Goal: Task Accomplishment & Management: Use online tool/utility

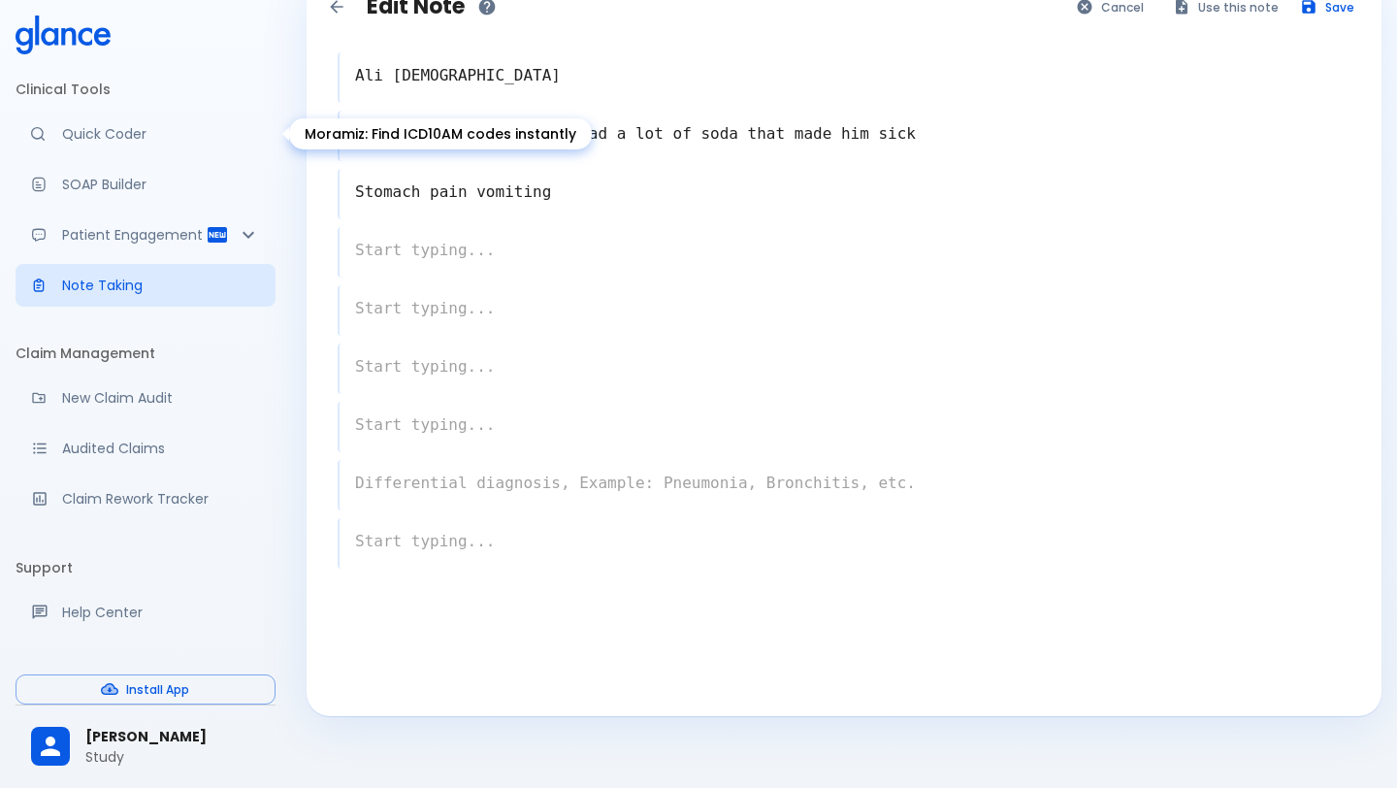
click at [115, 142] on p "Quick Coder" at bounding box center [161, 133] width 198 height 19
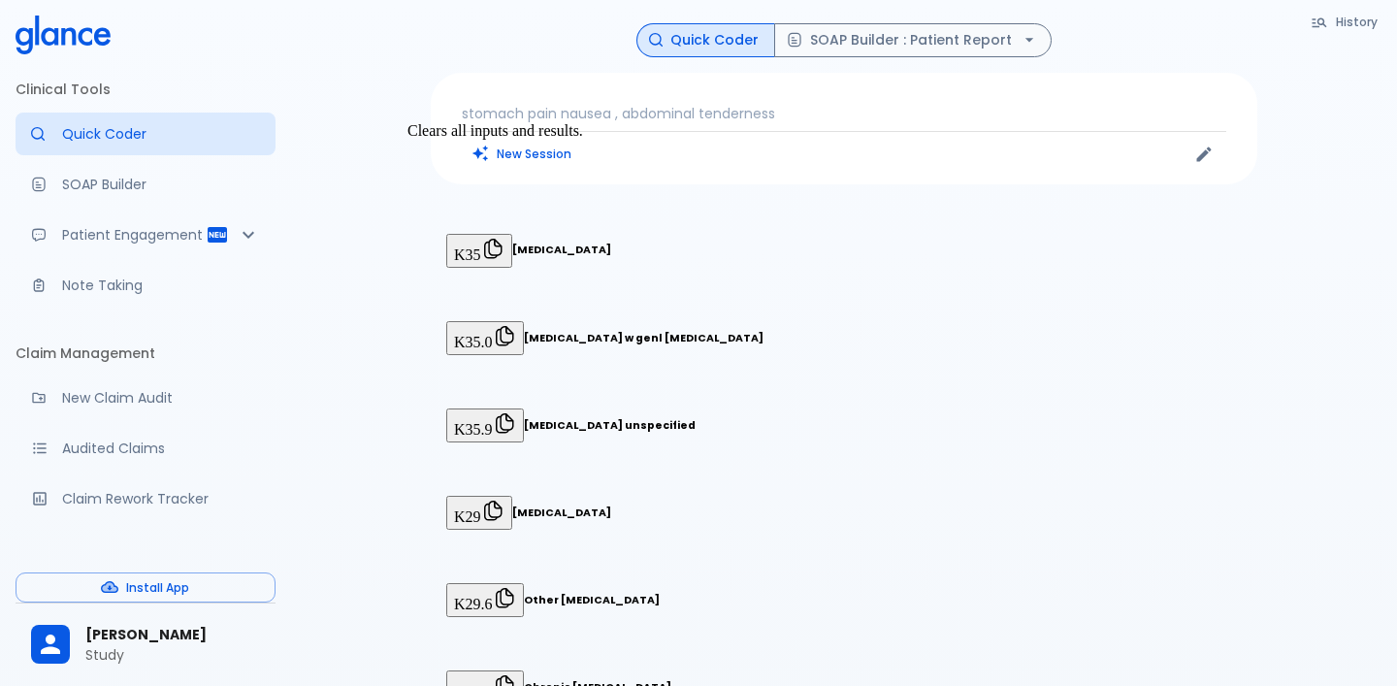
click at [515, 152] on button "New Session" at bounding box center [522, 154] width 121 height 28
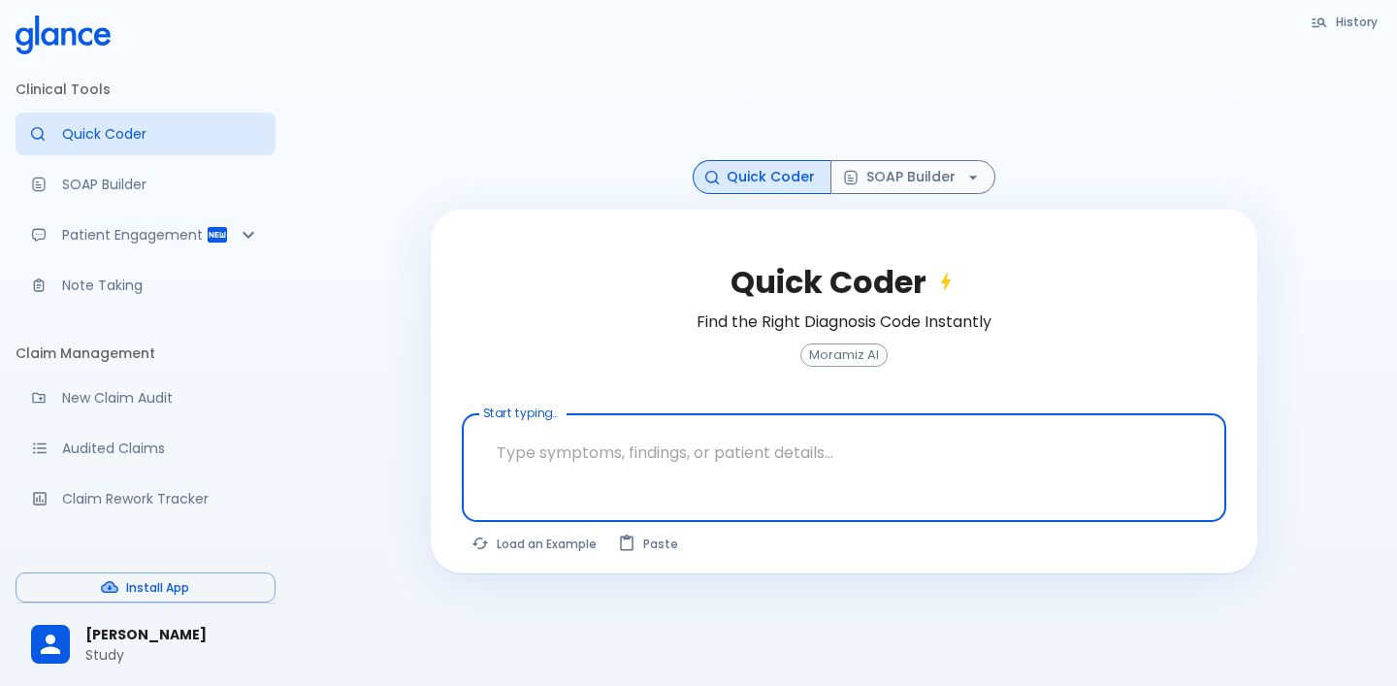
click at [593, 451] on textarea at bounding box center [845, 452] width 738 height 61
click at [572, 548] on button "Load an Example" at bounding box center [535, 544] width 147 height 28
type textarea "62M, HTN, acute tearing [MEDICAL_DATA] to back, BP 170/95, asymmetric pulses, C…"
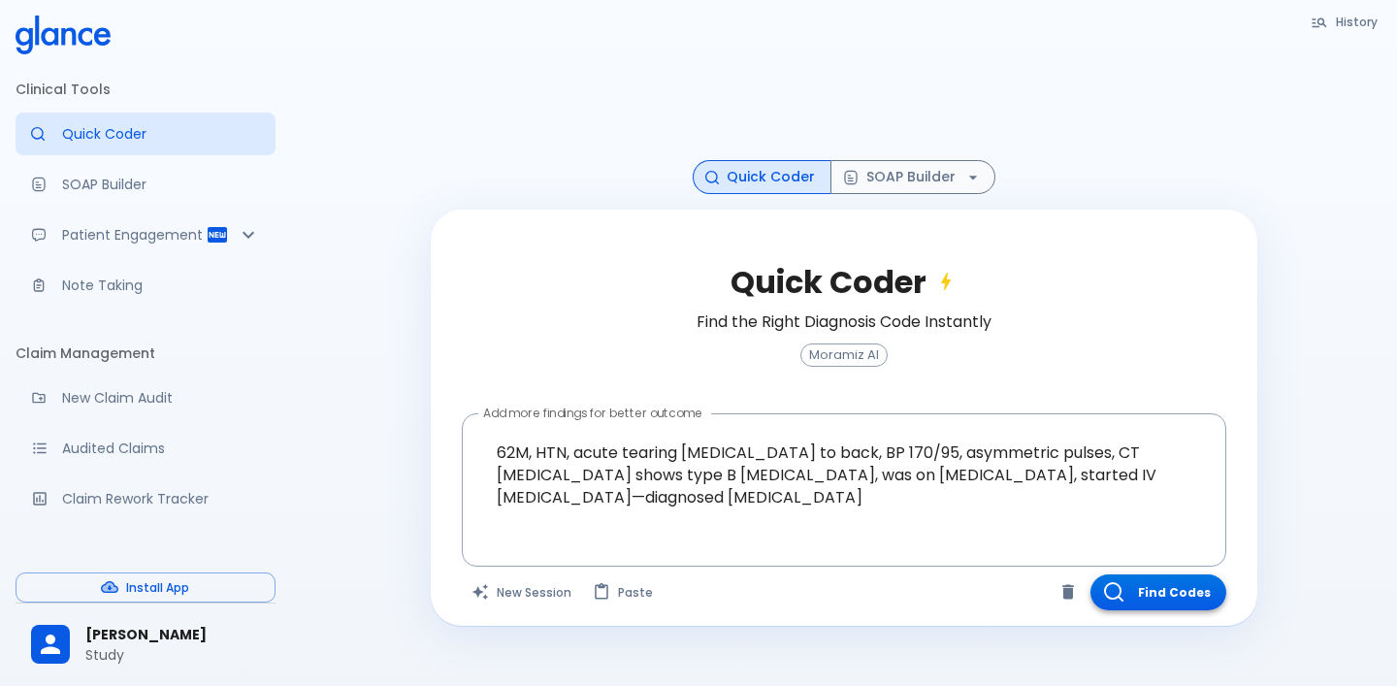
click at [1161, 587] on button "Find Codes" at bounding box center [1159, 592] width 136 height 36
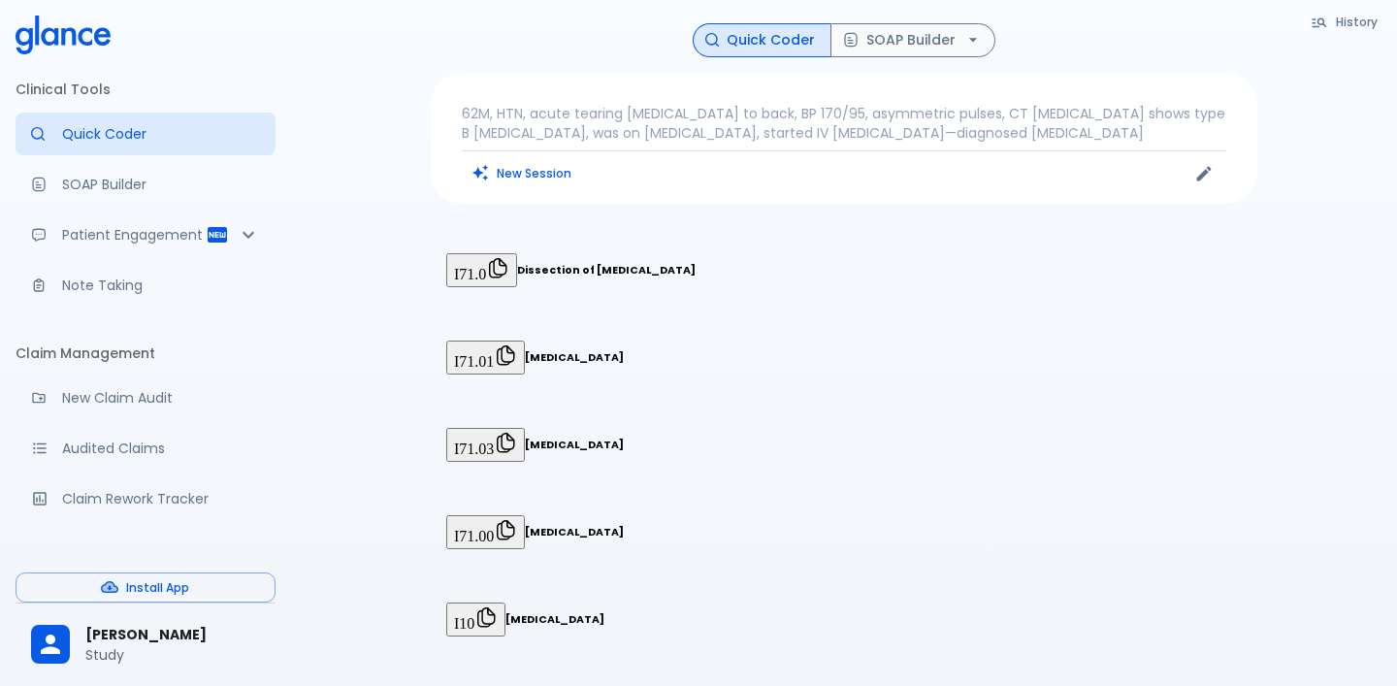
scroll to position [47, 0]
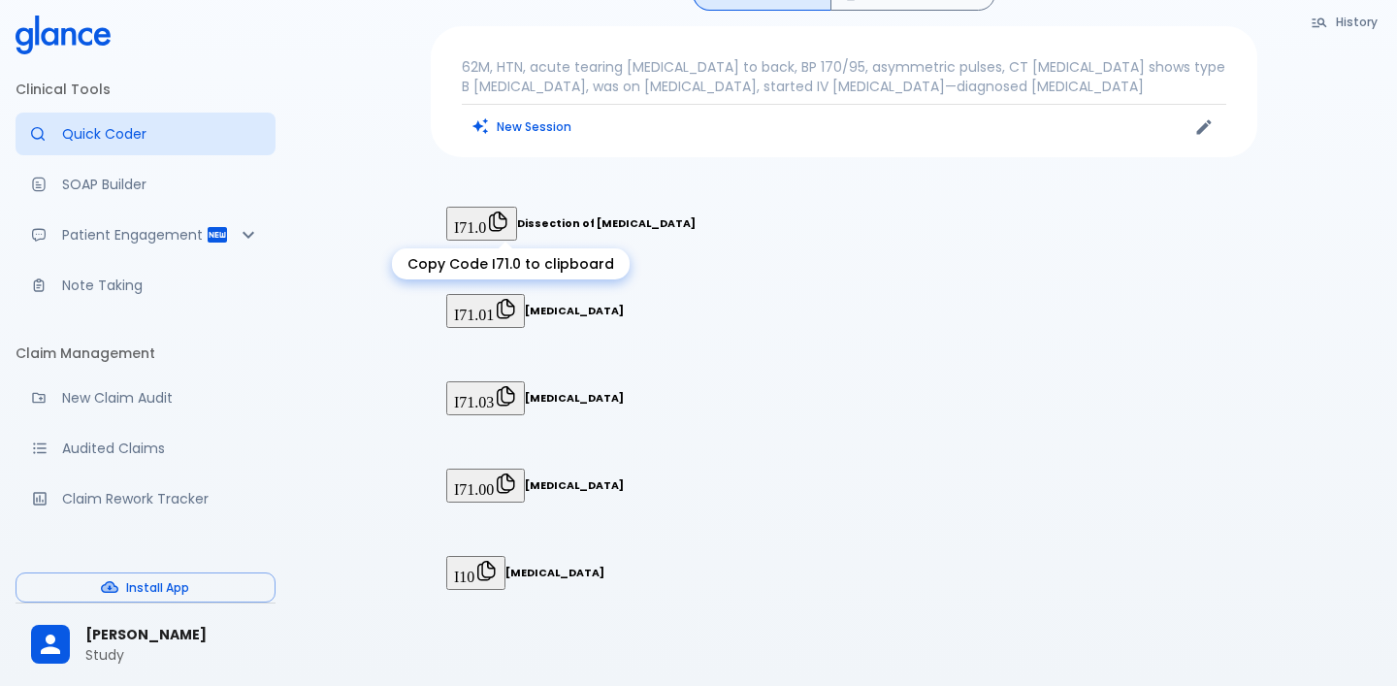
click at [509, 224] on button "I71.0" at bounding box center [481, 223] width 71 height 33
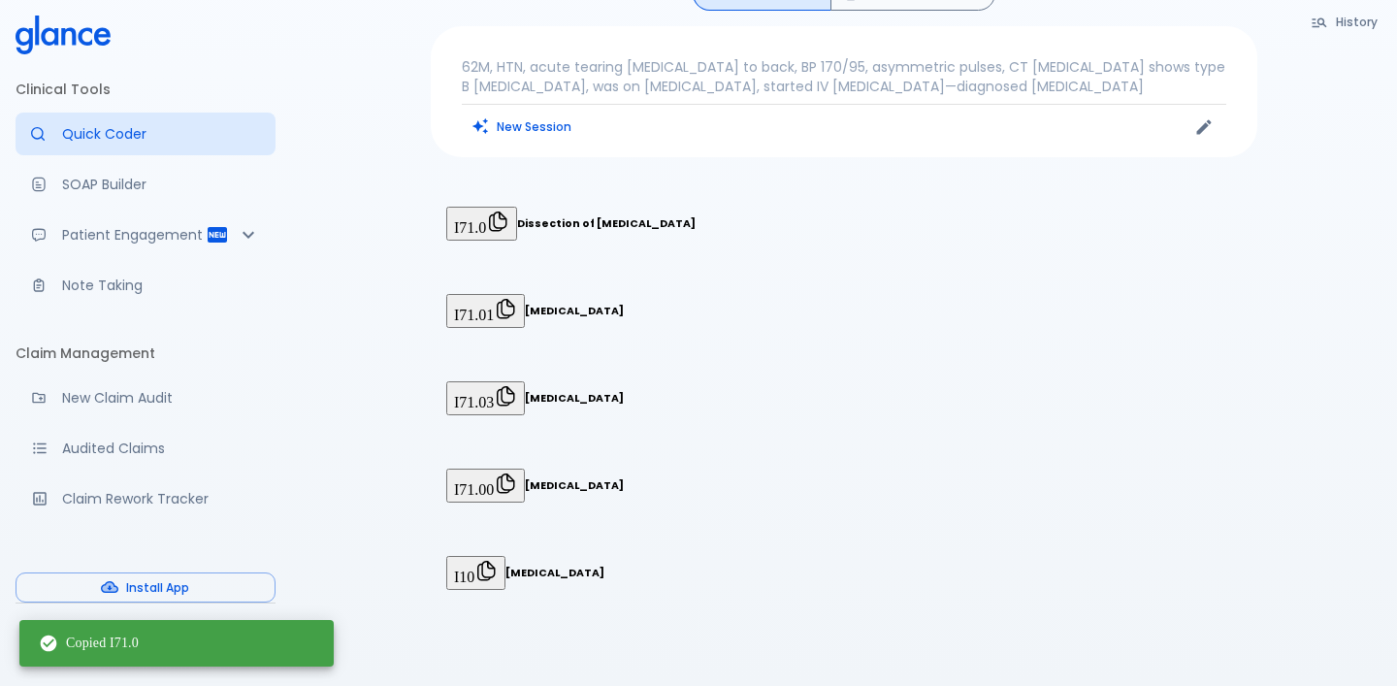
scroll to position [0, 0]
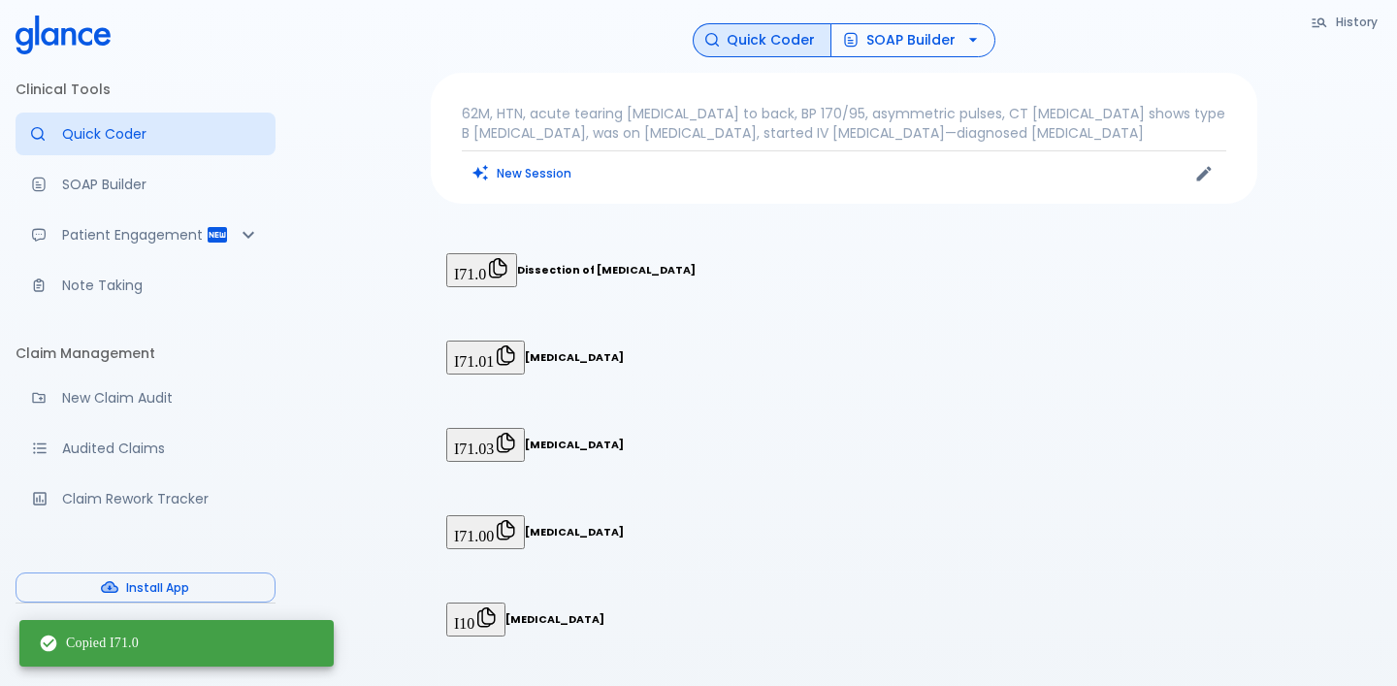
click at [884, 43] on button "SOAP Builder" at bounding box center [913, 40] width 165 height 34
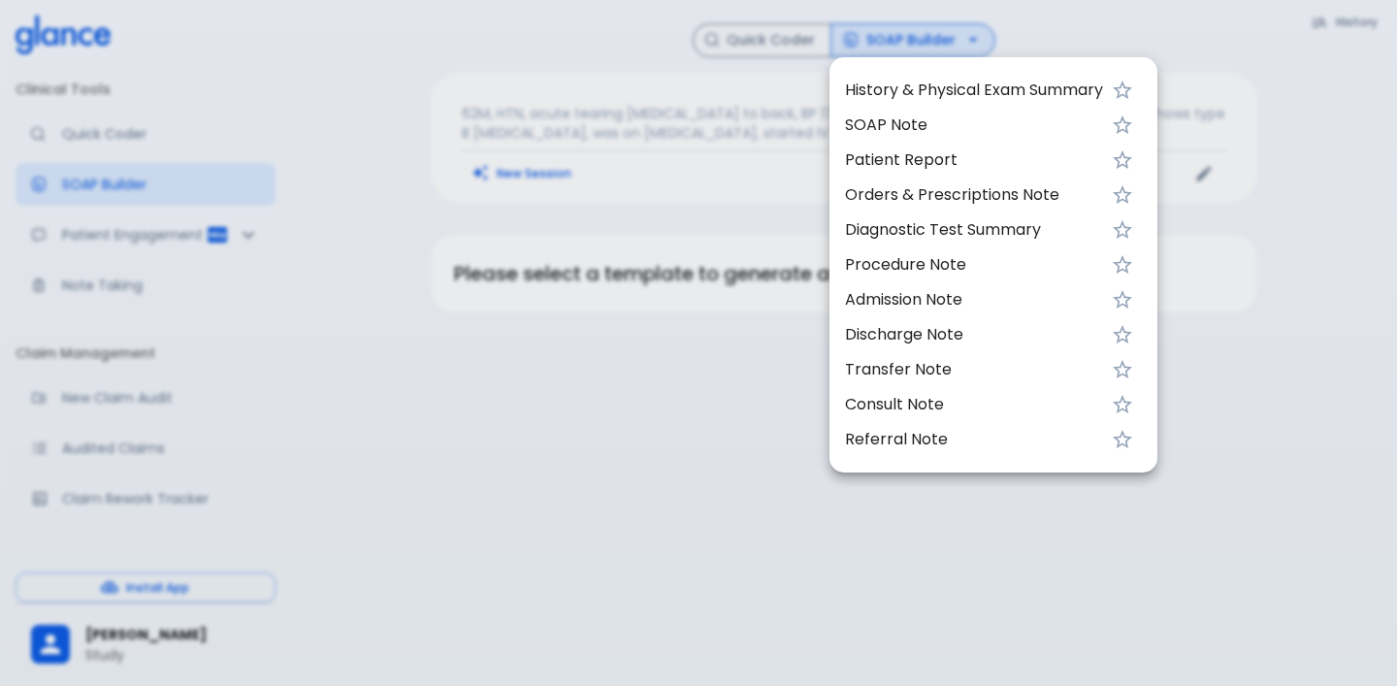
click at [882, 85] on span "History & Physical Exam Summary" at bounding box center [974, 90] width 258 height 23
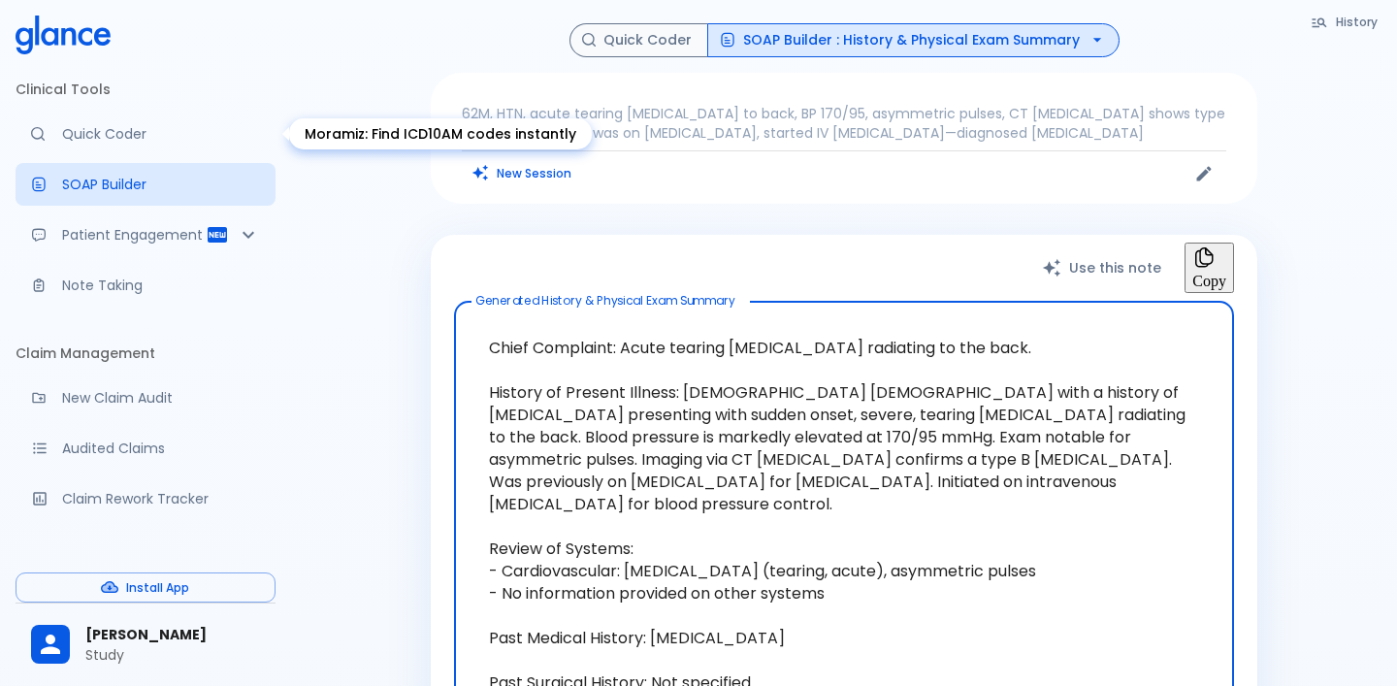
click at [119, 131] on p "Quick Coder" at bounding box center [161, 133] width 198 height 19
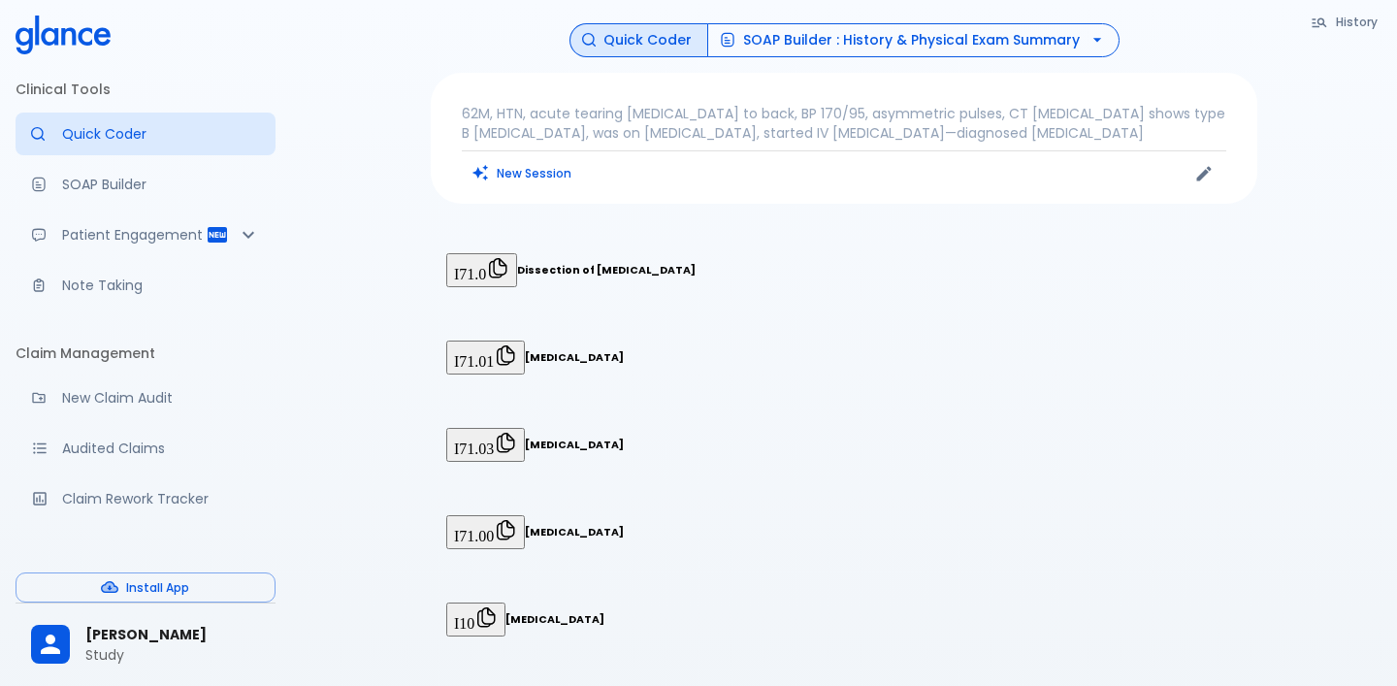
click at [911, 46] on button "SOAP Builder : History & Physical Exam Summary" at bounding box center [913, 40] width 412 height 34
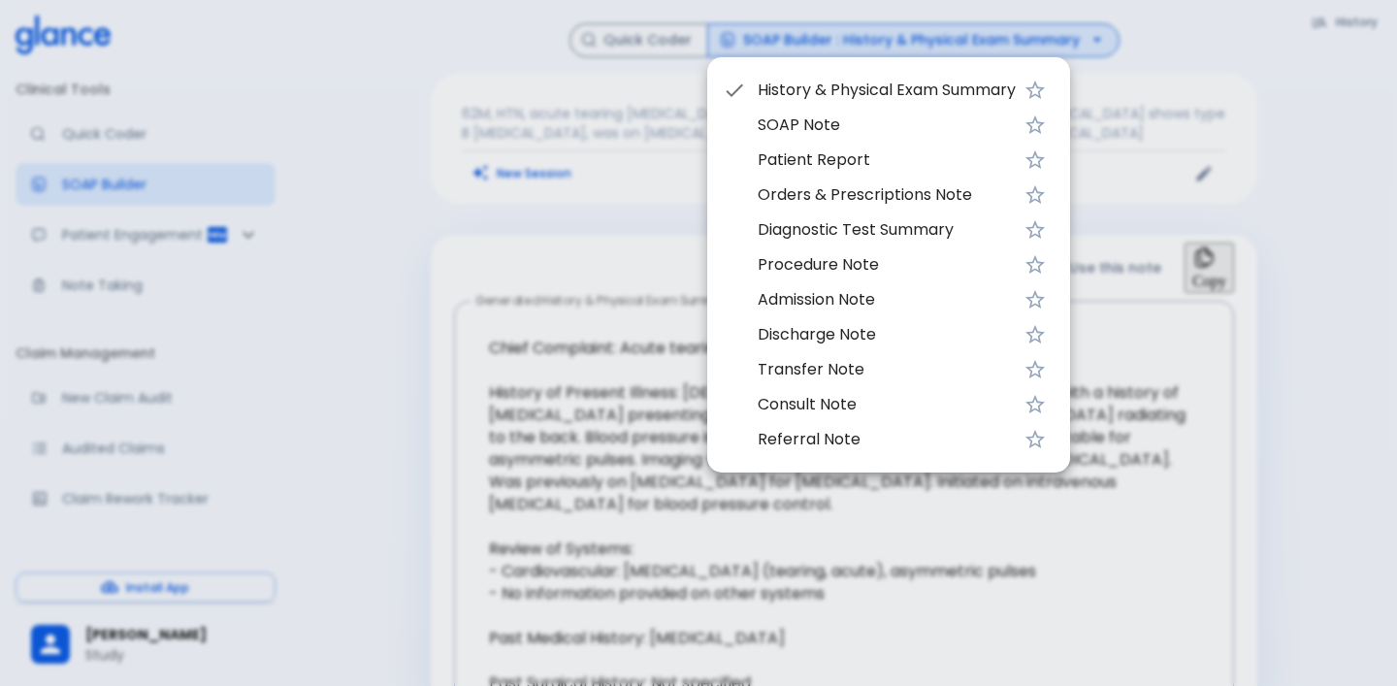
click at [930, 115] on span "SOAP Note" at bounding box center [887, 125] width 258 height 23
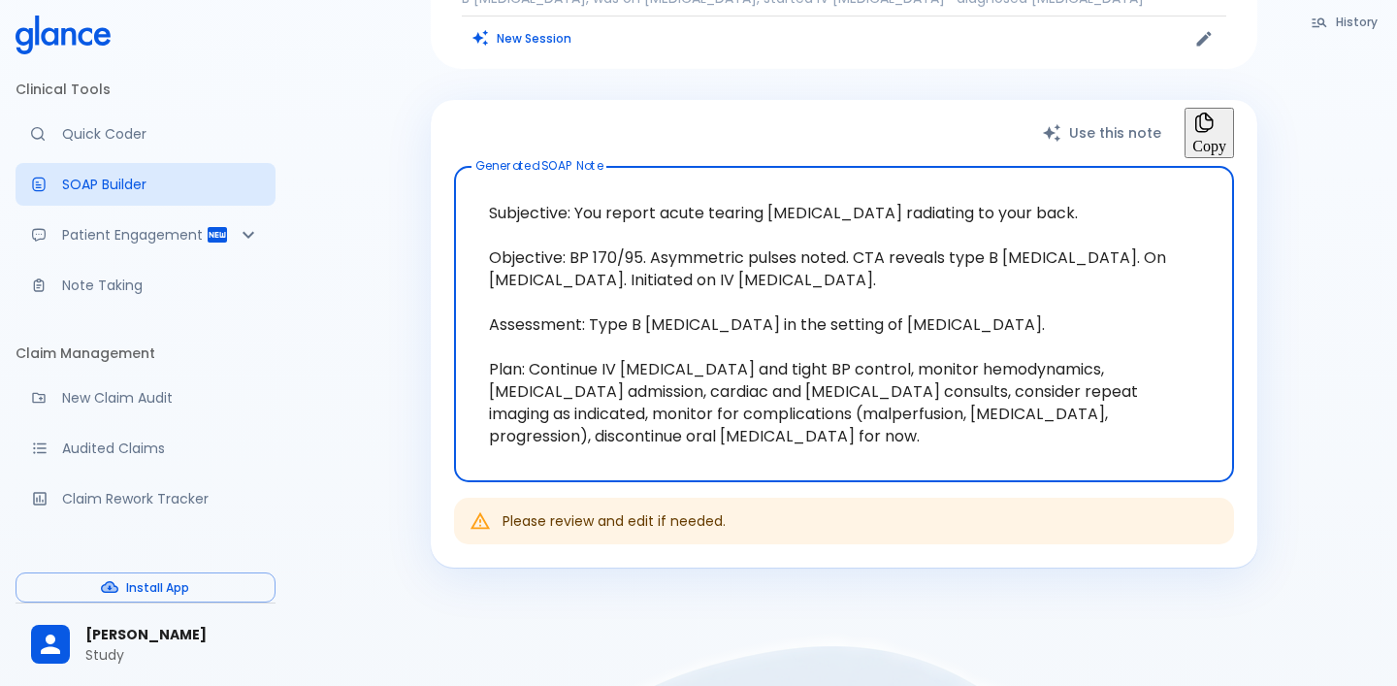
scroll to position [136, 0]
click at [1043, 128] on button "Use this note" at bounding box center [1104, 132] width 162 height 51
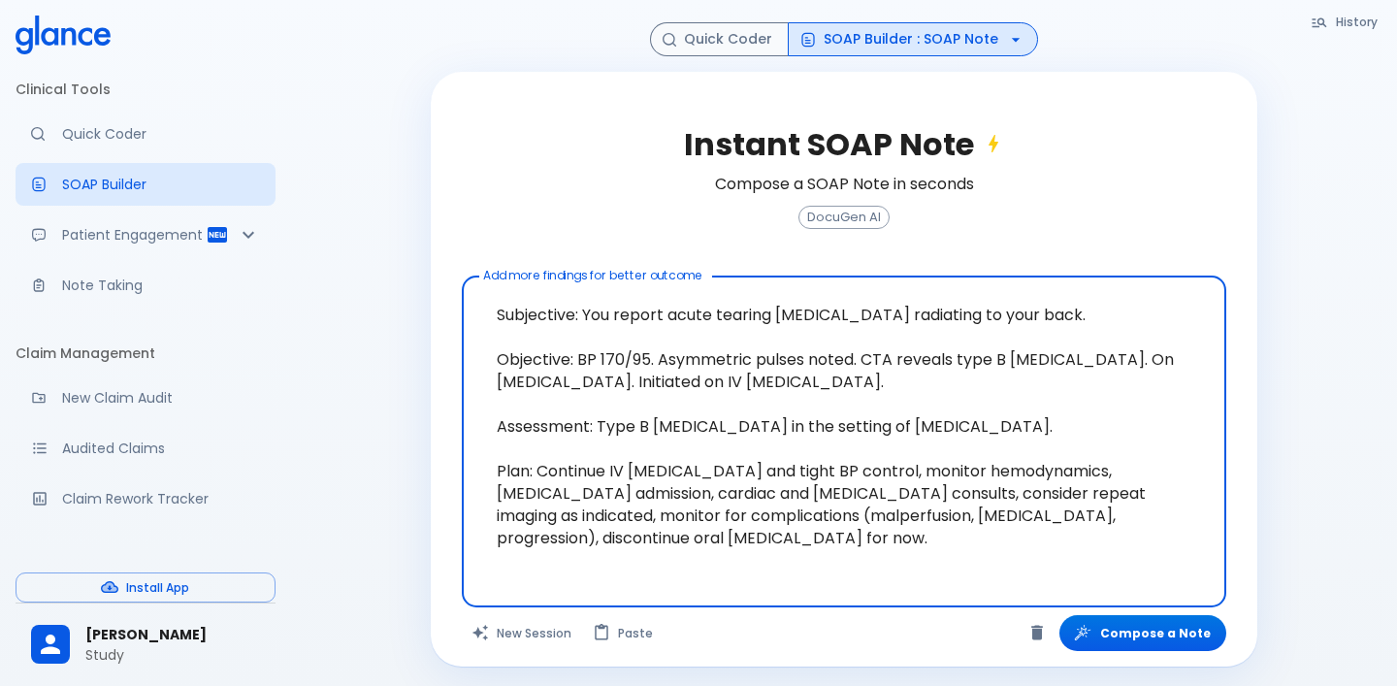
scroll to position [142, 0]
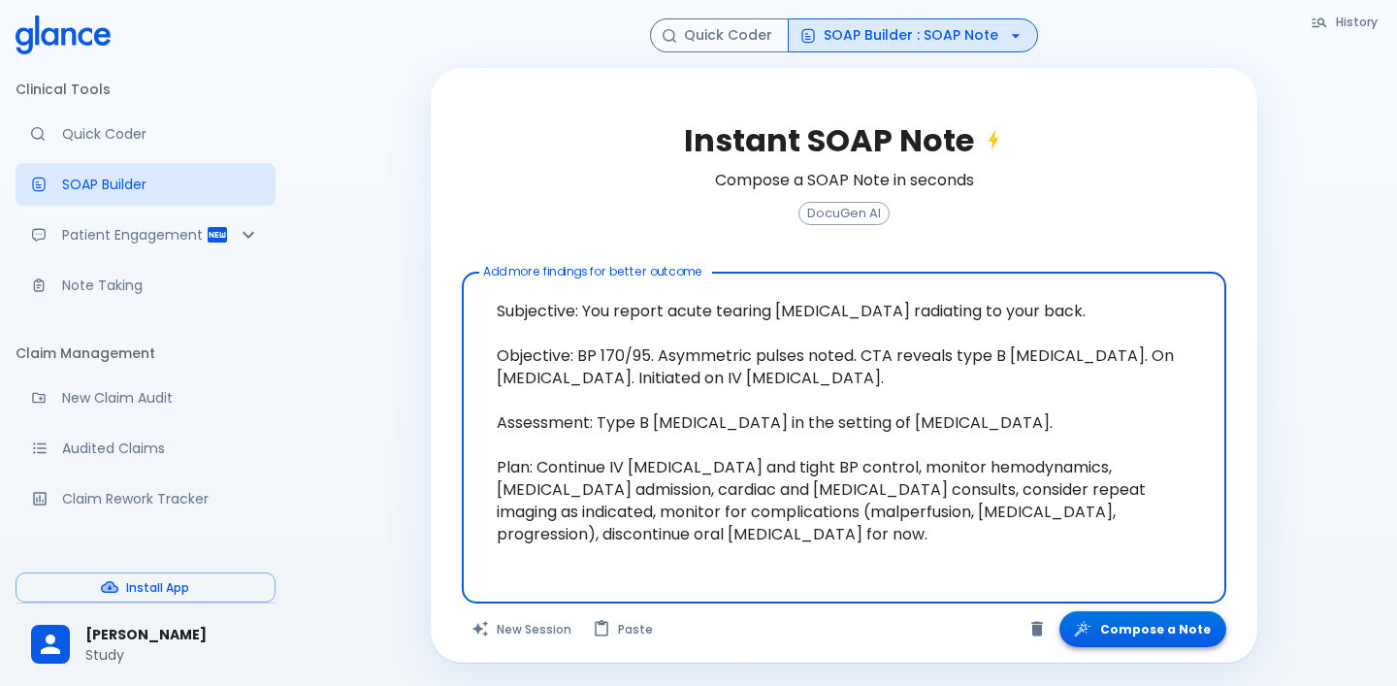
click at [1141, 632] on button "Compose a Note" at bounding box center [1143, 629] width 167 height 36
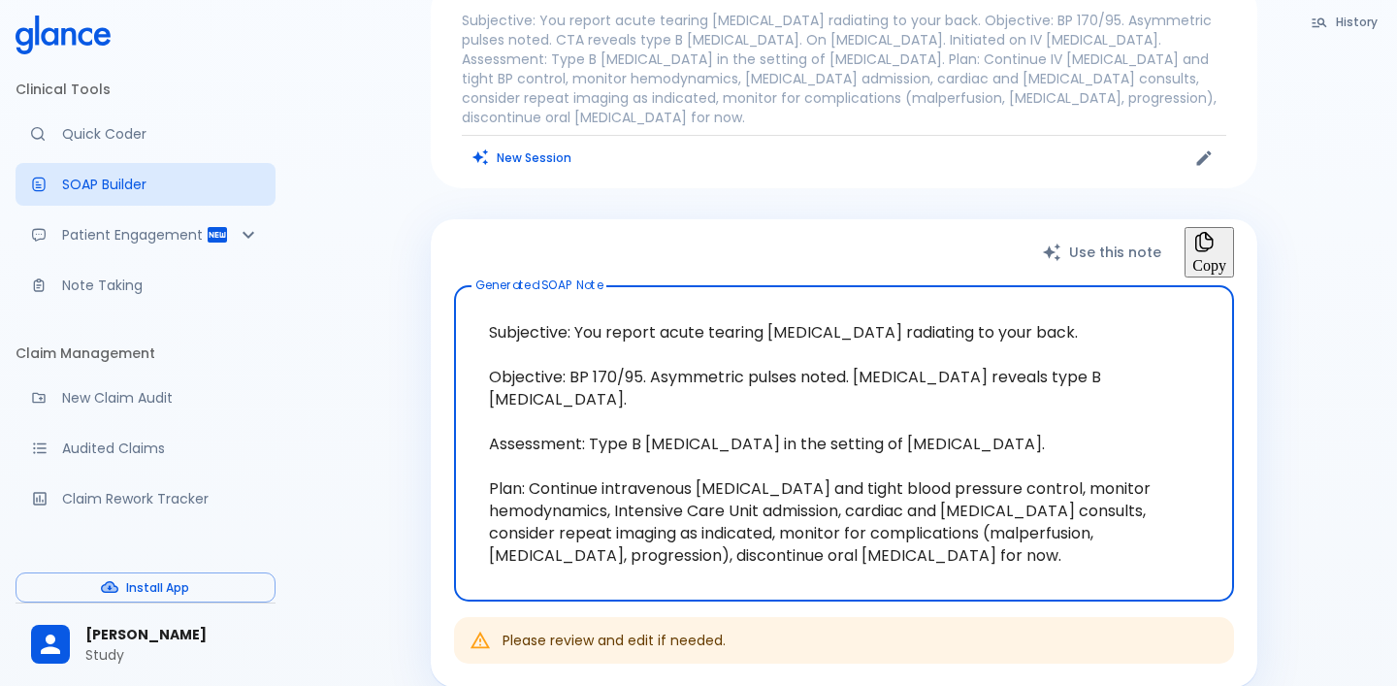
scroll to position [0, 0]
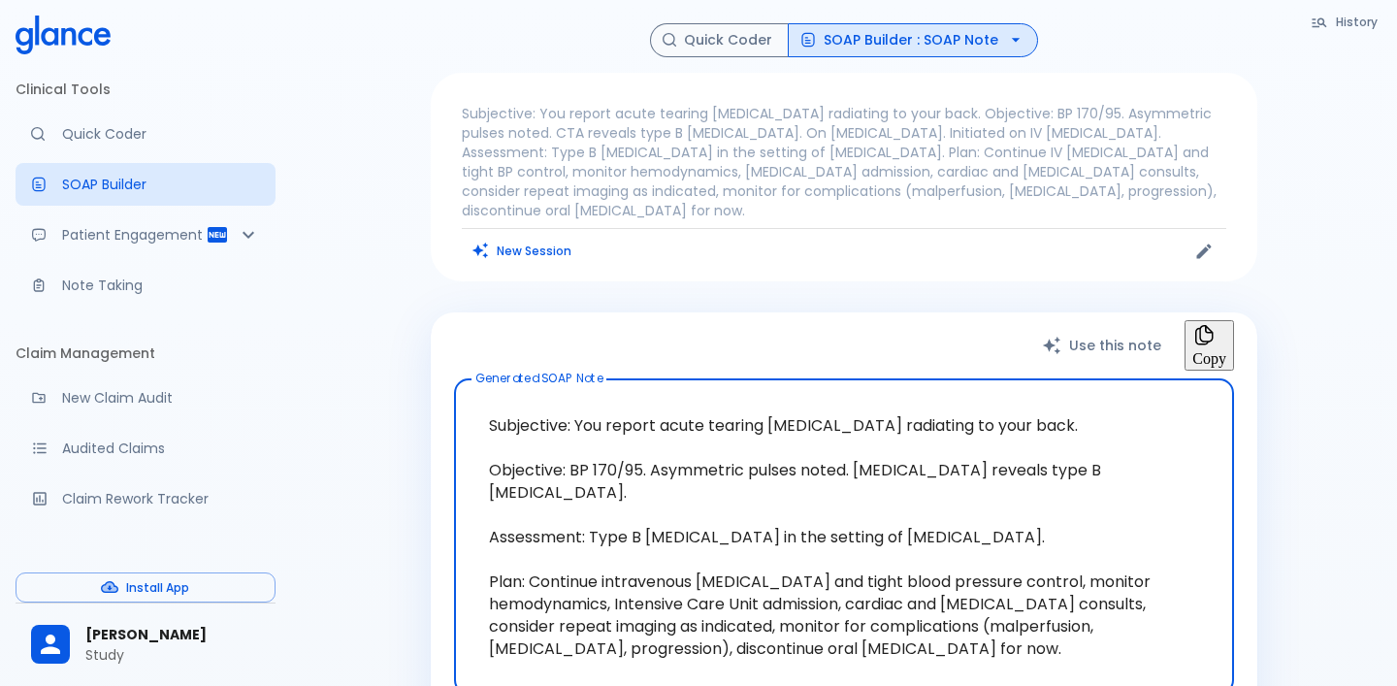
click at [962, 50] on button "SOAP Builder : SOAP Note" at bounding box center [913, 40] width 250 height 34
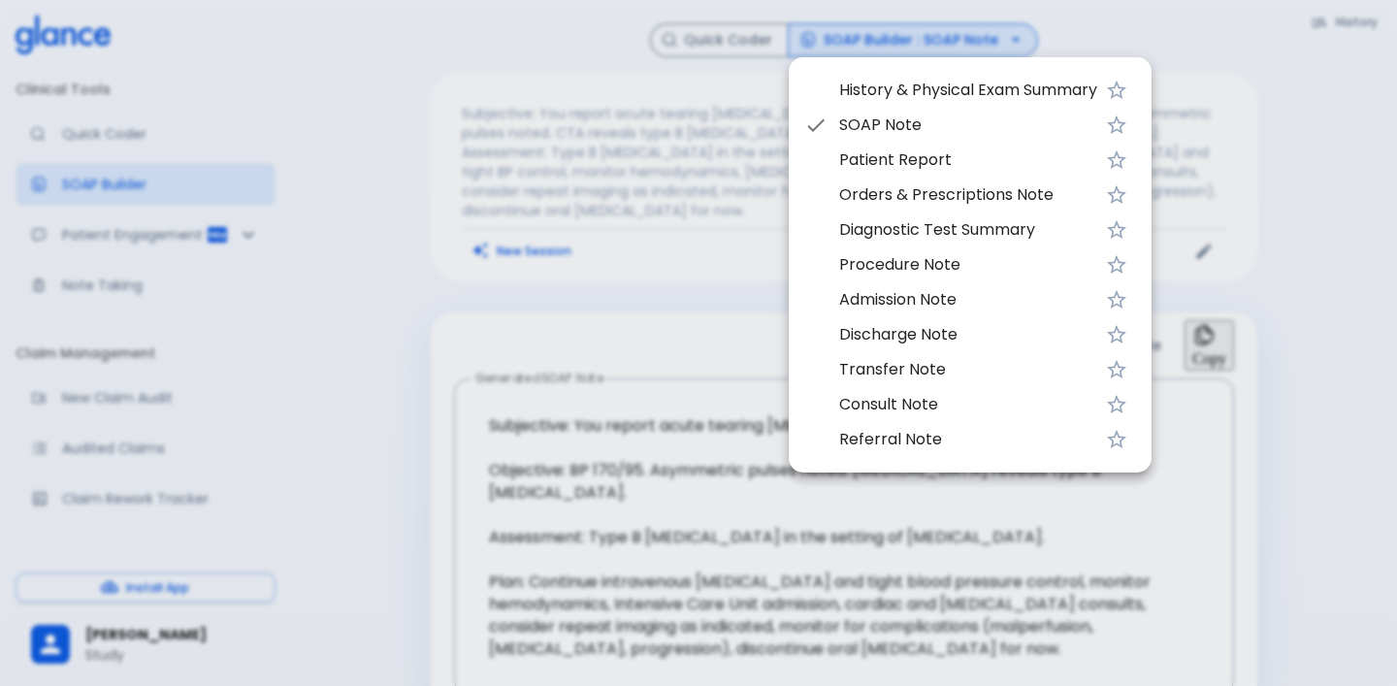
click at [959, 169] on span "Patient Report" at bounding box center [968, 159] width 258 height 23
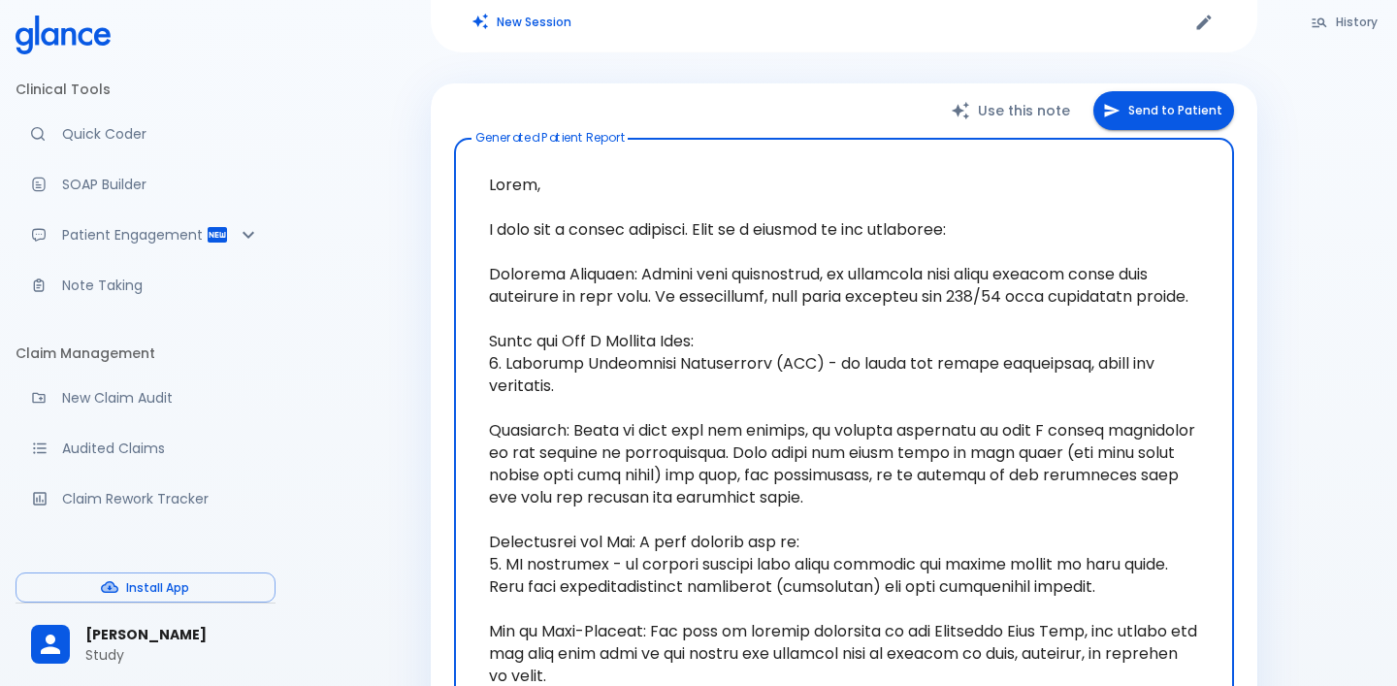
scroll to position [232, 0]
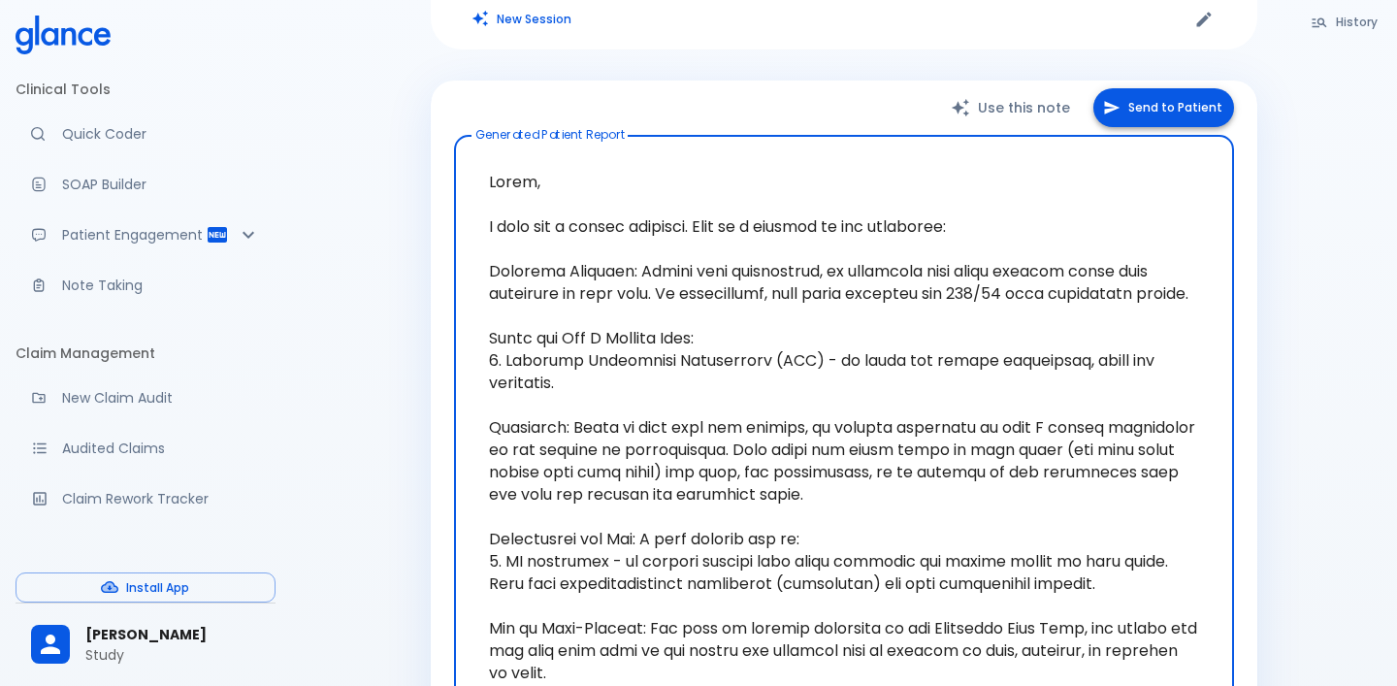
click at [1116, 101] on button "Send to Patient" at bounding box center [1164, 108] width 141 height 40
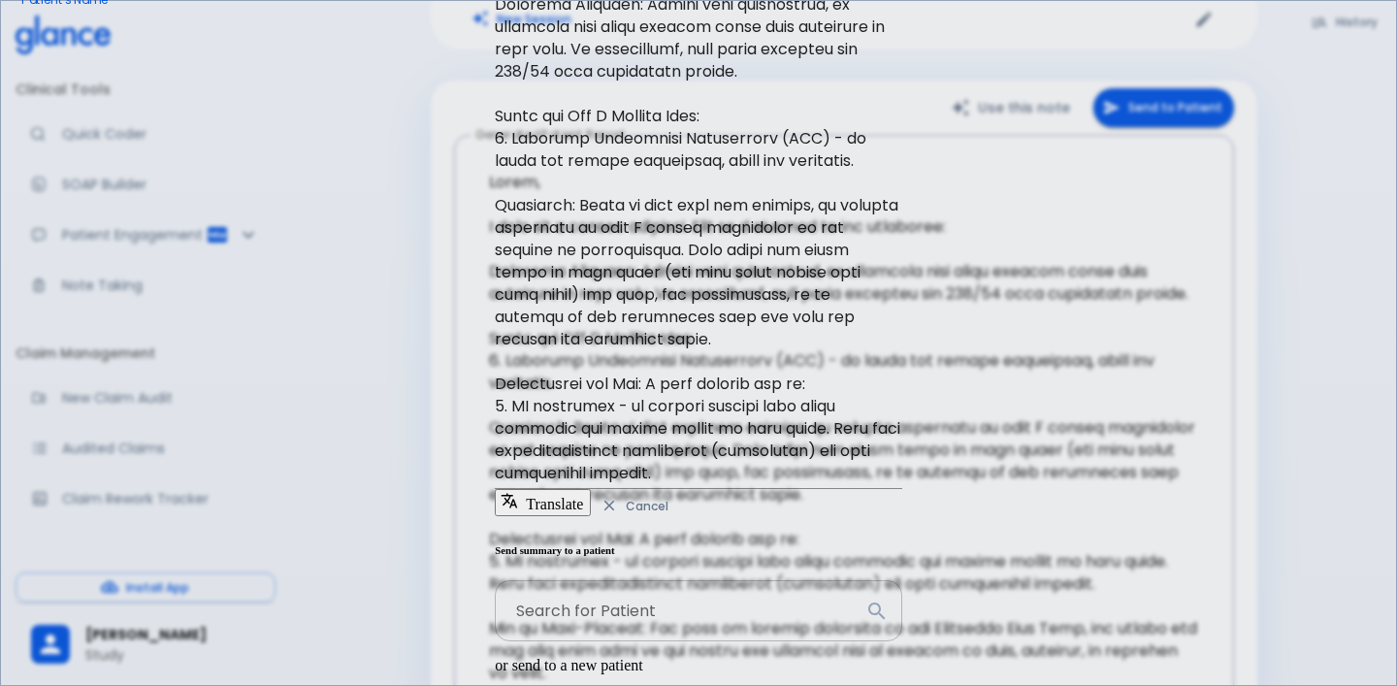
click at [857, 580] on input "Search for Patient" at bounding box center [676, 610] width 362 height 61
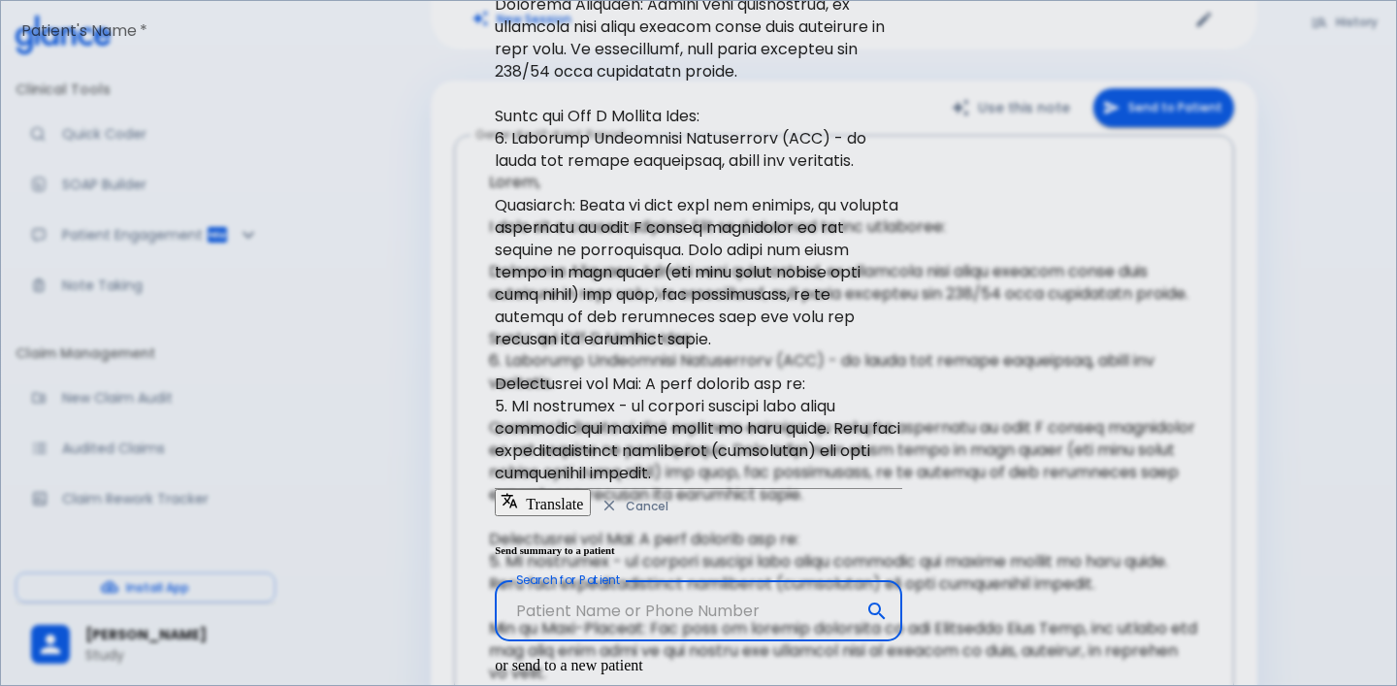
scroll to position [289, 0]
click at [501, 509] on icon "button" at bounding box center [509, 500] width 17 height 17
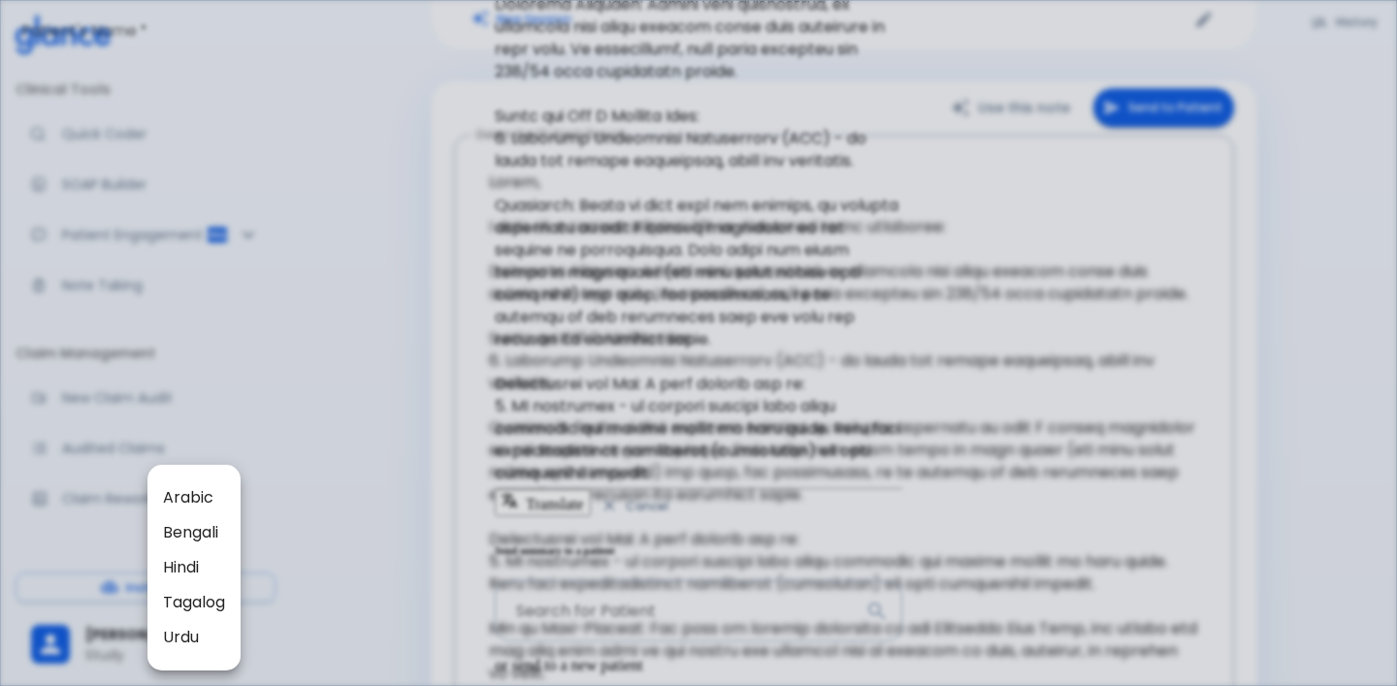
click at [374, 369] on div at bounding box center [698, 343] width 1397 height 686
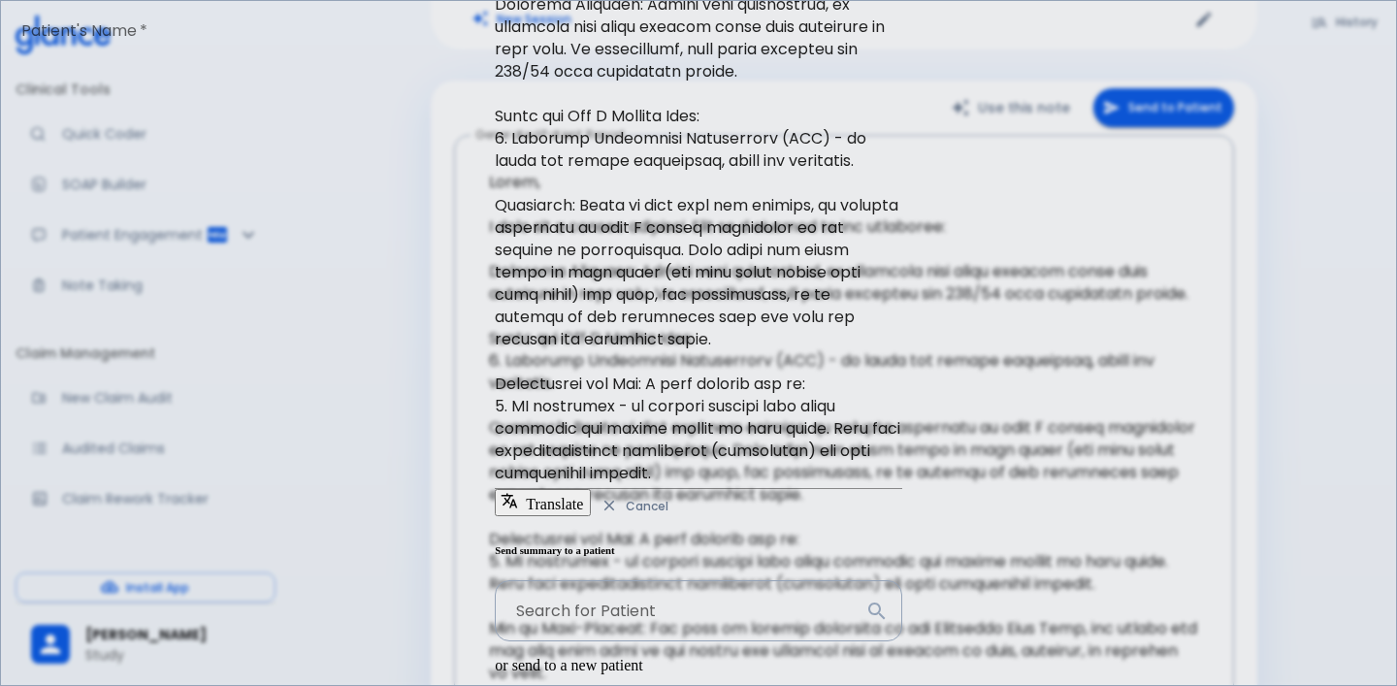
scroll to position [0, 0]
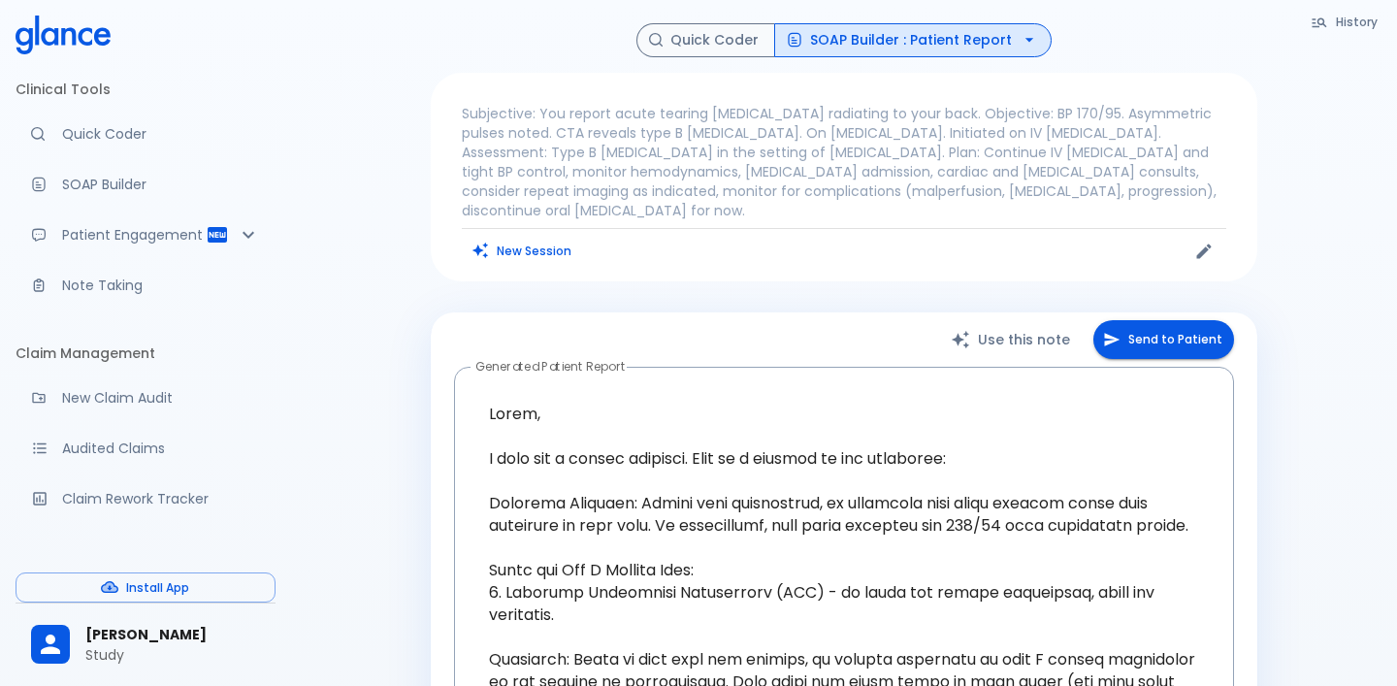
click at [975, 52] on button "SOAP Builder : Patient Report" at bounding box center [913, 40] width 278 height 34
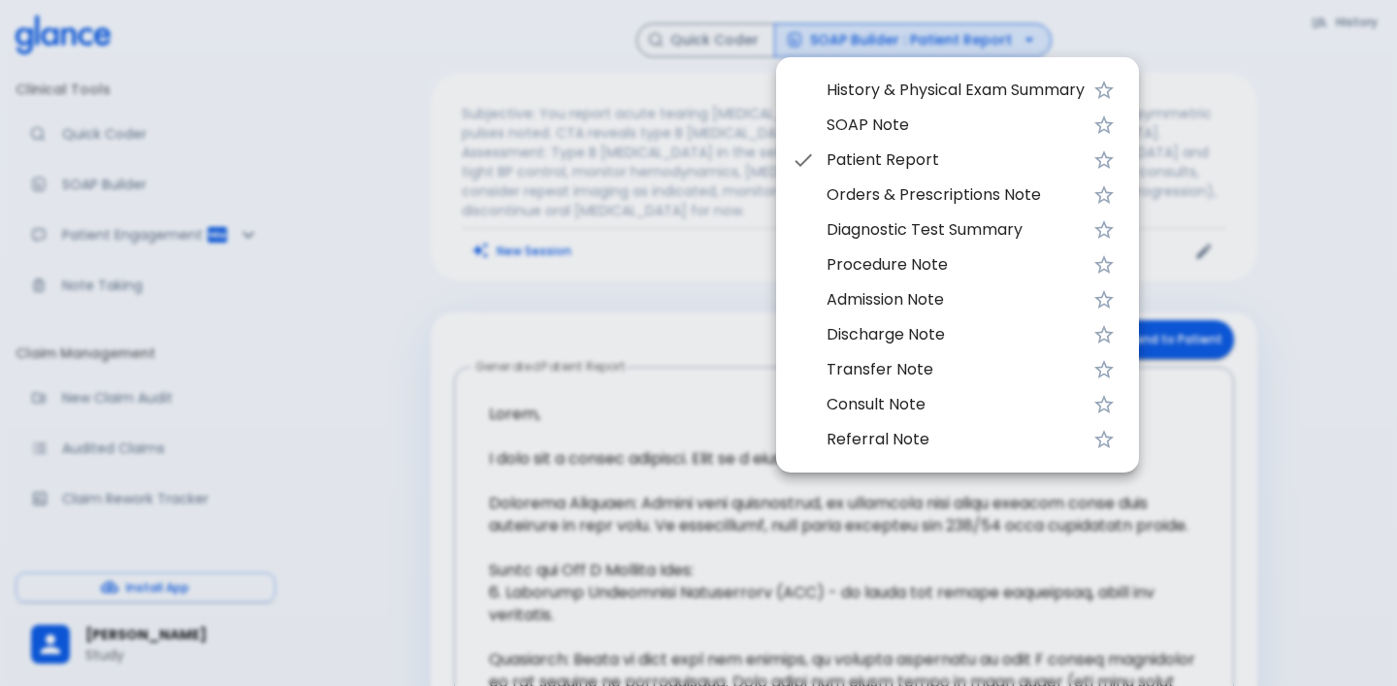
click at [970, 186] on span "Orders & Prescriptions Note" at bounding box center [956, 194] width 258 height 23
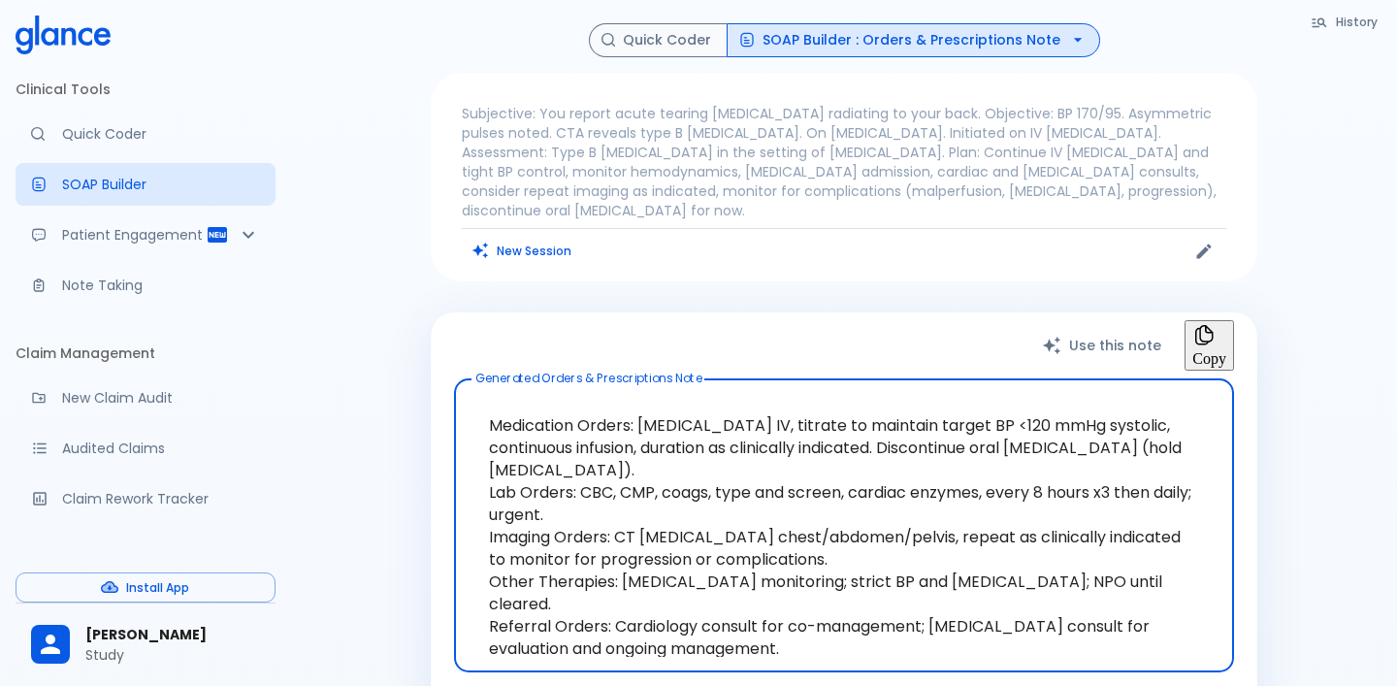
click at [1012, 46] on button "SOAP Builder : Orders & Prescriptions Note" at bounding box center [914, 40] width 374 height 34
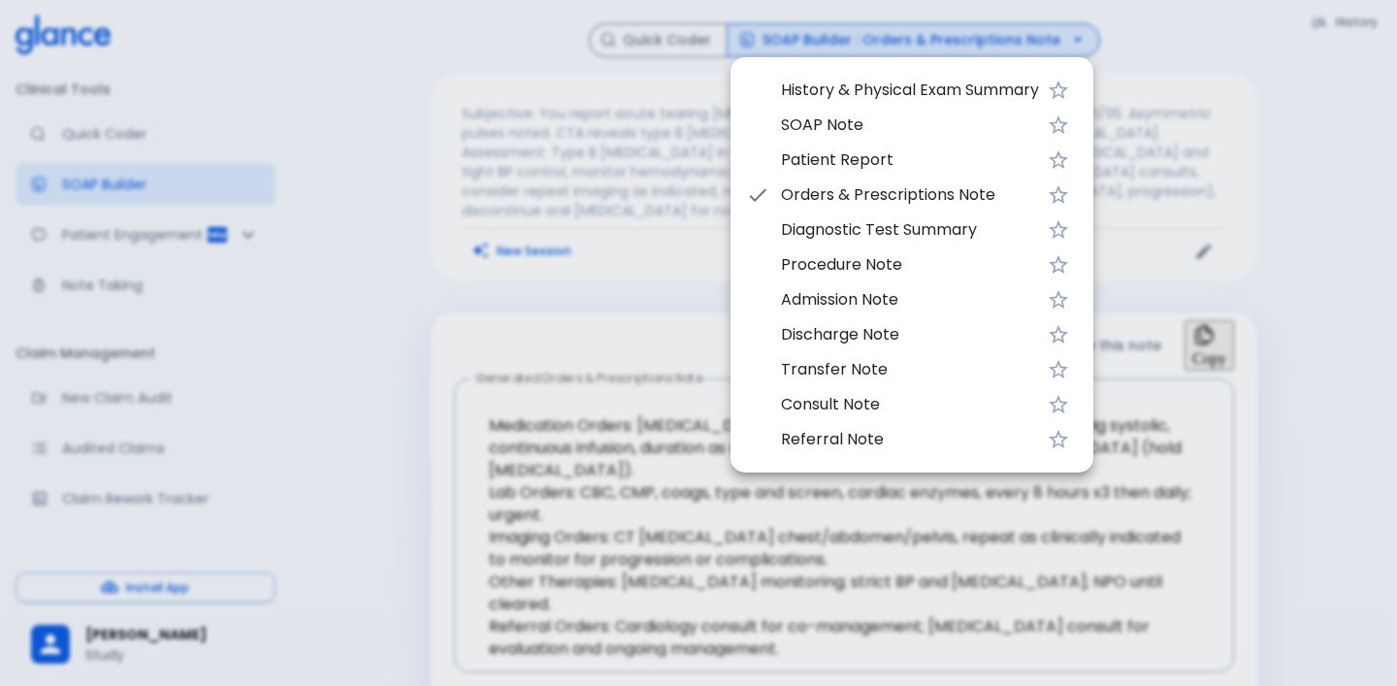
click at [864, 318] on li "Discharge Note" at bounding box center [912, 334] width 363 height 35
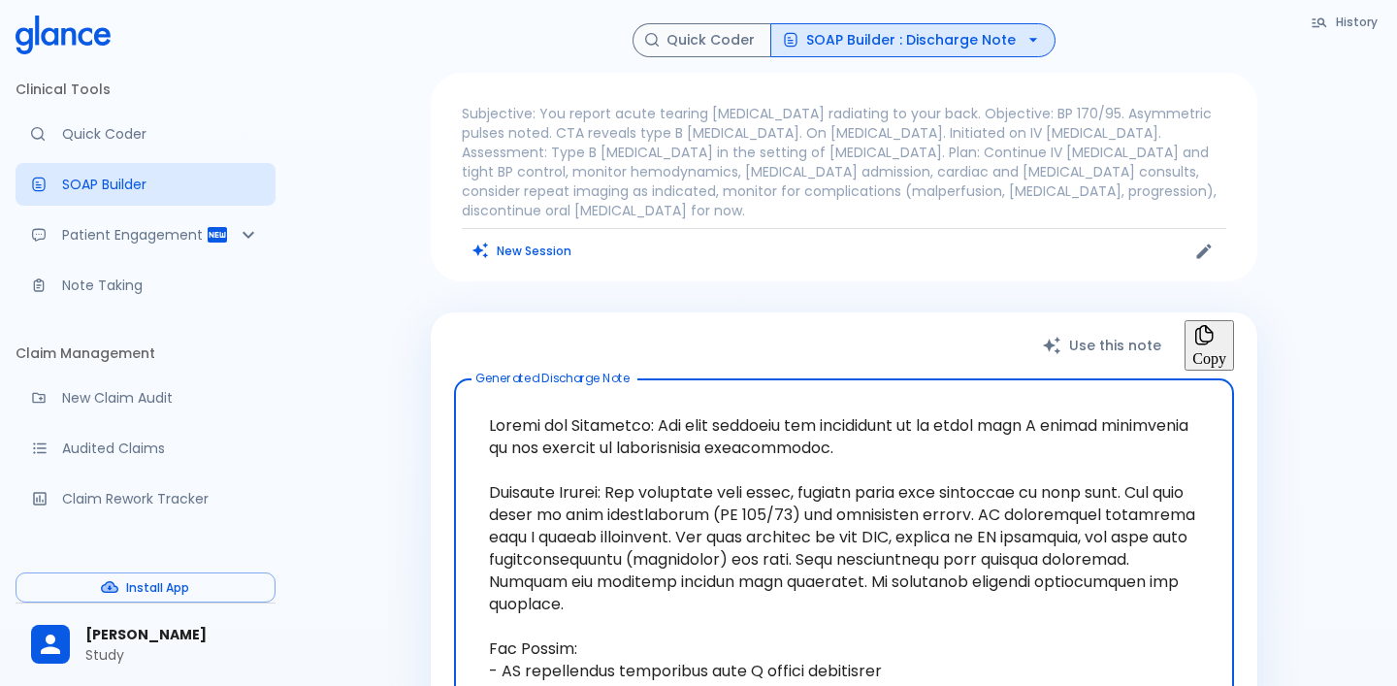
click at [1015, 40] on button "SOAP Builder : Discharge Note" at bounding box center [913, 40] width 285 height 34
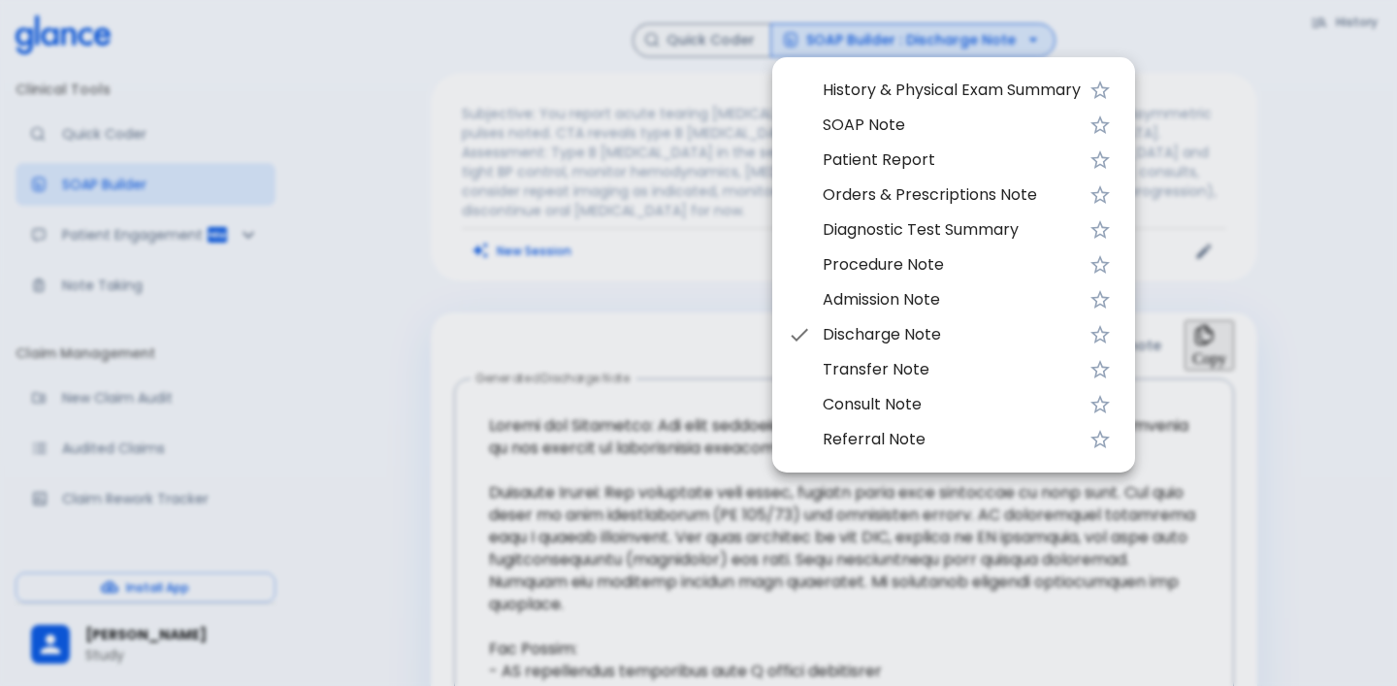
click at [1107, 85] on icon "Favorite" at bounding box center [1100, 90] width 23 height 23
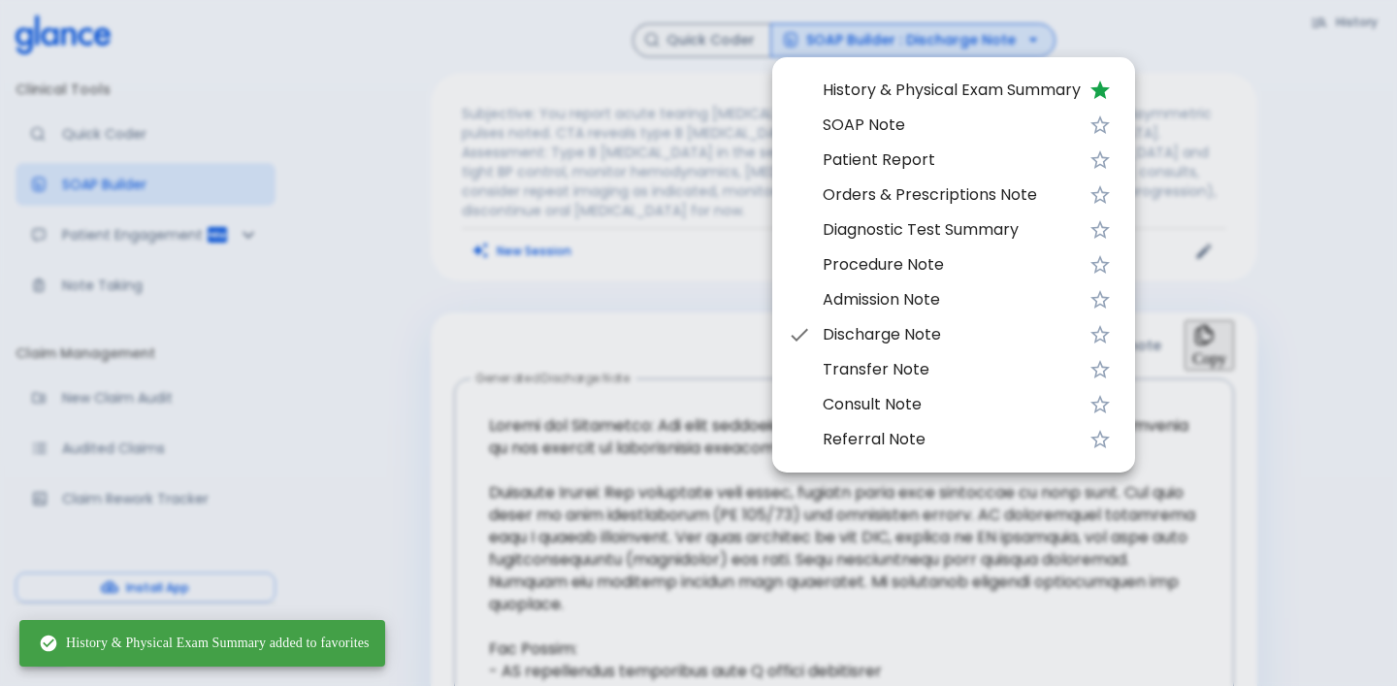
click at [1106, 128] on icon "Favorite" at bounding box center [1100, 125] width 23 height 23
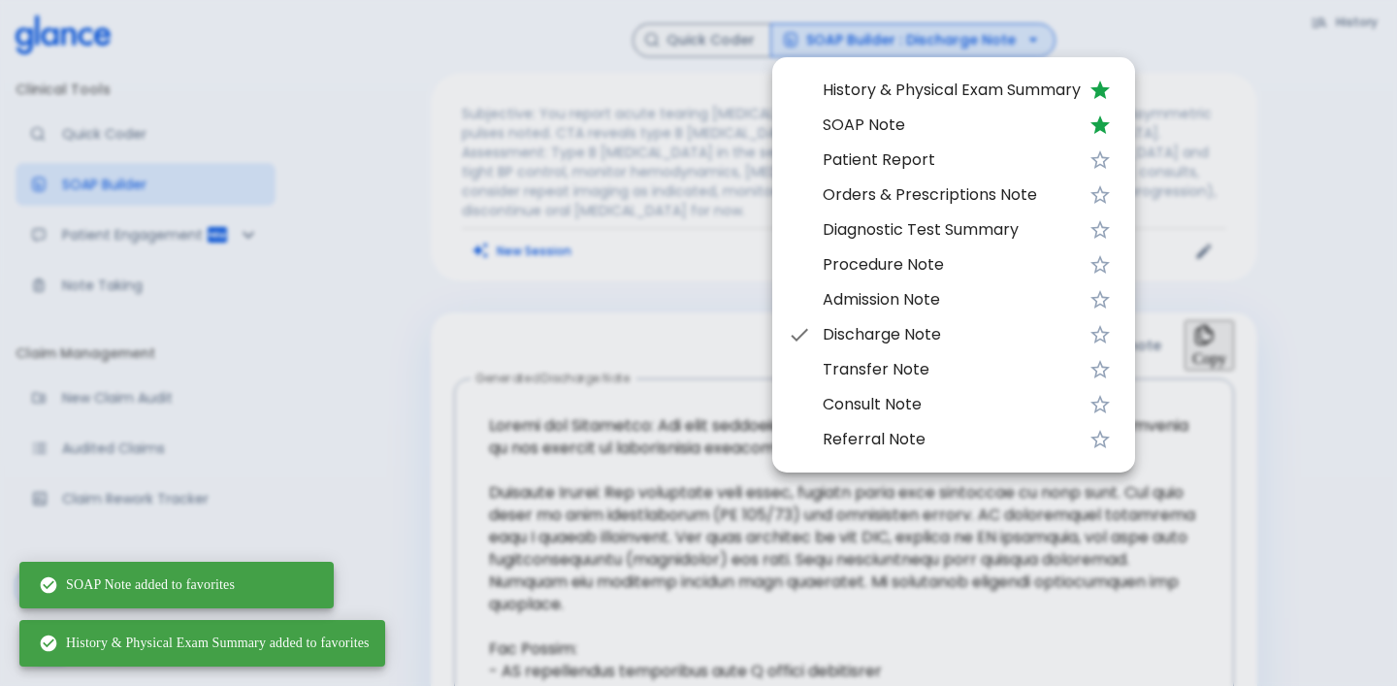
click at [1110, 331] on icon "Favorite" at bounding box center [1100, 334] width 23 height 23
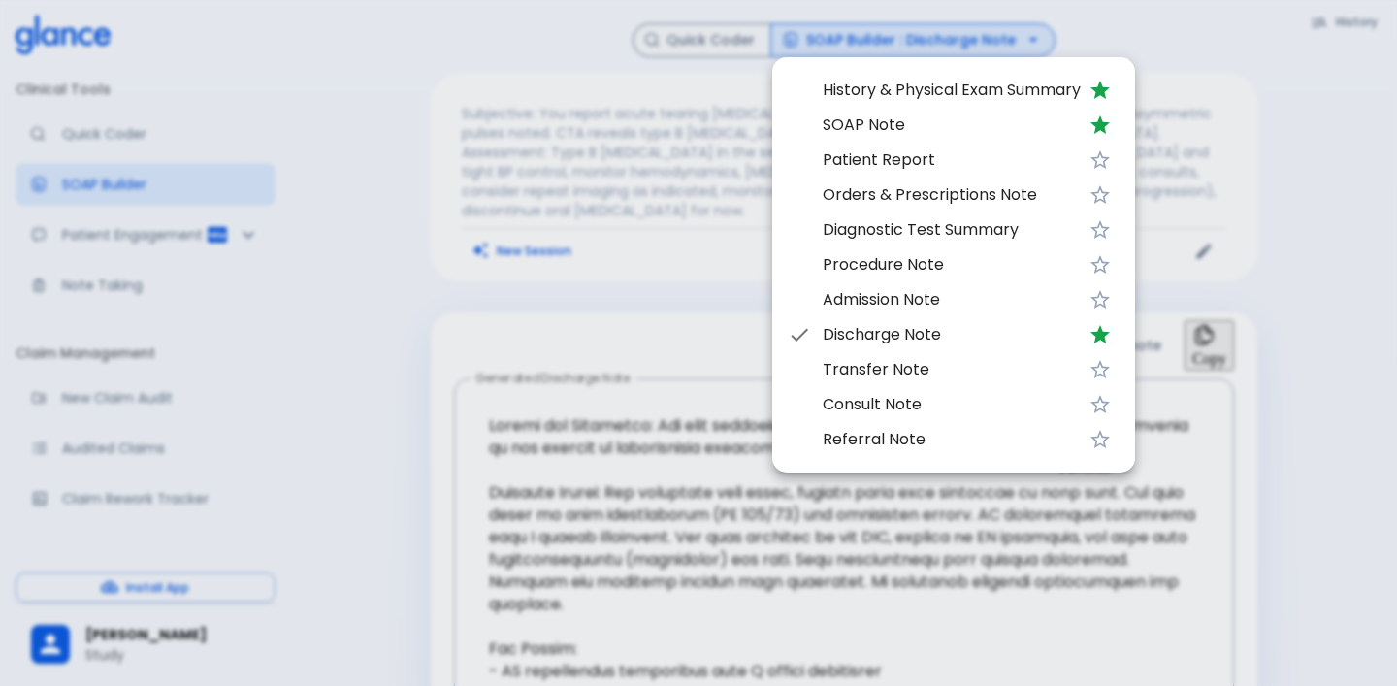
click at [1099, 441] on icon "Favorite" at bounding box center [1100, 439] width 19 height 18
click at [1044, 433] on span "Referral Note" at bounding box center [952, 439] width 258 height 23
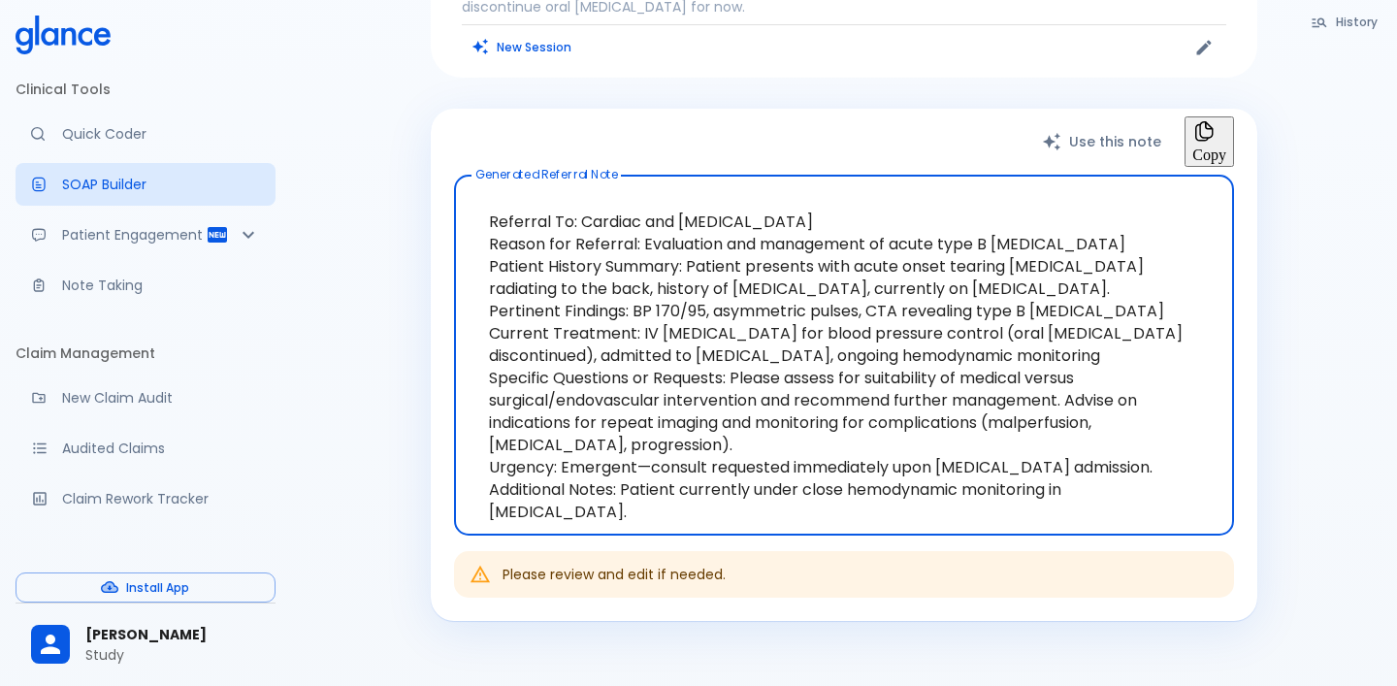
scroll to position [195, 0]
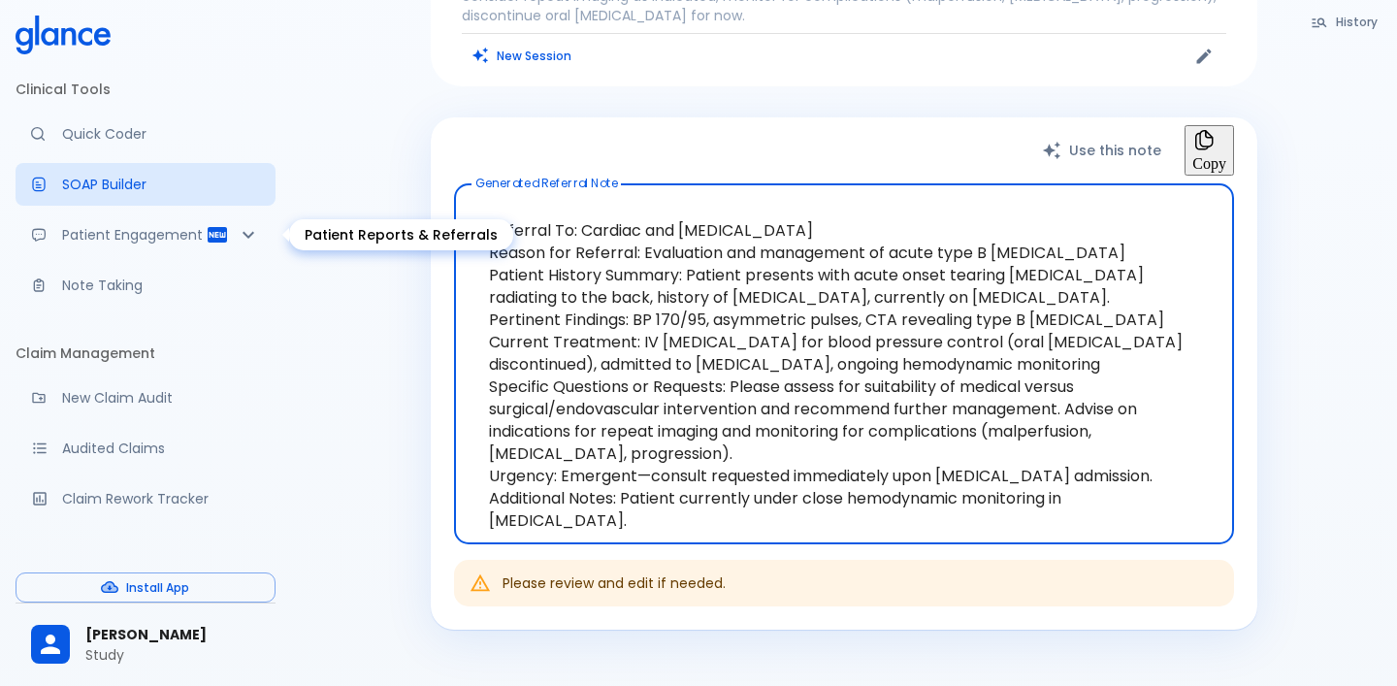
click at [136, 246] on div "Patient Engagement" at bounding box center [146, 234] width 260 height 43
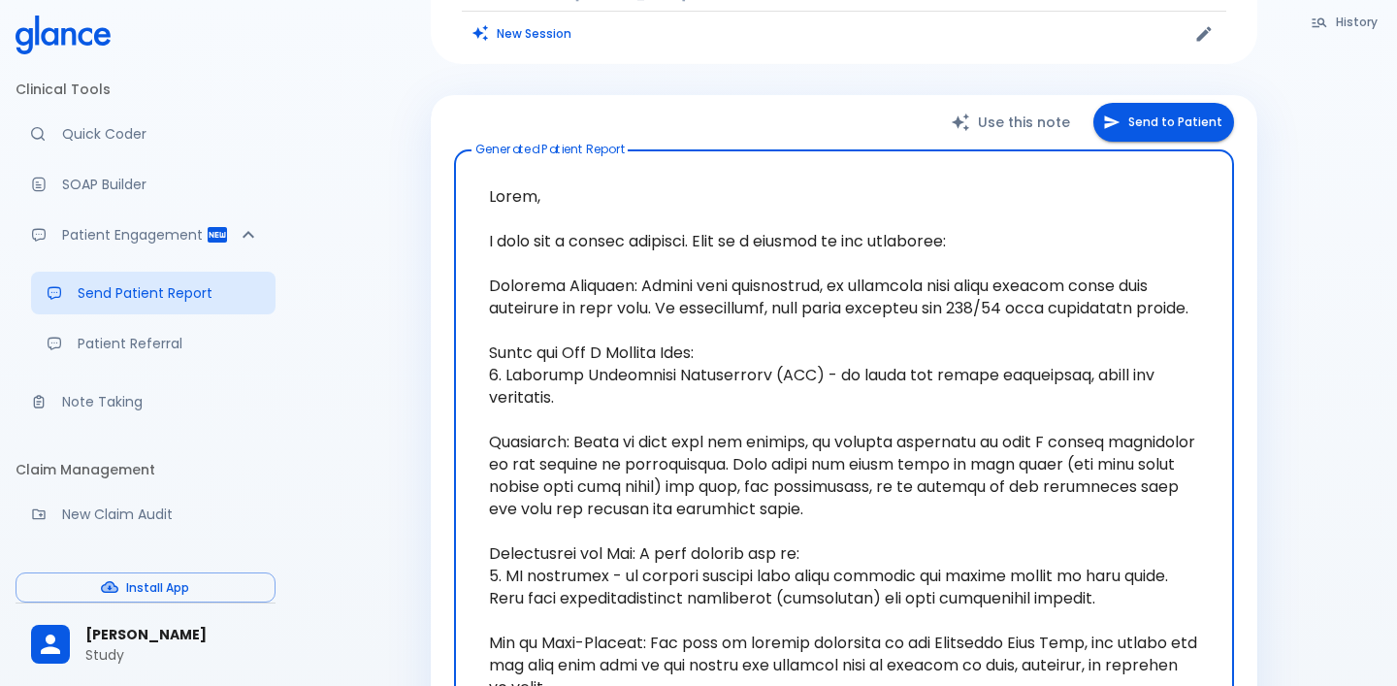
scroll to position [300, 0]
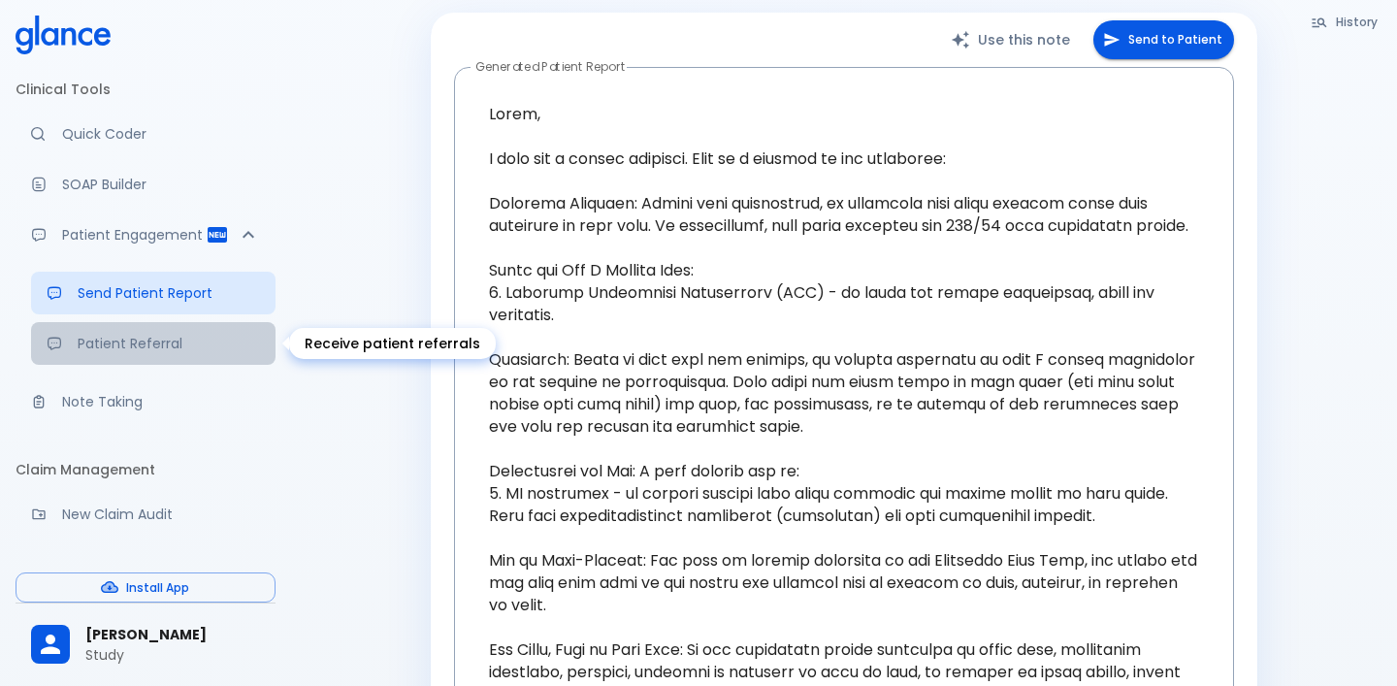
click at [166, 351] on p "Patient Referral" at bounding box center [169, 343] width 182 height 19
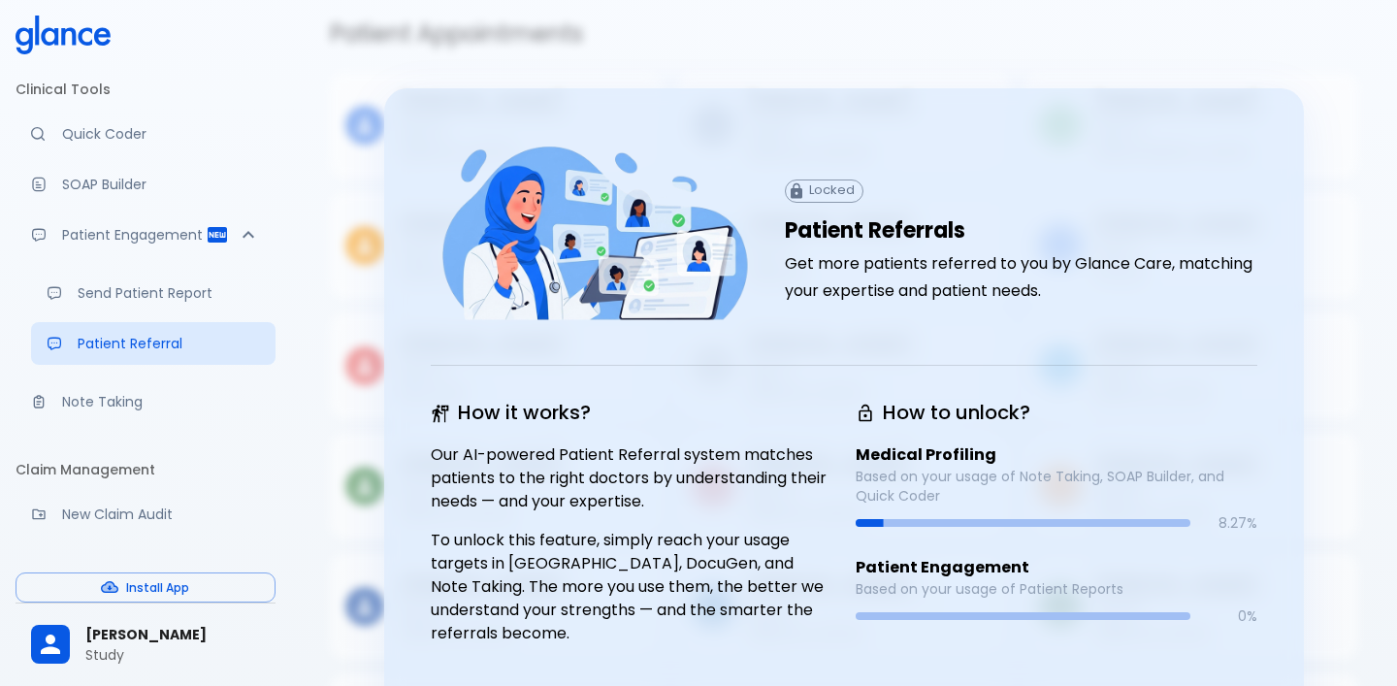
scroll to position [35, 0]
click at [176, 294] on p "Send Patient Report" at bounding box center [169, 292] width 182 height 19
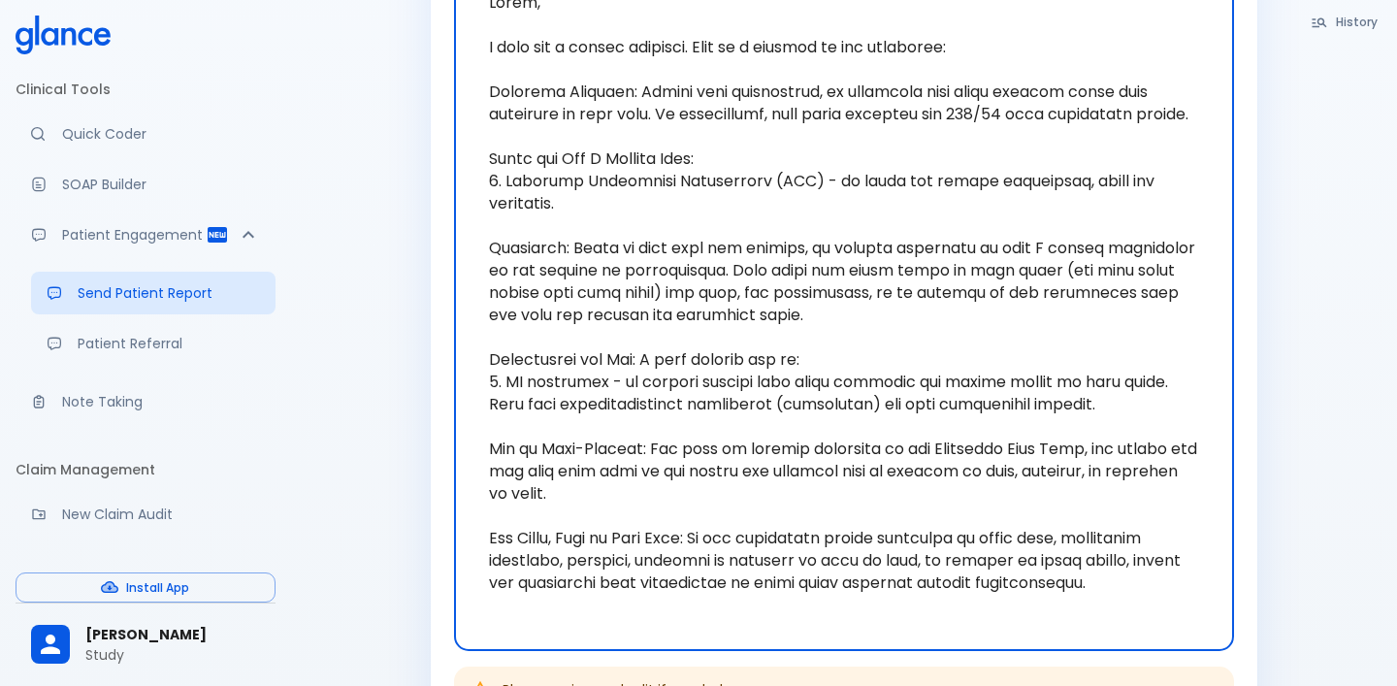
scroll to position [433, 0]
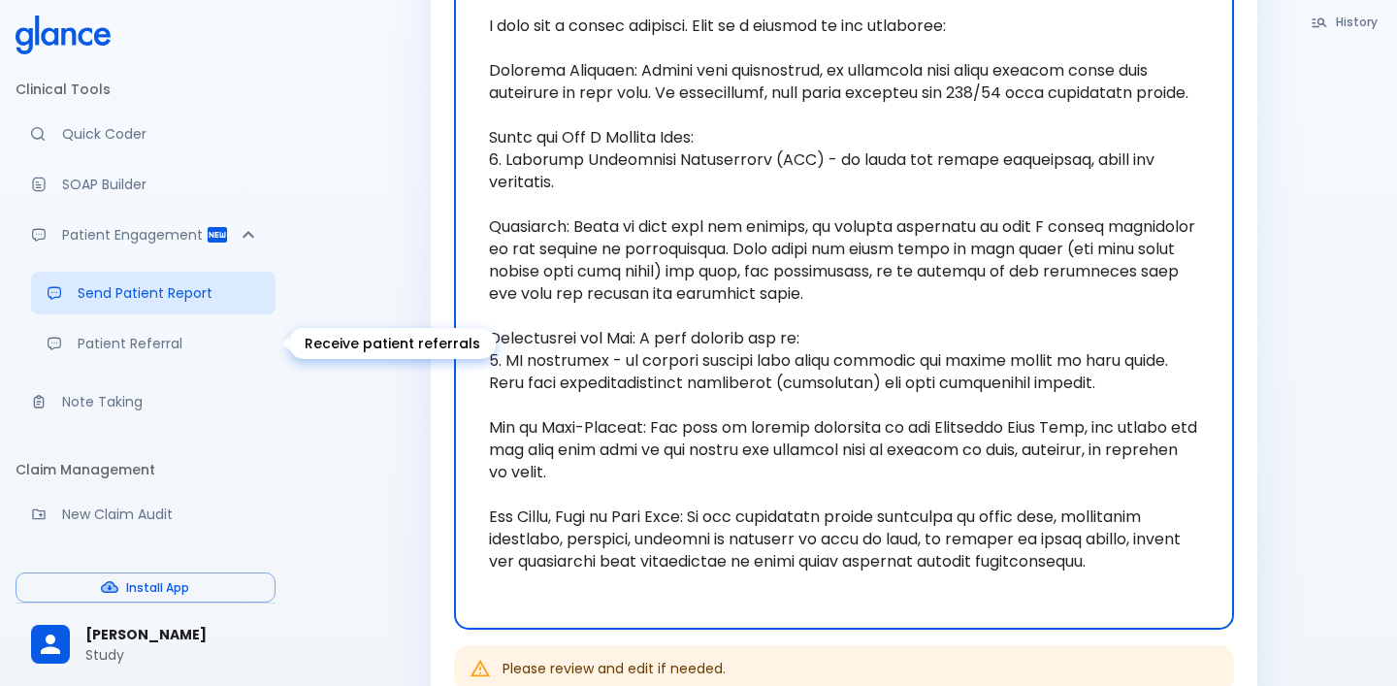
click at [170, 334] on p "Patient Referral" at bounding box center [169, 343] width 182 height 19
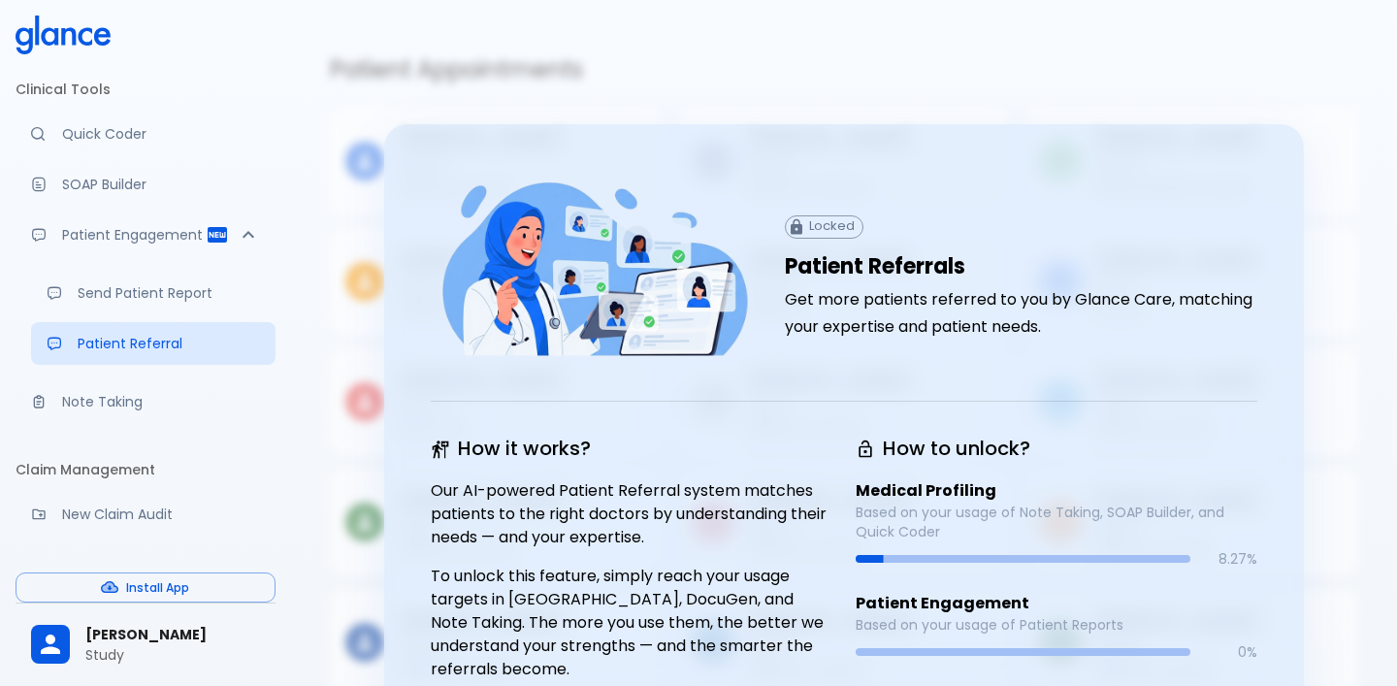
click at [828, 229] on span "Locked" at bounding box center [832, 226] width 61 height 15
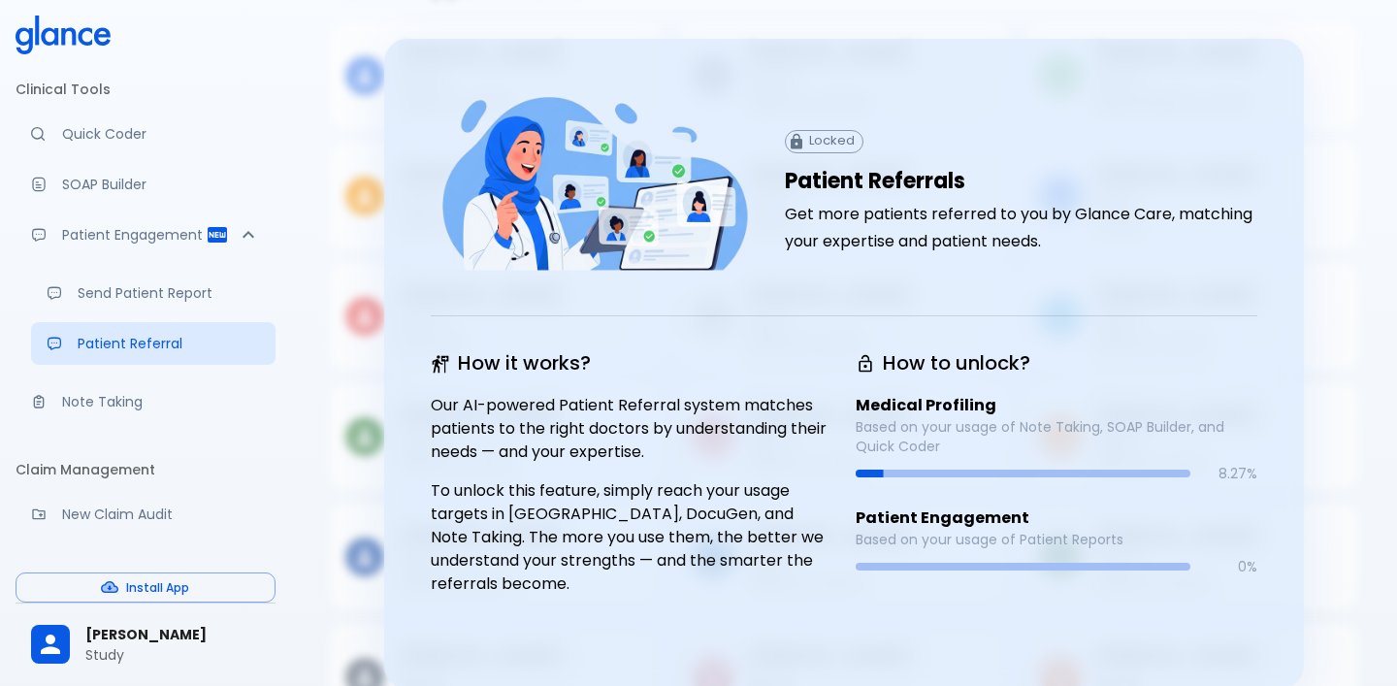
scroll to position [152, 0]
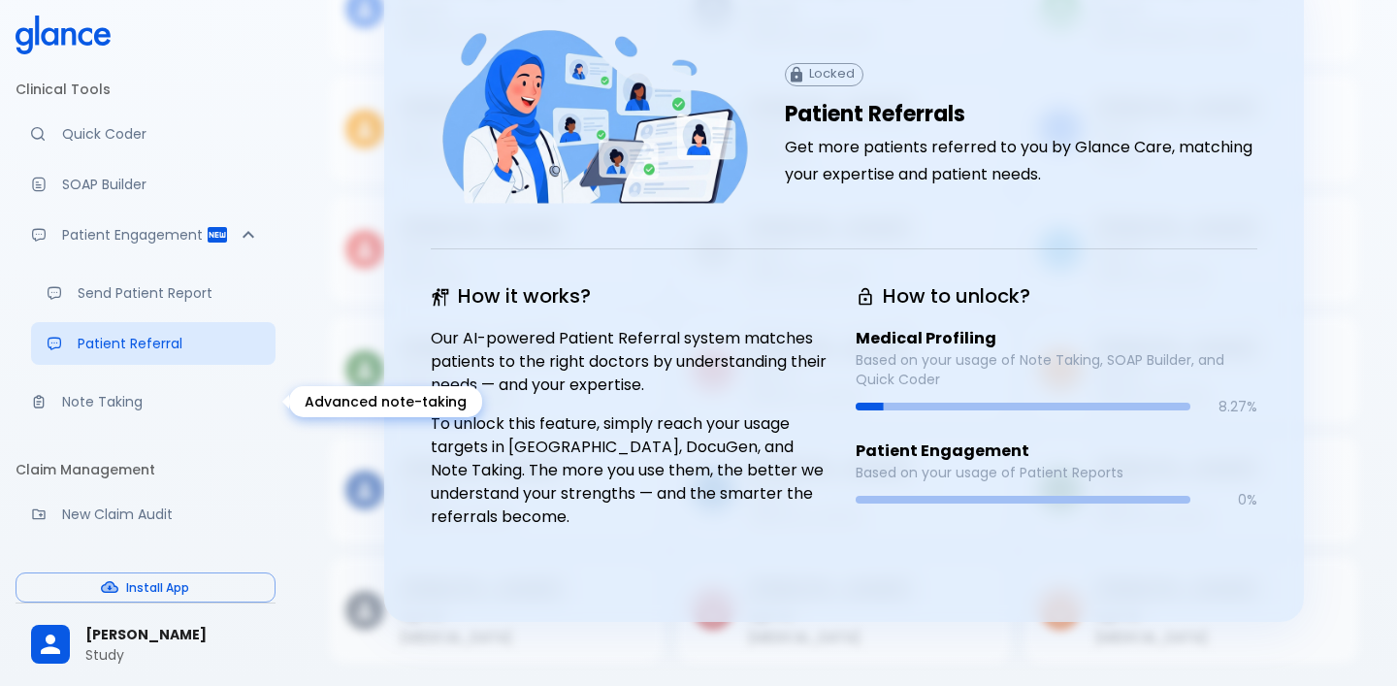
click at [147, 405] on p "Note Taking" at bounding box center [161, 401] width 198 height 19
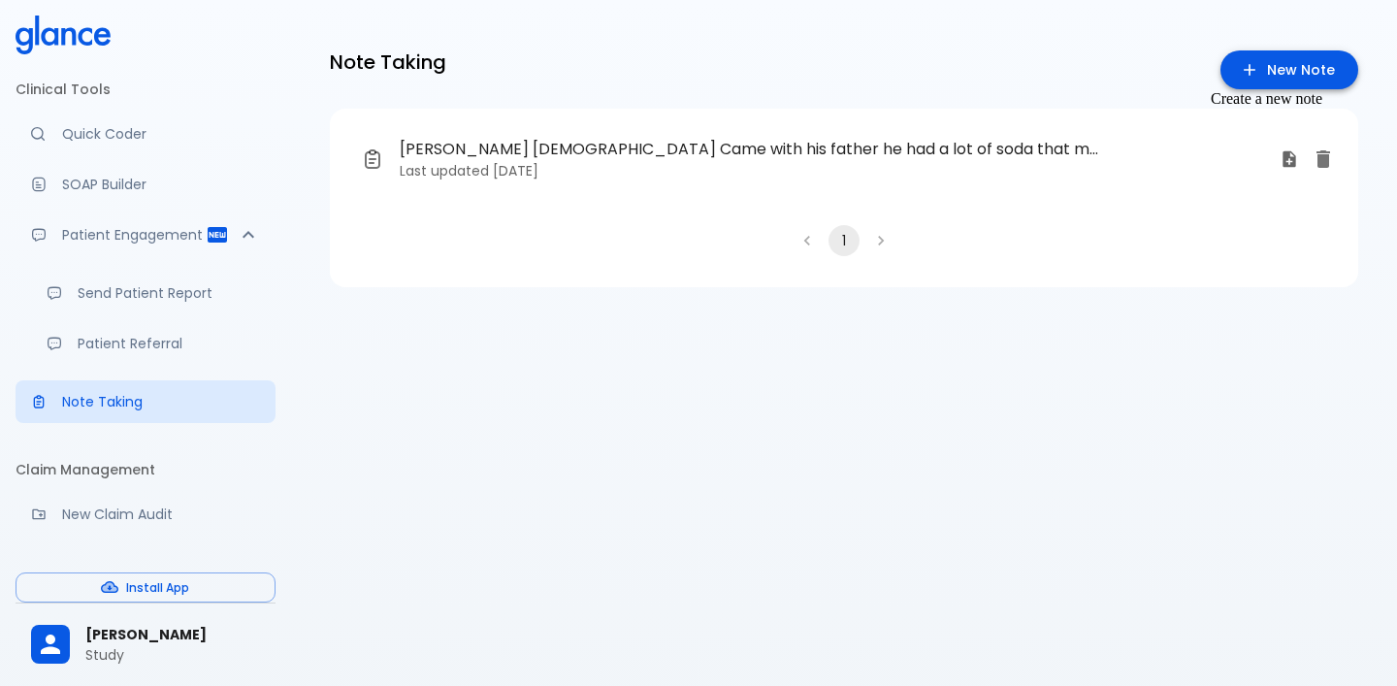
click at [1252, 67] on icon "Create a new note" at bounding box center [1249, 69] width 19 height 19
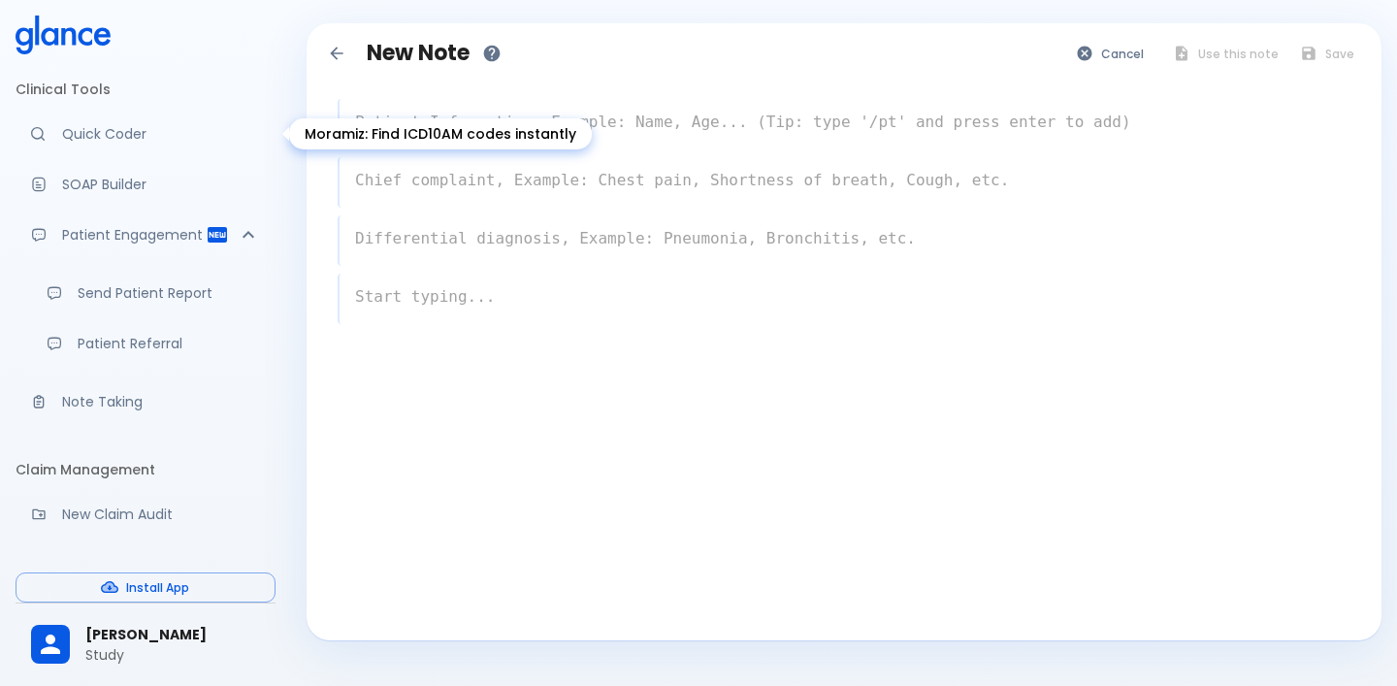
click at [102, 143] on p "Quick Coder" at bounding box center [161, 133] width 198 height 19
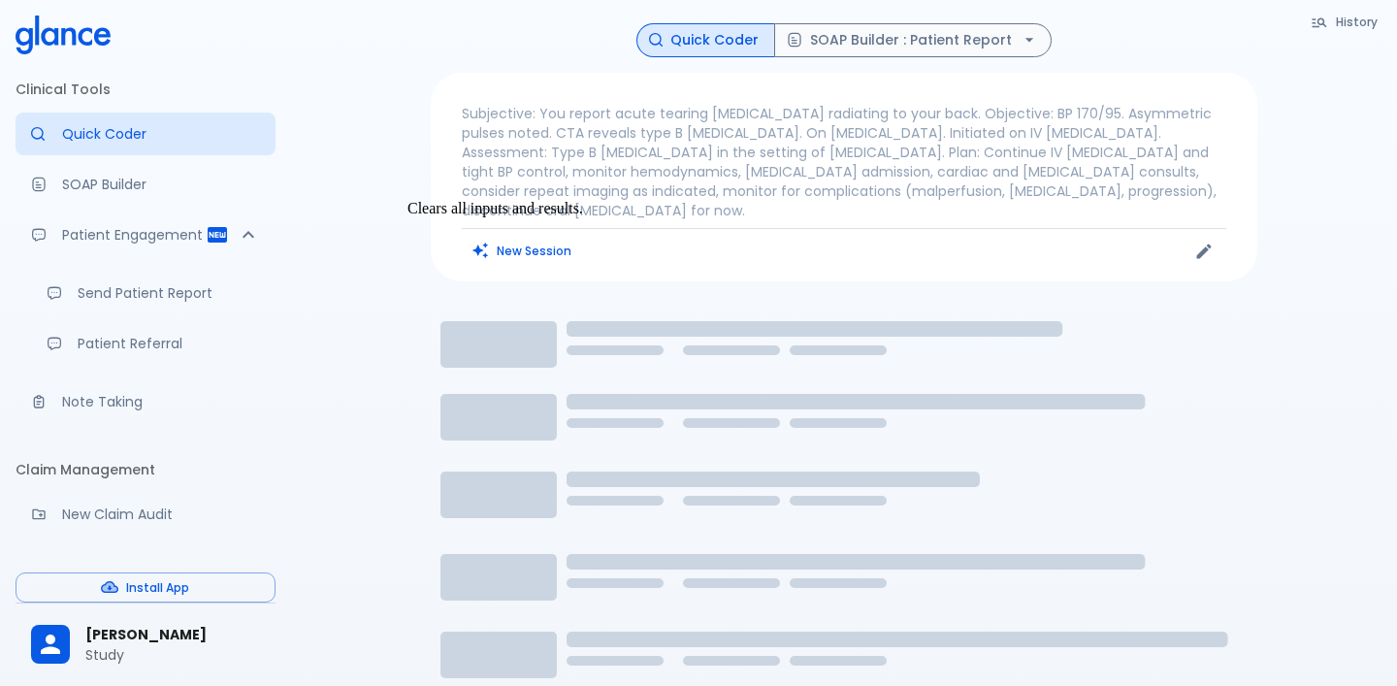
click at [490, 237] on button "New Session" at bounding box center [522, 251] width 121 height 28
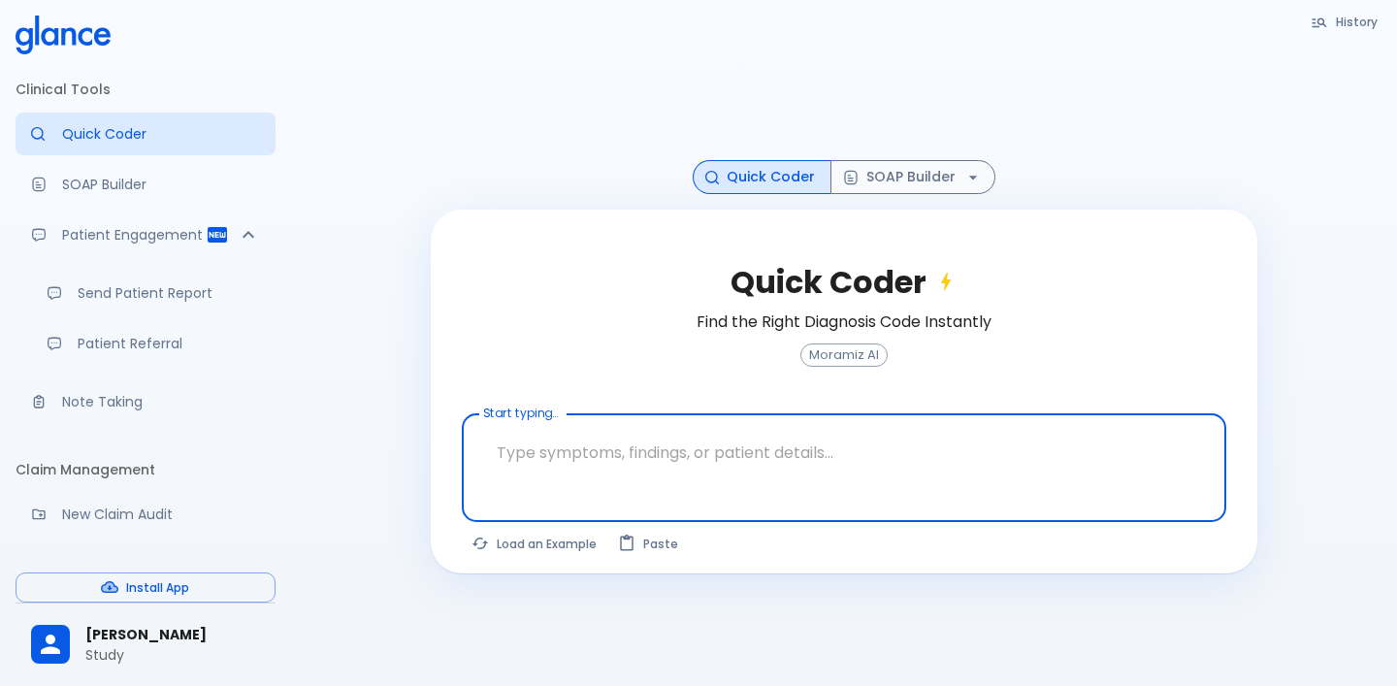
click at [613, 454] on textarea at bounding box center [845, 452] width 738 height 61
click at [133, 393] on p "Note Taking" at bounding box center [161, 401] width 198 height 19
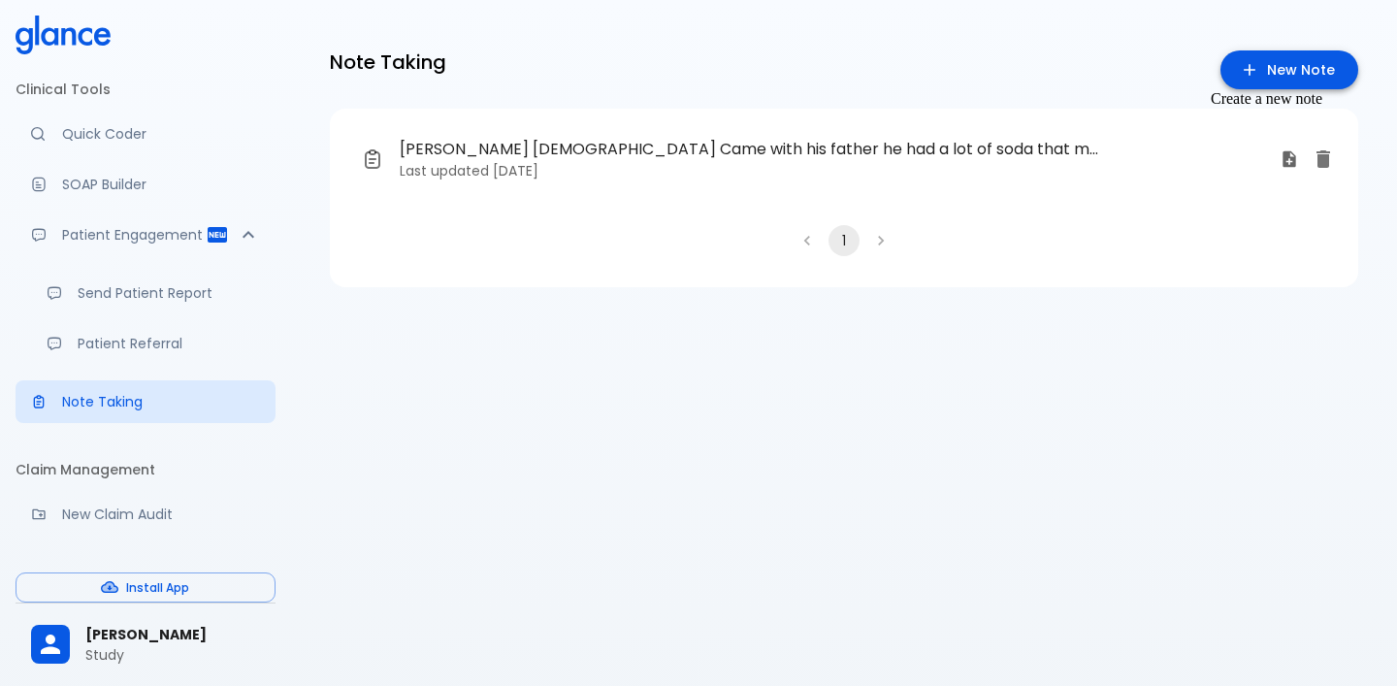
click at [1297, 81] on link "New Note" at bounding box center [1290, 70] width 138 height 40
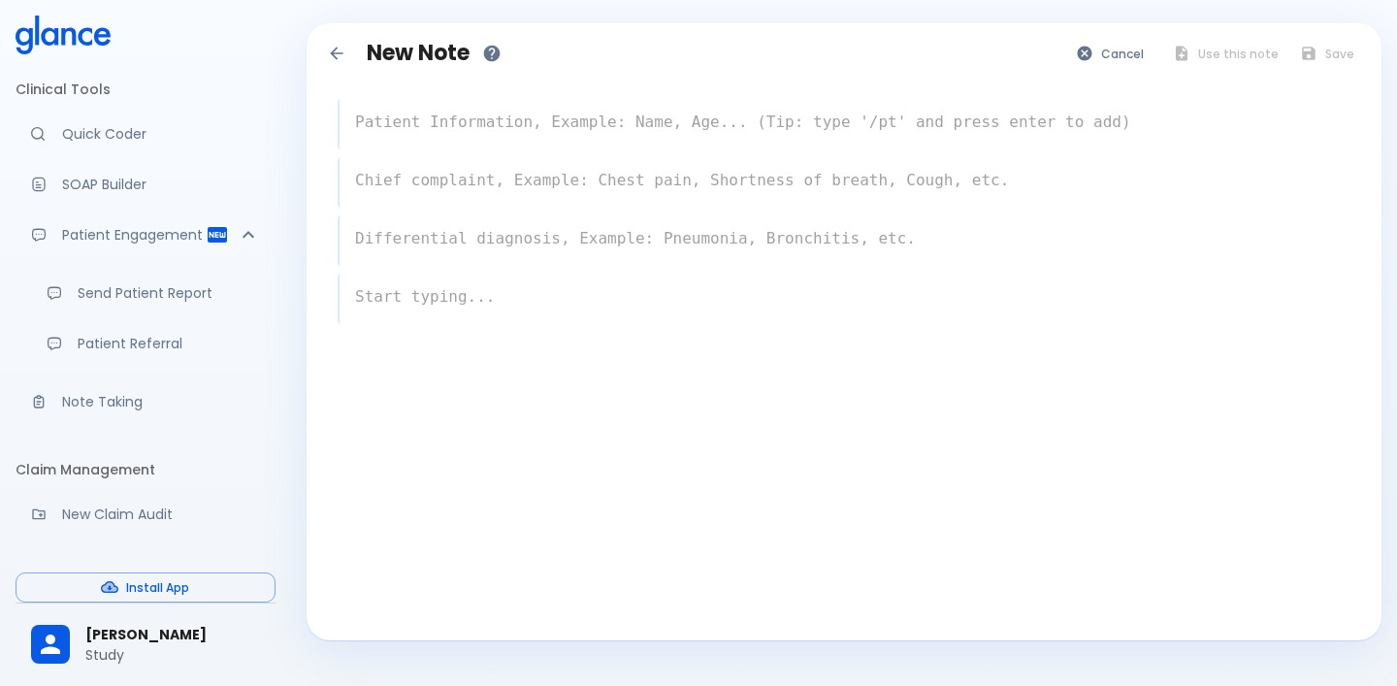
click at [614, 142] on div "x" at bounding box center [844, 124] width 1013 height 50
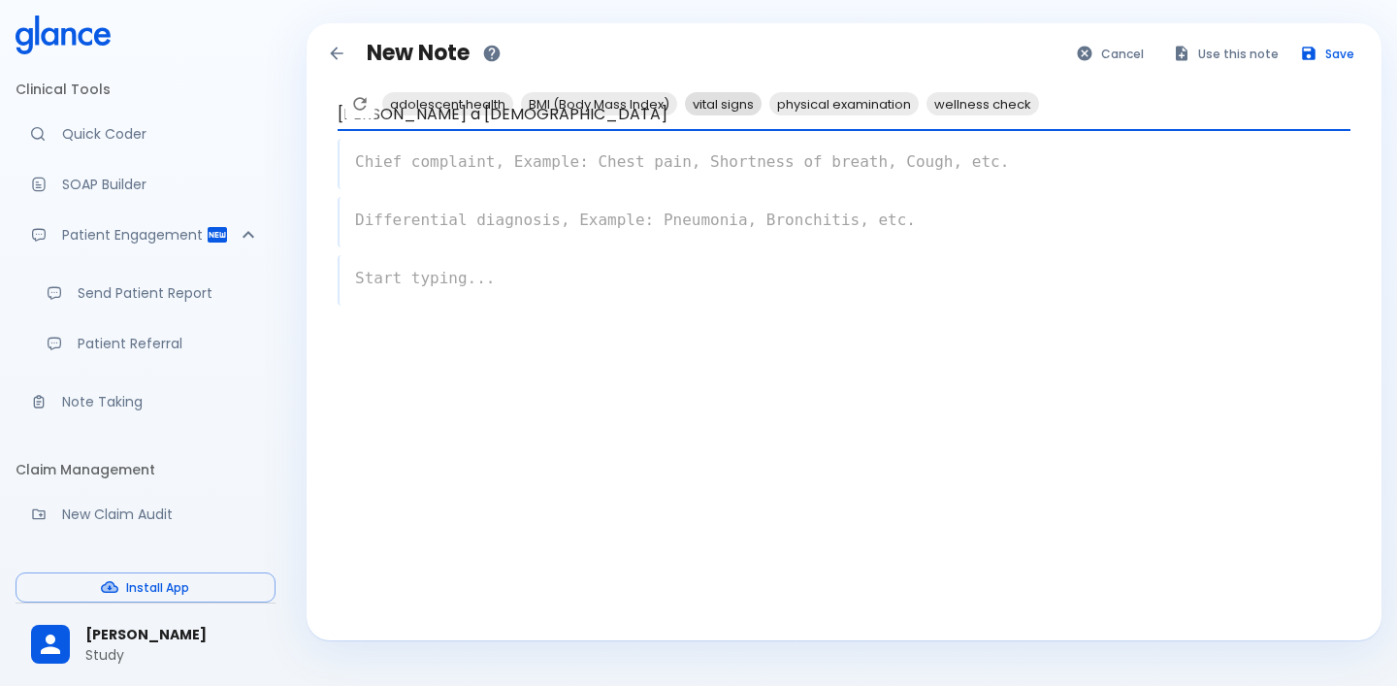
click at [709, 115] on span "vital signs" at bounding box center [723, 104] width 77 height 22
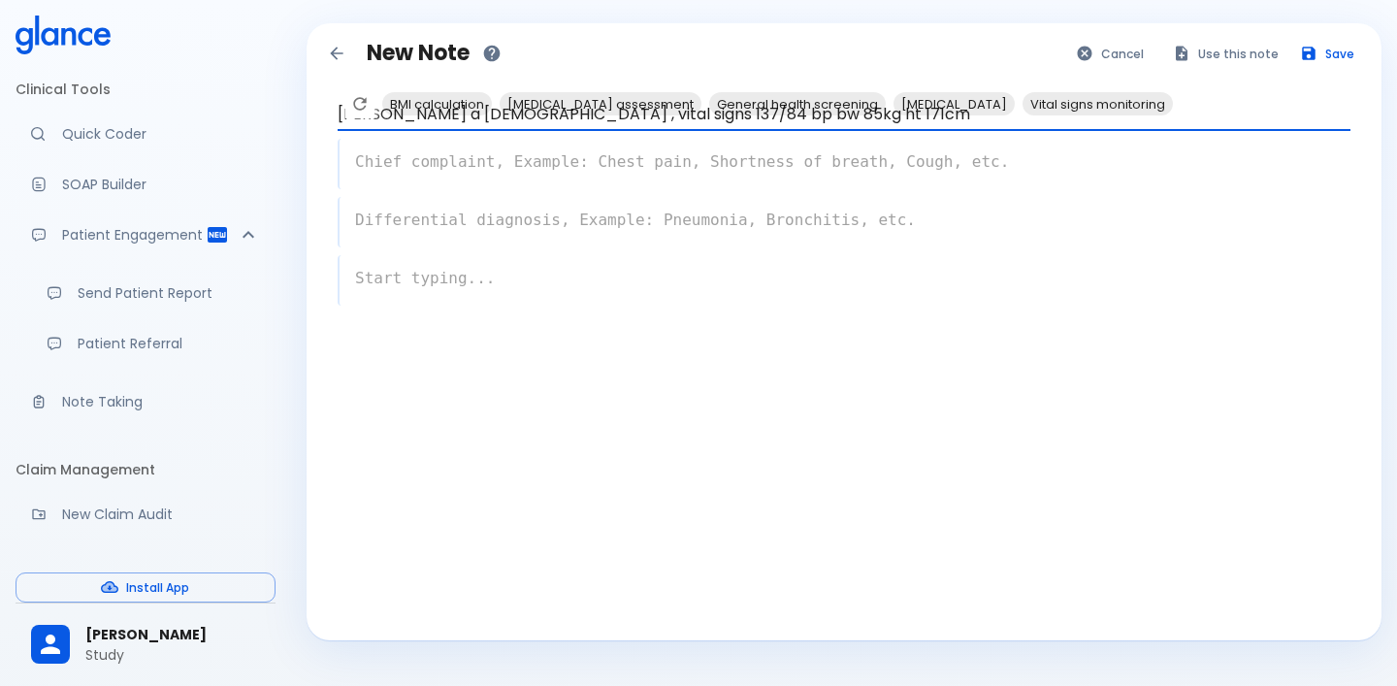
type textarea "[PERSON_NAME] a [DEMOGRAPHIC_DATA] , vital signs 137/84 bp bw 85kg ht 171cm"
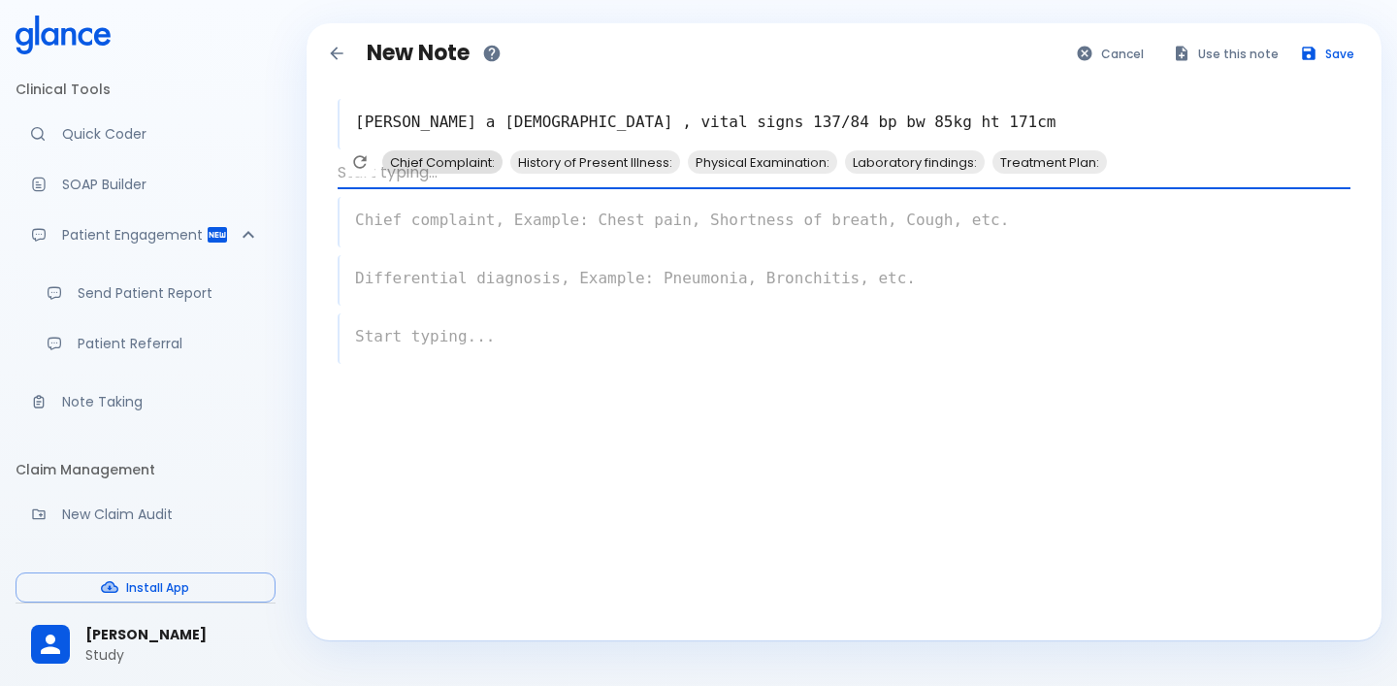
click at [460, 174] on span "Chief Complaint:" at bounding box center [442, 162] width 120 height 22
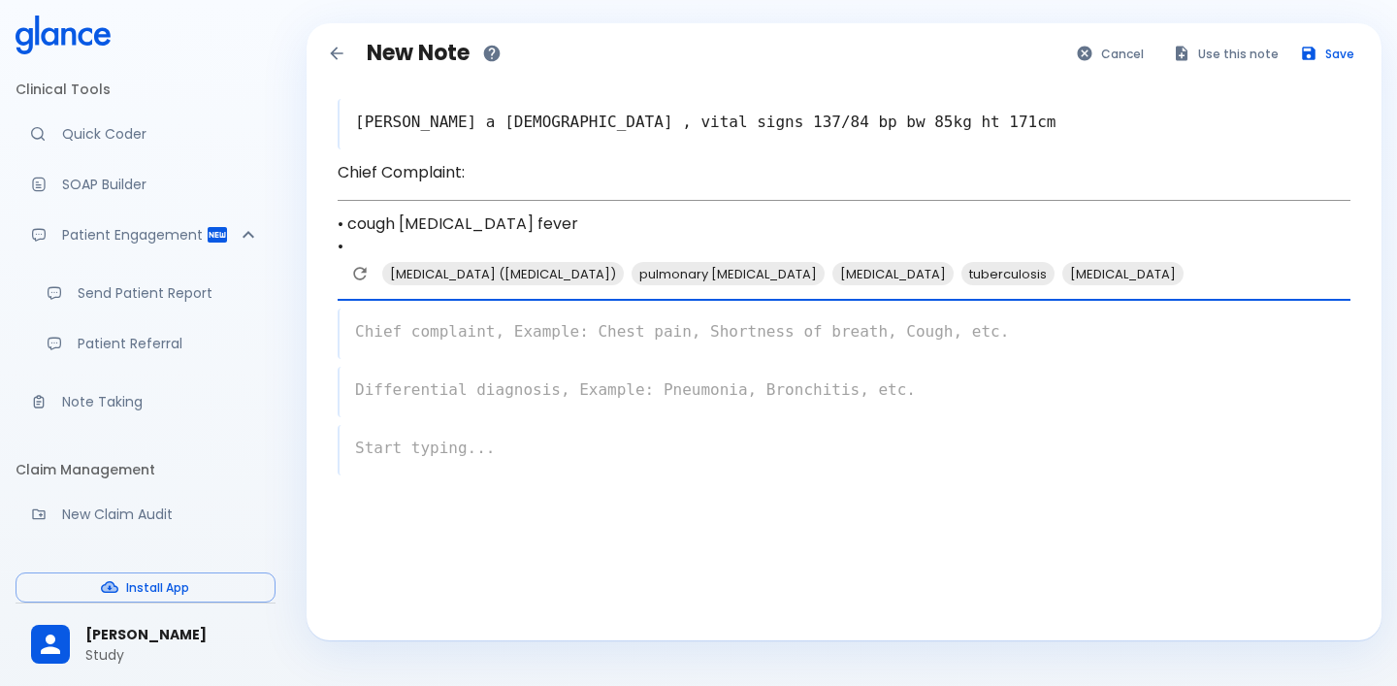
type textarea "• cough [MEDICAL_DATA] fever •"
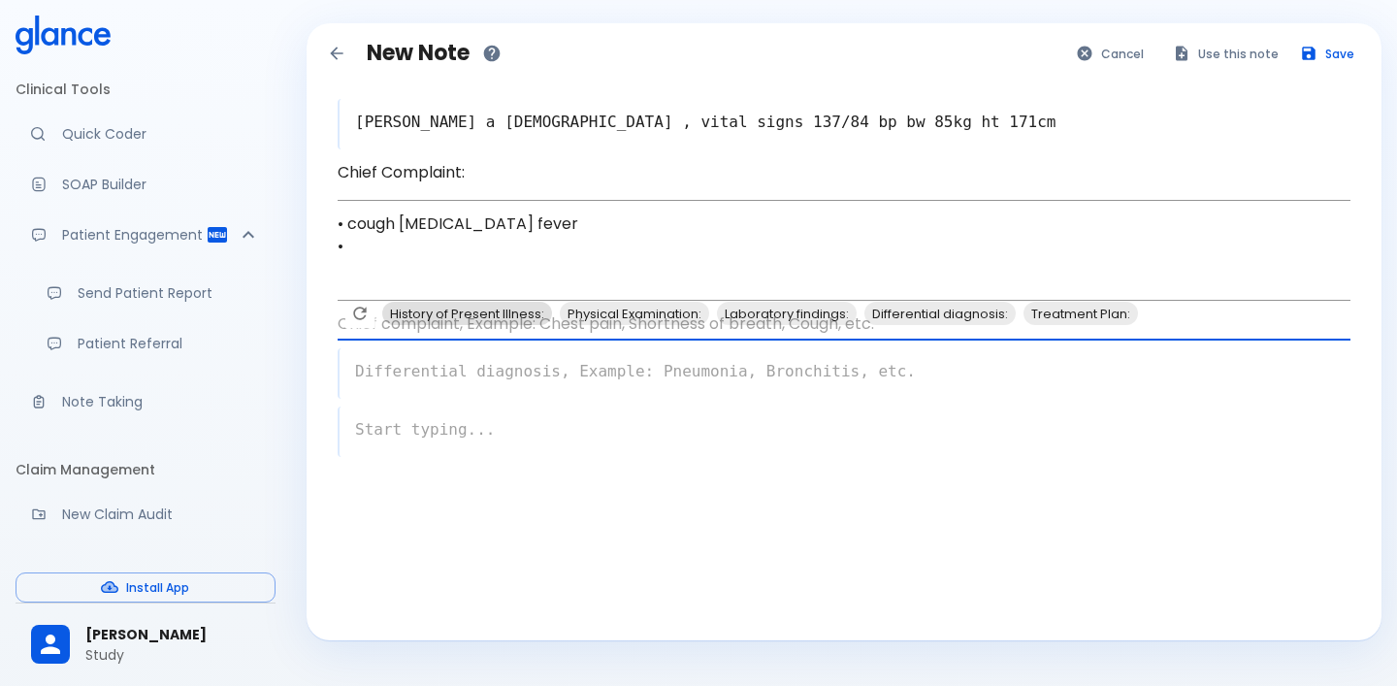
click at [435, 325] on span "History of Present Illness:" at bounding box center [467, 314] width 170 height 22
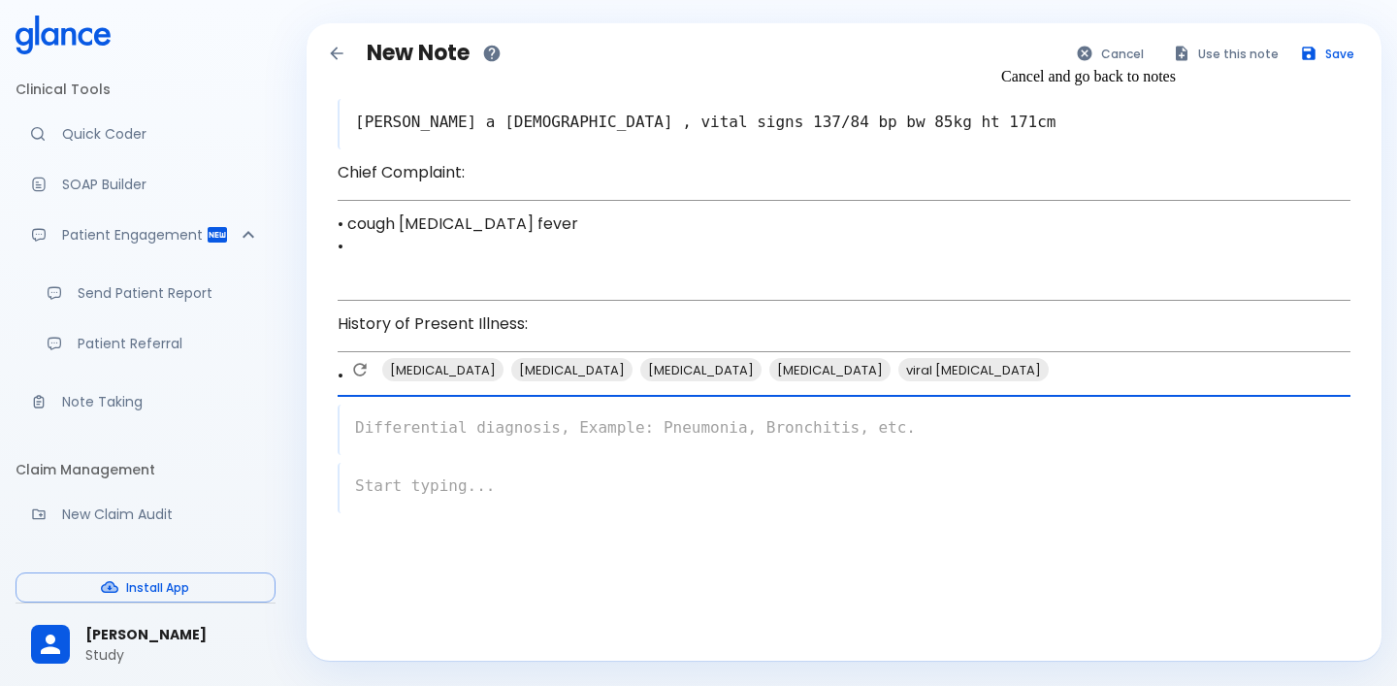
click at [1137, 52] on button "Cancel" at bounding box center [1111, 54] width 89 height 28
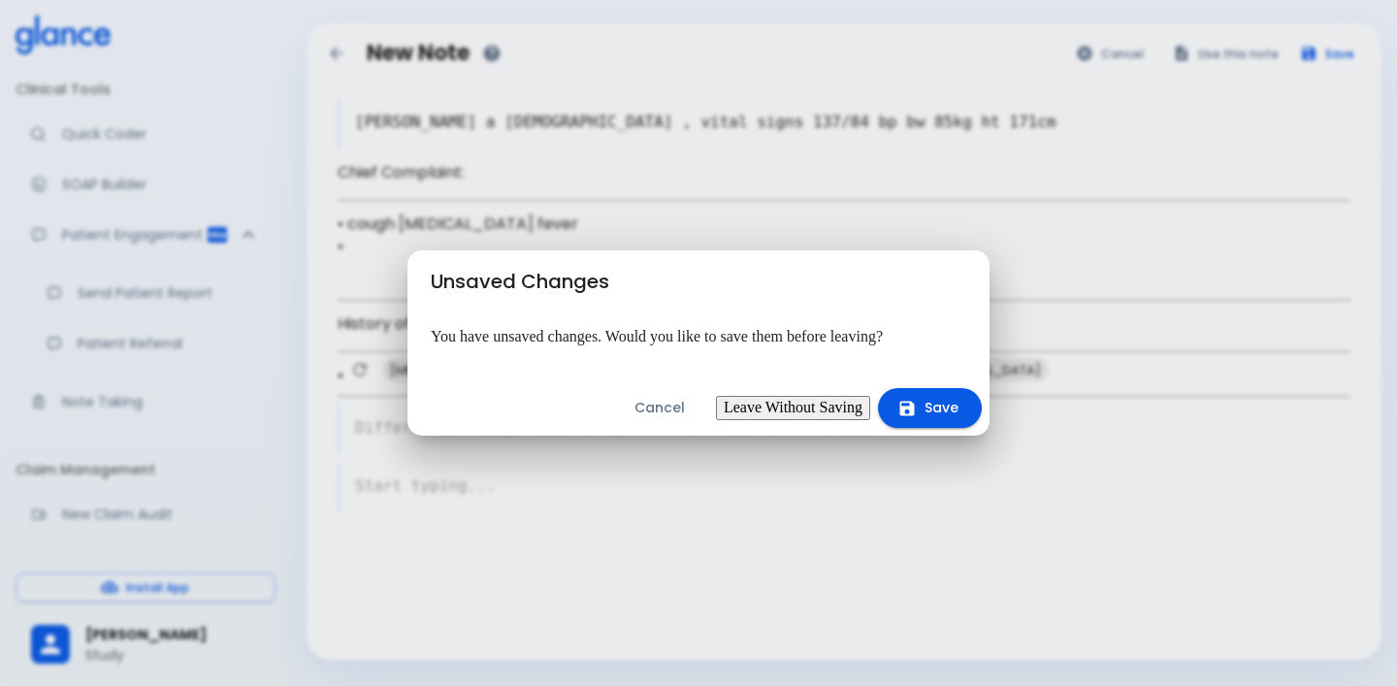
click at [638, 401] on button "Cancel" at bounding box center [659, 408] width 97 height 40
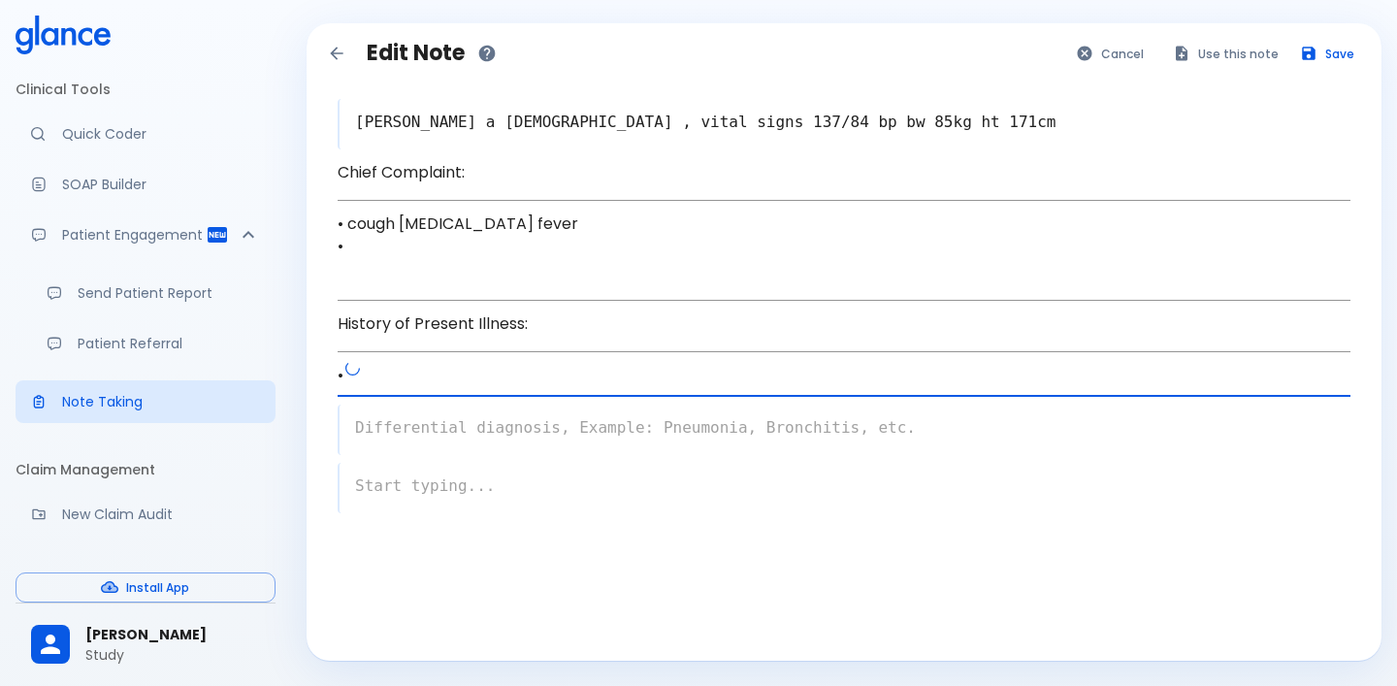
click at [721, 347] on textarea "History of Present Illness:" at bounding box center [844, 329] width 1013 height 35
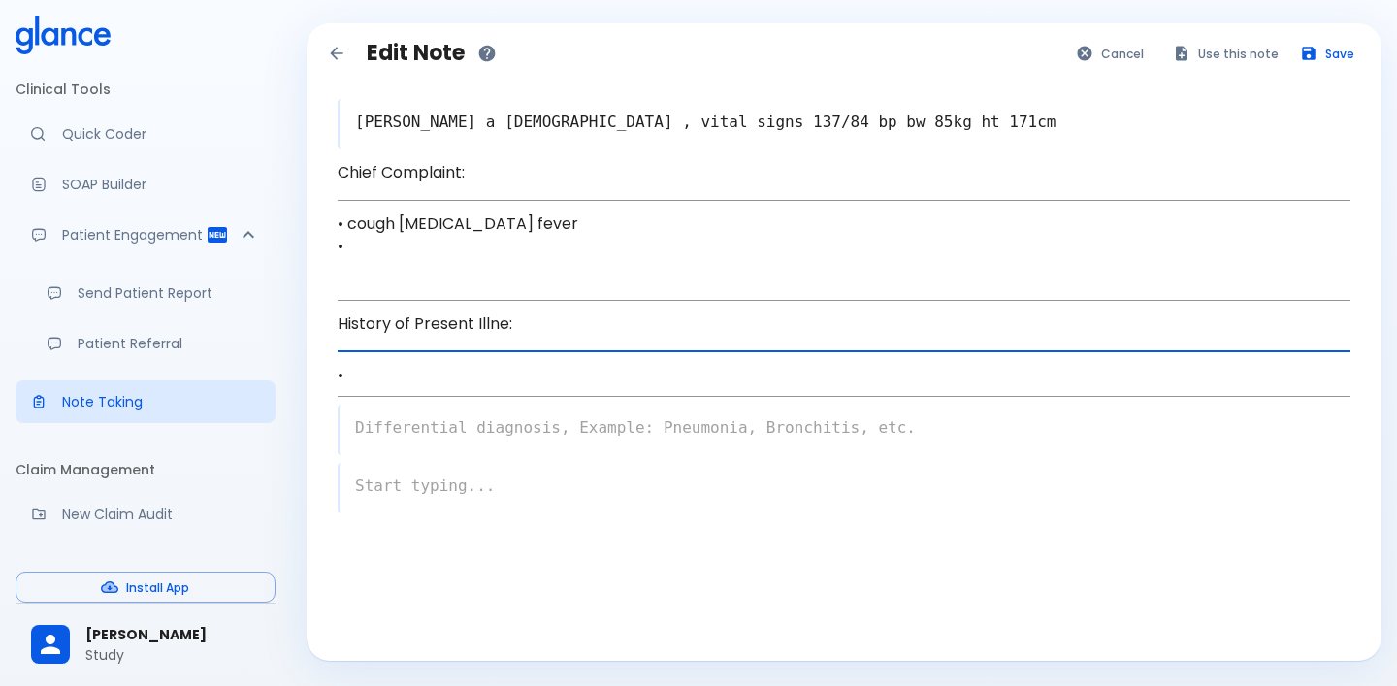
type textarea "History of Present Illn:"
type textarea "/"
click at [518, 509] on span "Title" at bounding box center [436, 518] width 163 height 19
type textarea "History of presence illness"
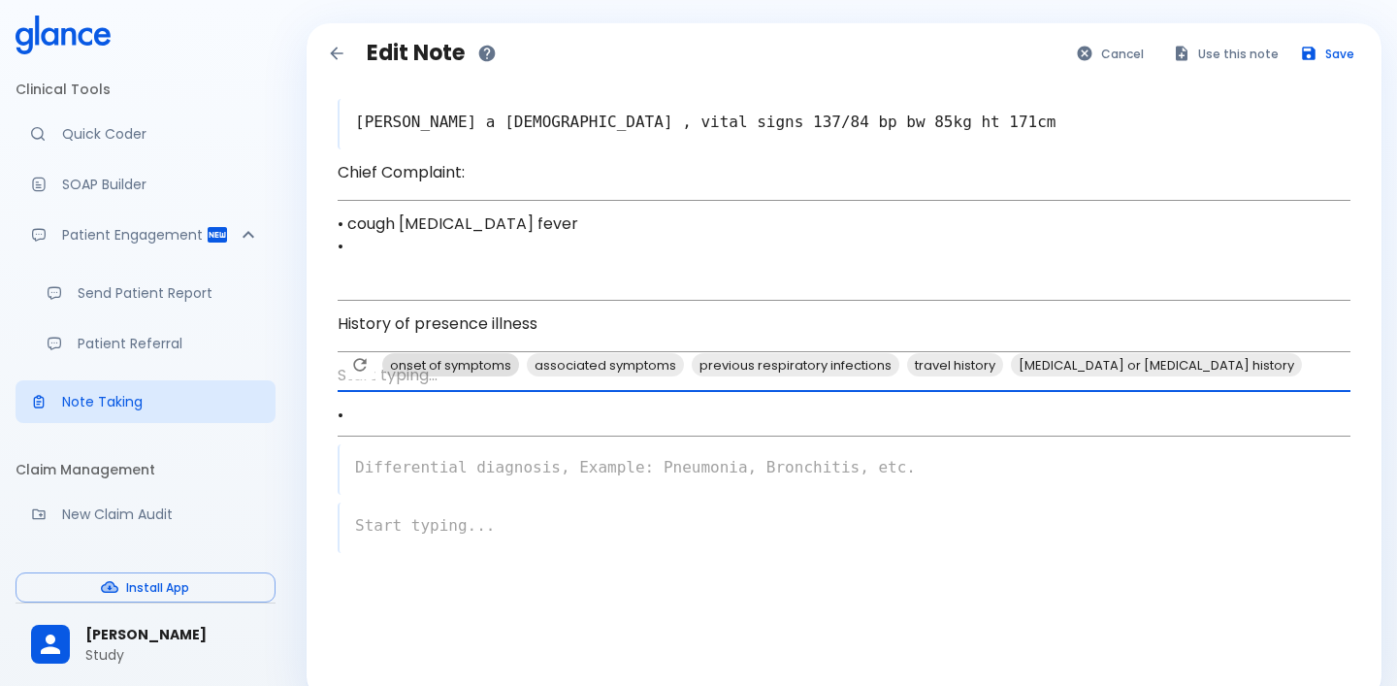
click at [475, 377] on span "onset of symptoms" at bounding box center [450, 365] width 137 height 22
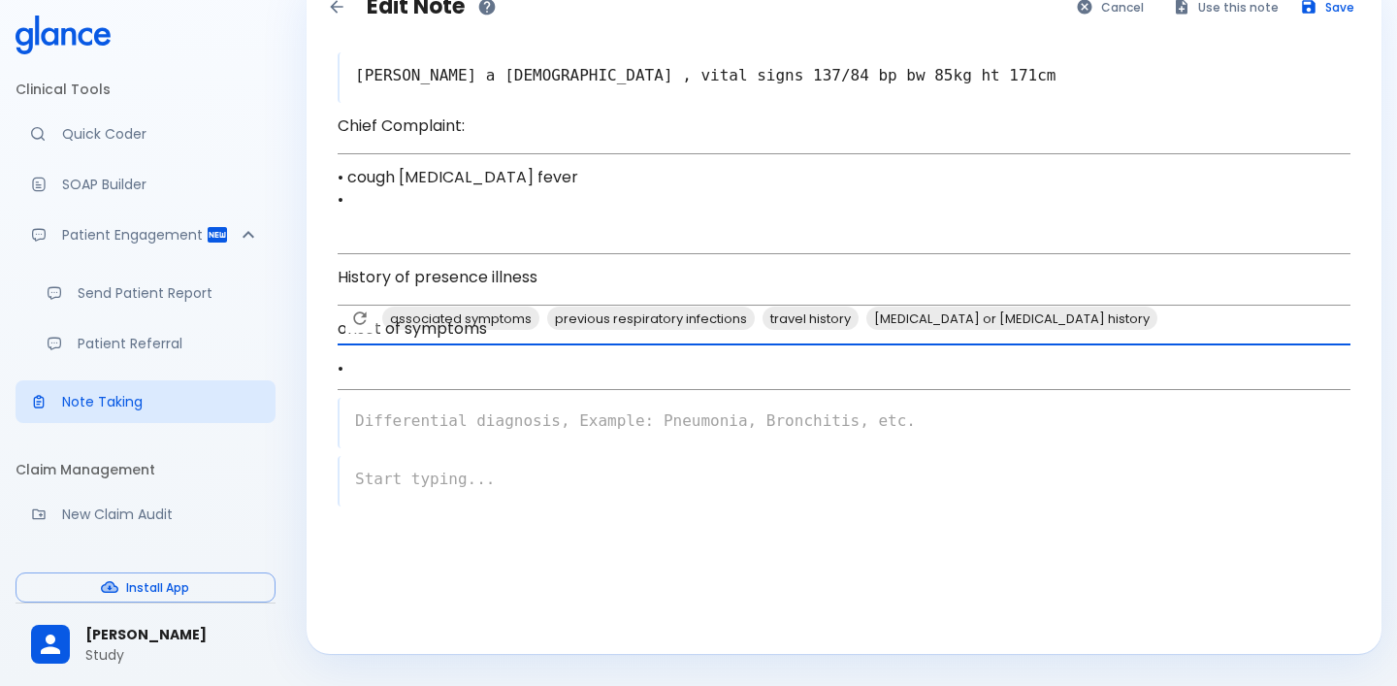
scroll to position [70, 0]
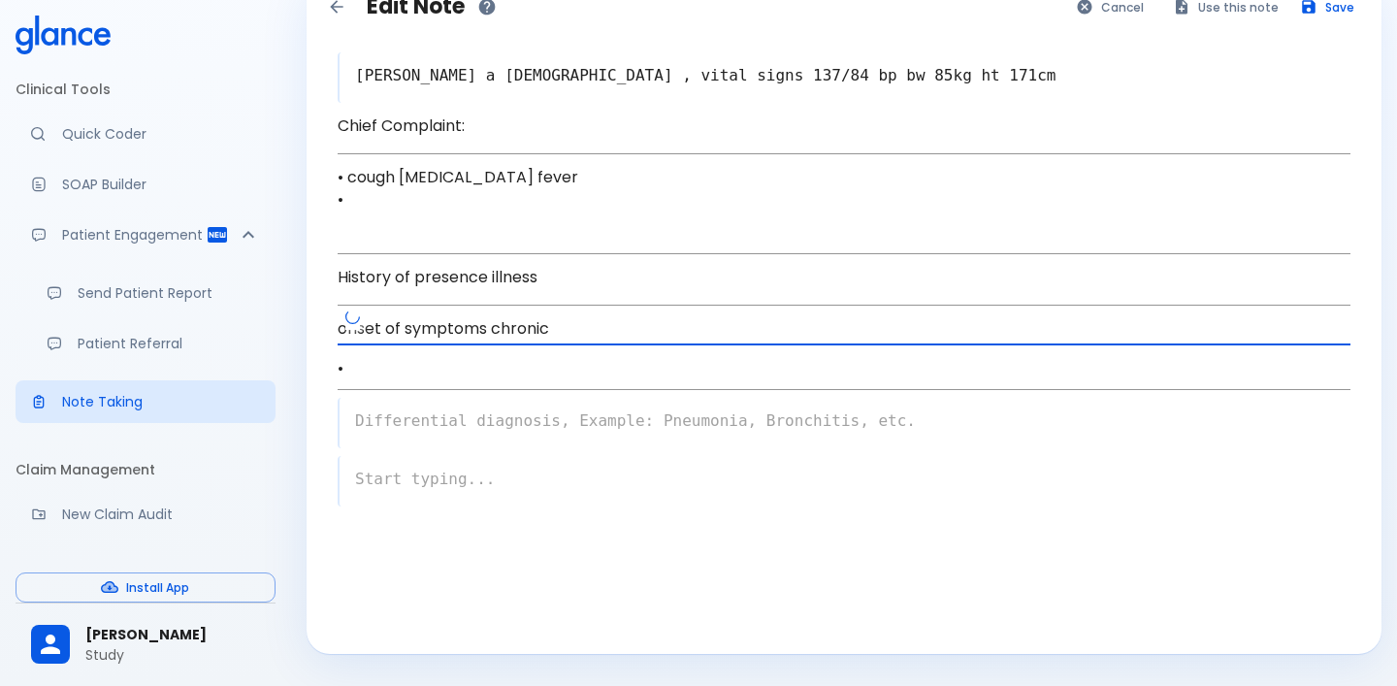
type textarea "onset of symptoms chronic"
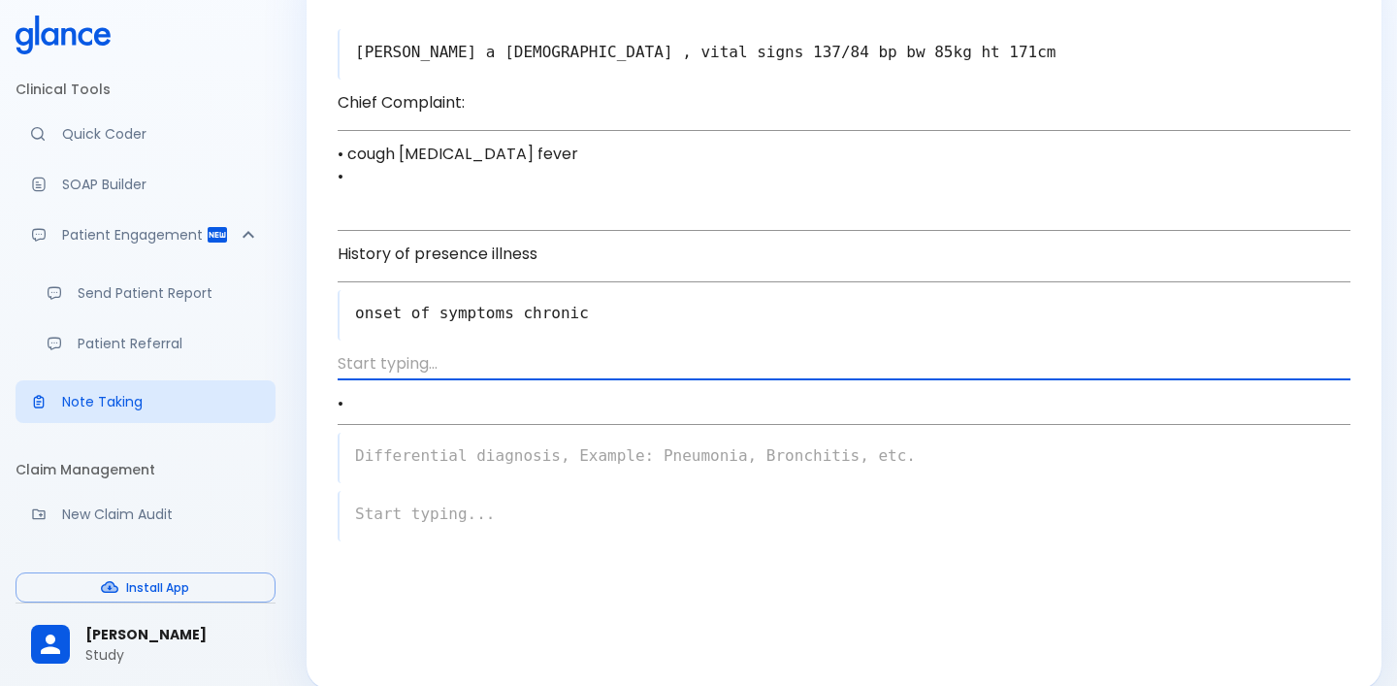
scroll to position [32, 0]
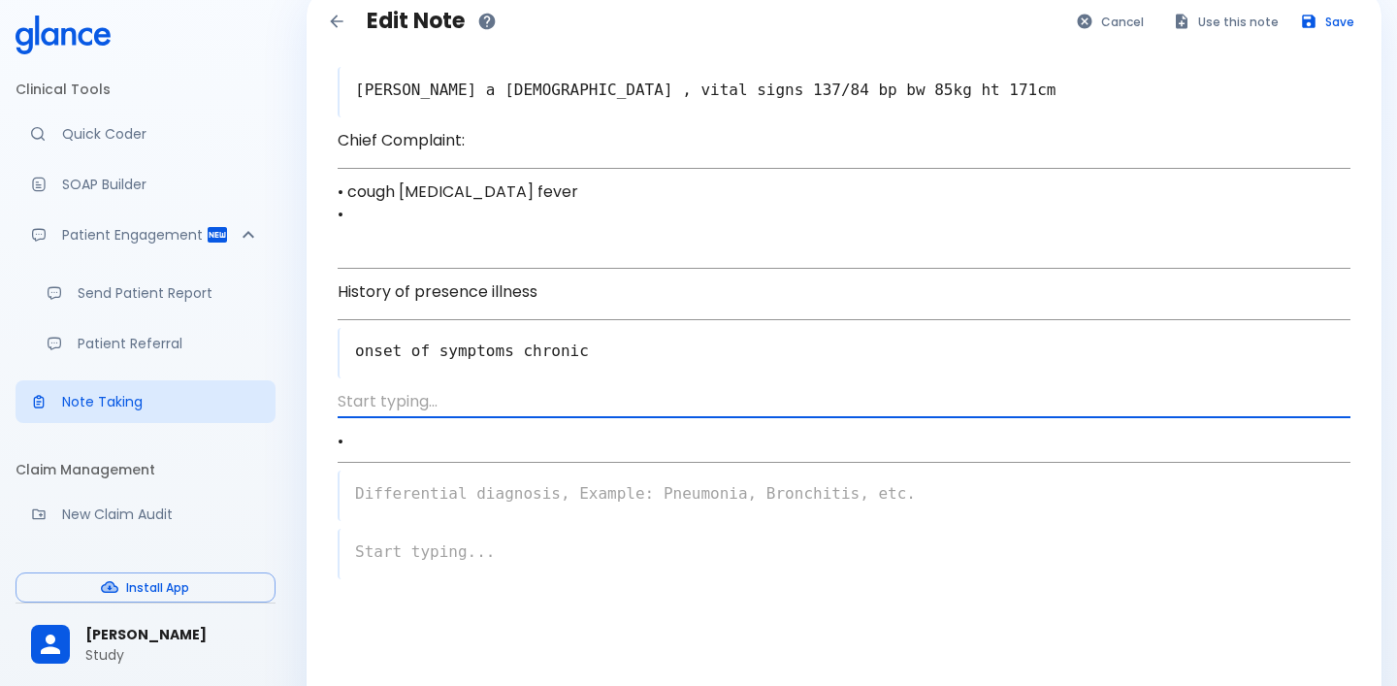
click at [473, 371] on textarea "onset of symptoms chronic" at bounding box center [845, 351] width 1011 height 39
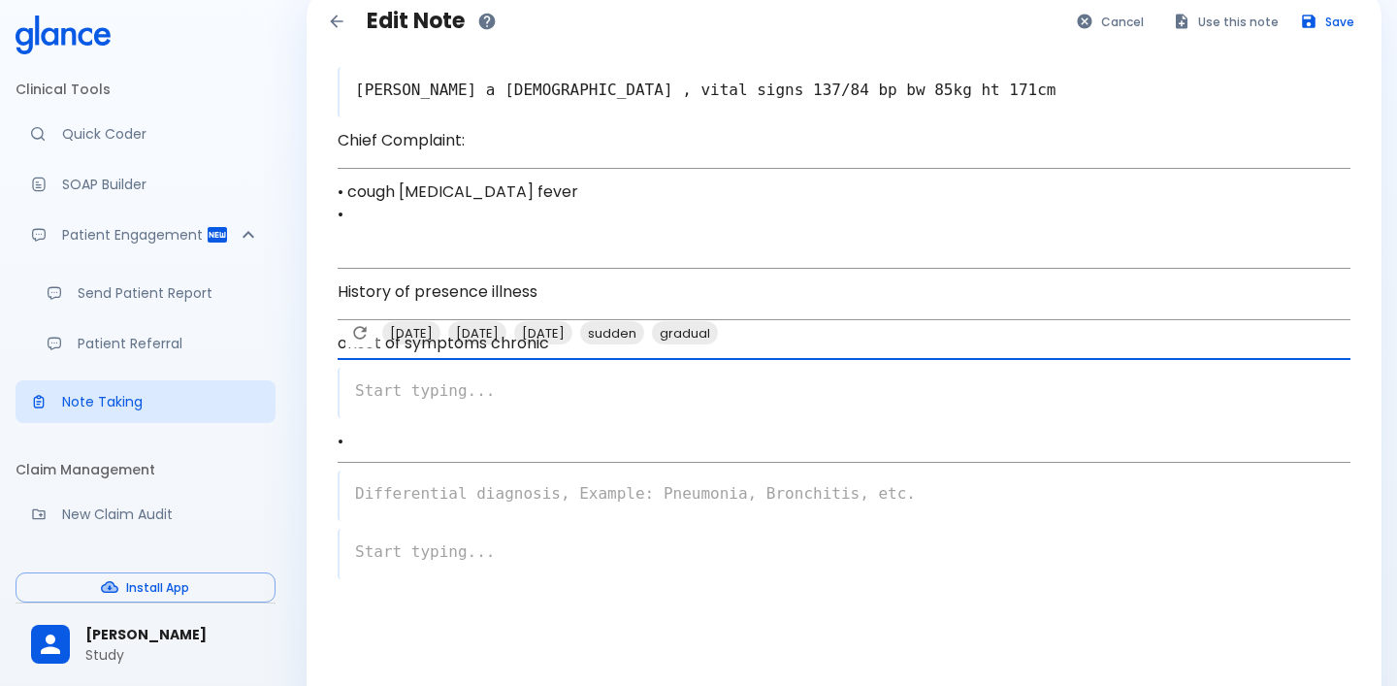
click at [596, 355] on textarea "onset of symptoms chronic" at bounding box center [844, 343] width 1013 height 23
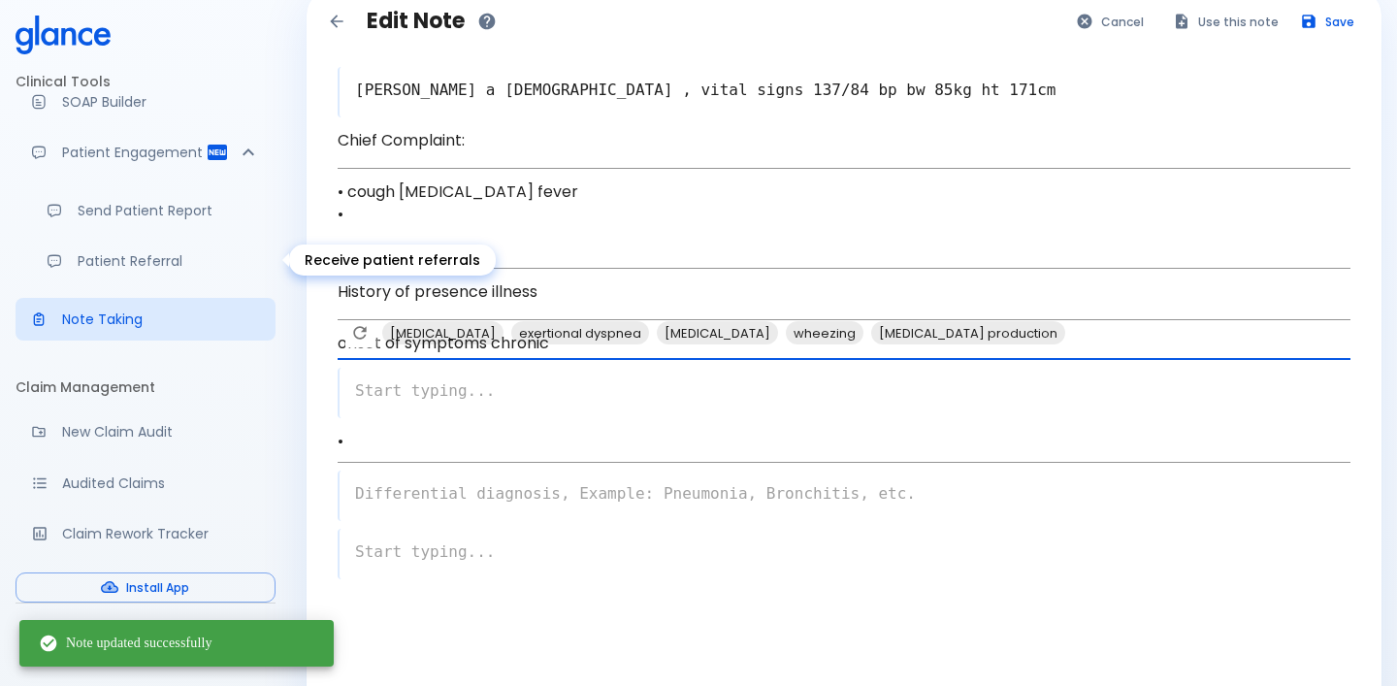
scroll to position [86, 0]
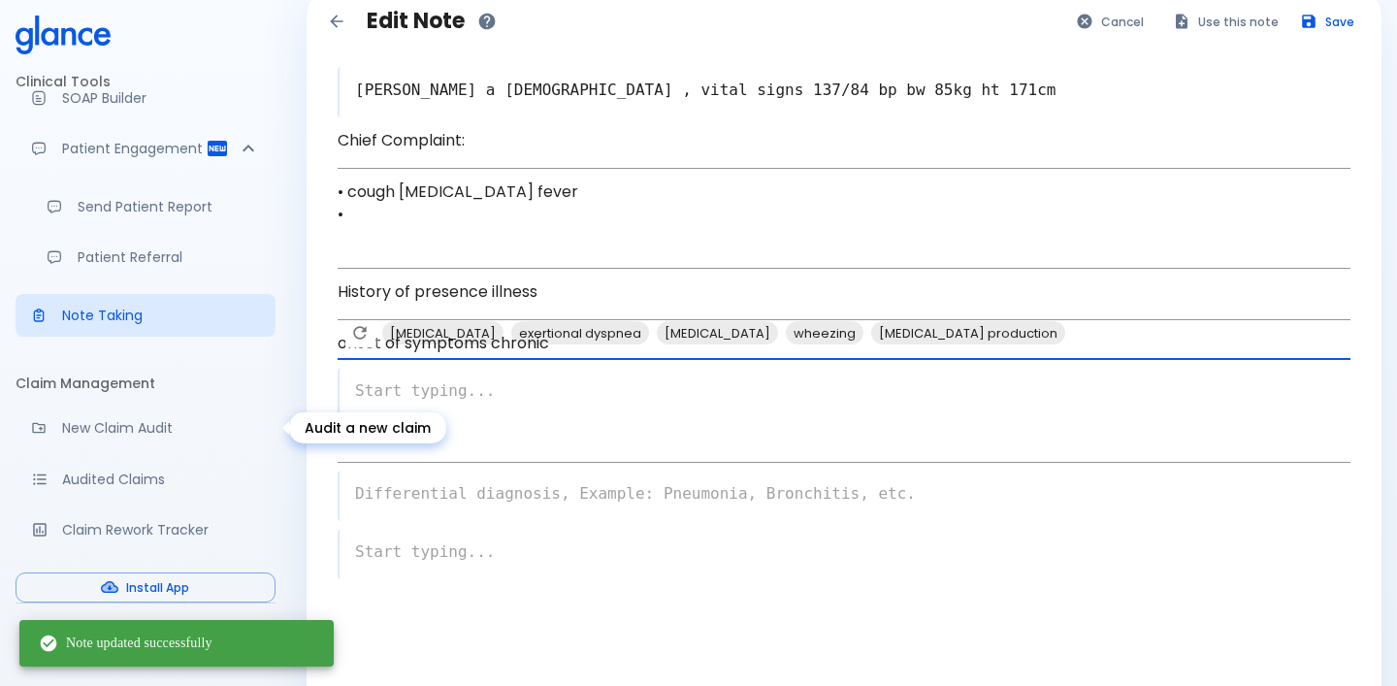
click at [105, 428] on p "New Claim Audit" at bounding box center [161, 427] width 198 height 19
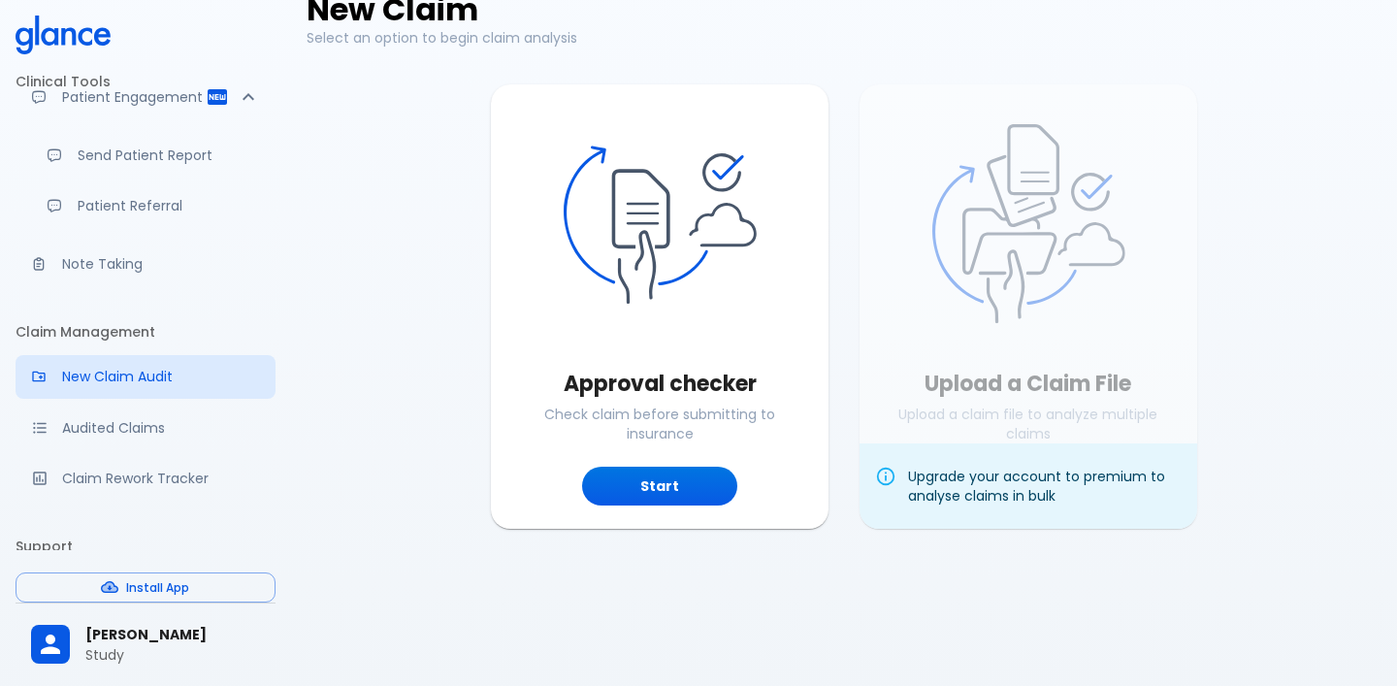
scroll to position [140, 0]
click at [637, 473] on button "Start" at bounding box center [659, 487] width 155 height 40
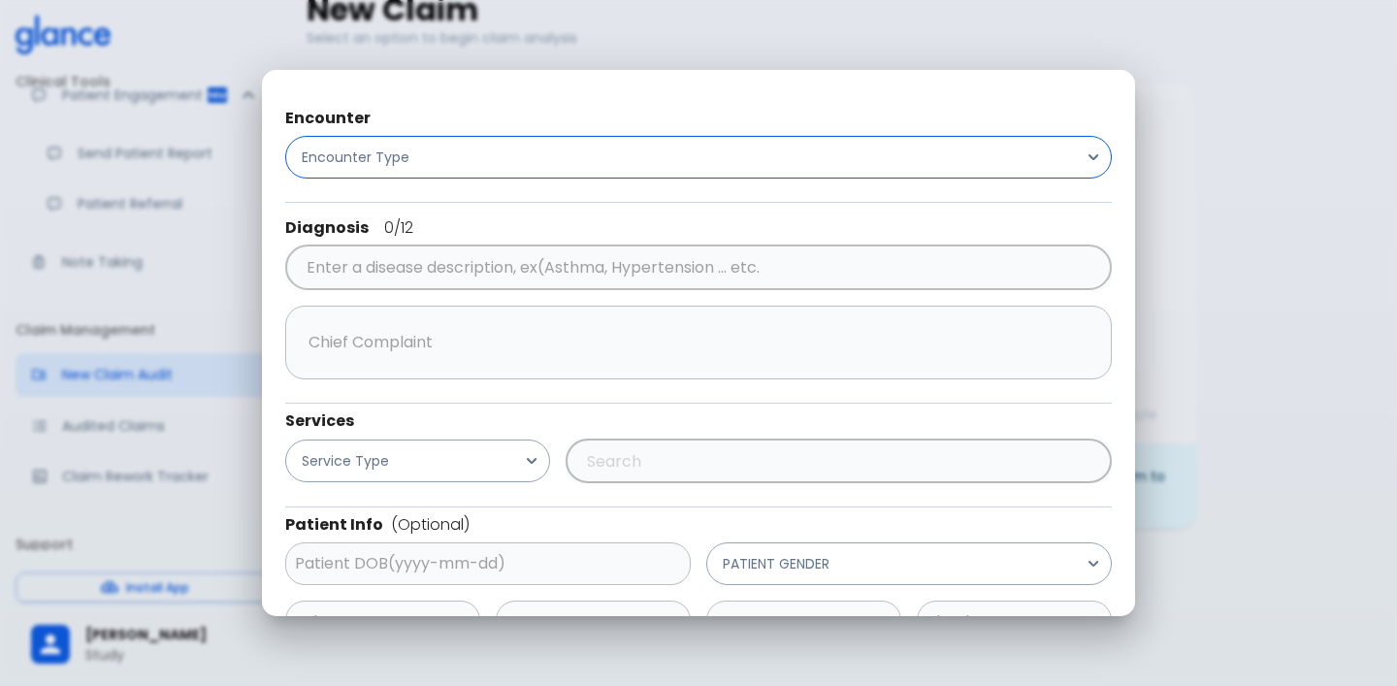
click at [479, 161] on button "Encounter Type" at bounding box center [698, 157] width 827 height 43
click at [337, 185] on span "inpatient" at bounding box center [360, 175] width 73 height 19
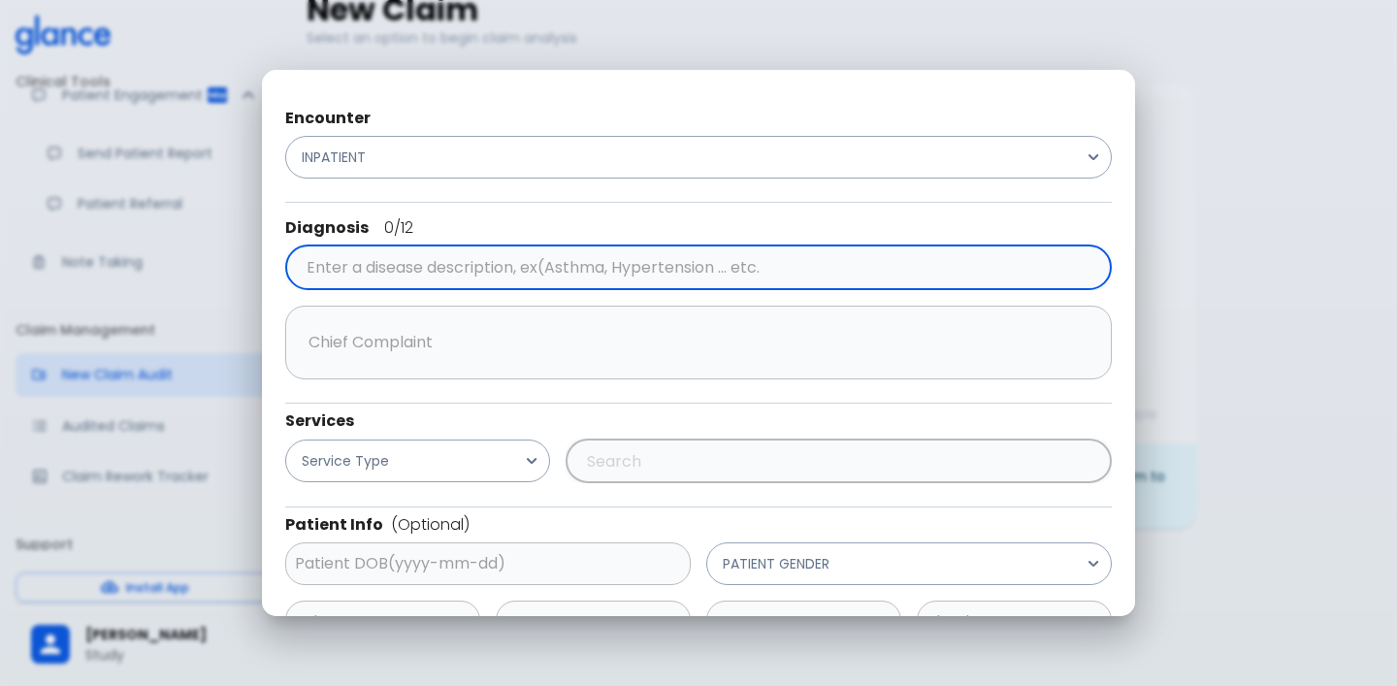
click at [406, 266] on input "text" at bounding box center [695, 267] width 788 height 37
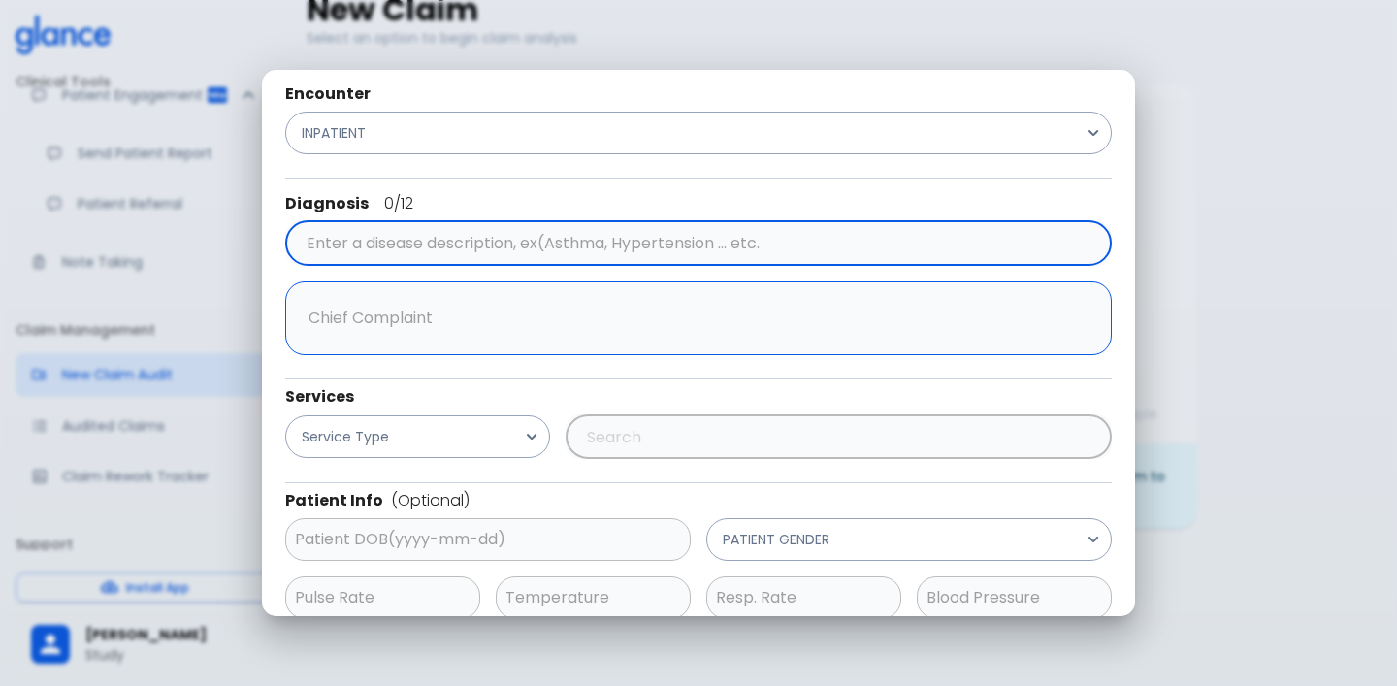
scroll to position [0, 0]
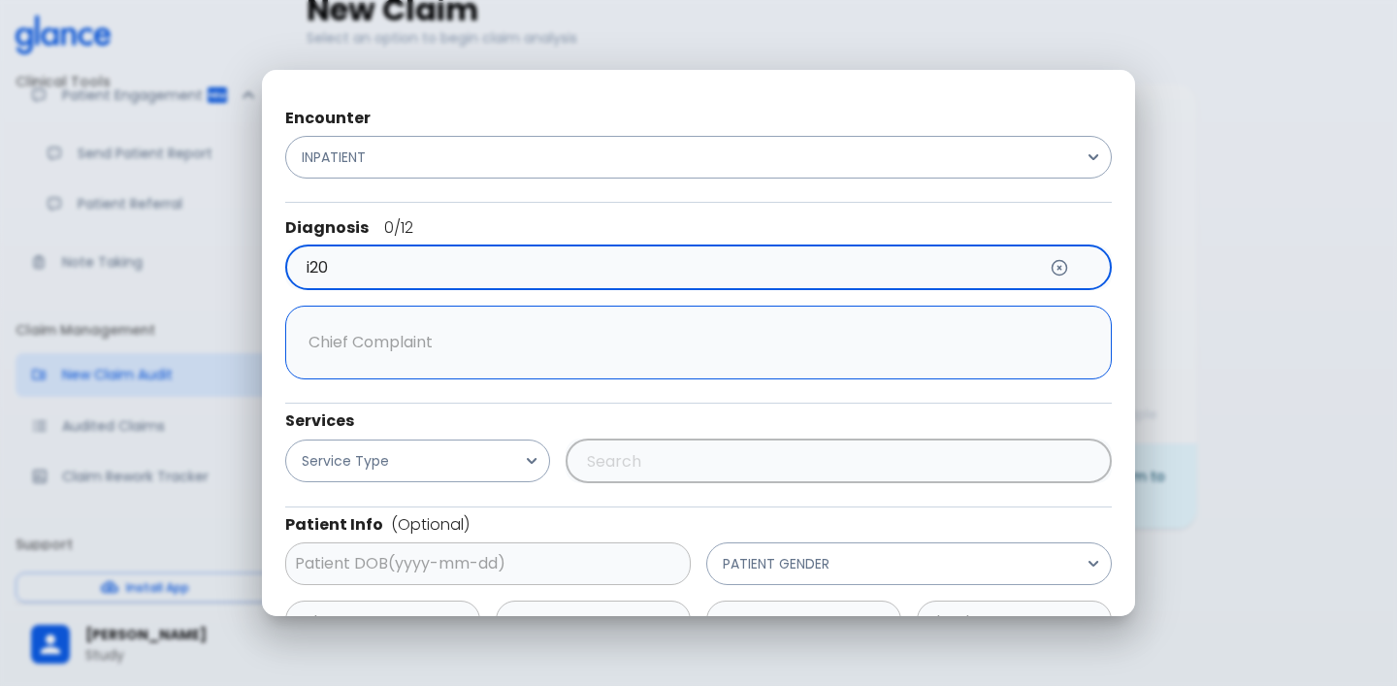
type input "i20"
click at [465, 263] on input "text" at bounding box center [684, 267] width 766 height 37
type input "i20"
click at [530, 266] on input "text" at bounding box center [684, 267] width 766 height 37
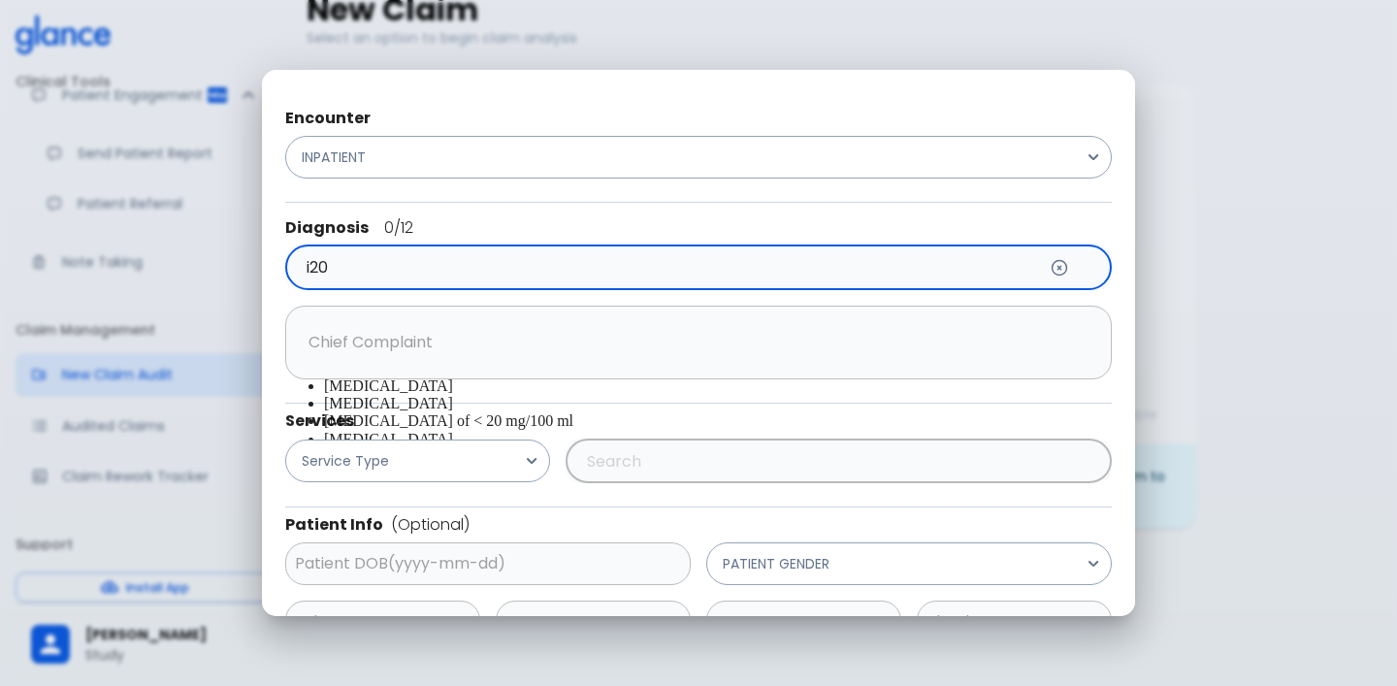
click at [438, 323] on li "[MEDICAL_DATA]" at bounding box center [718, 314] width 788 height 17
type input "[MEDICAL_DATA]"
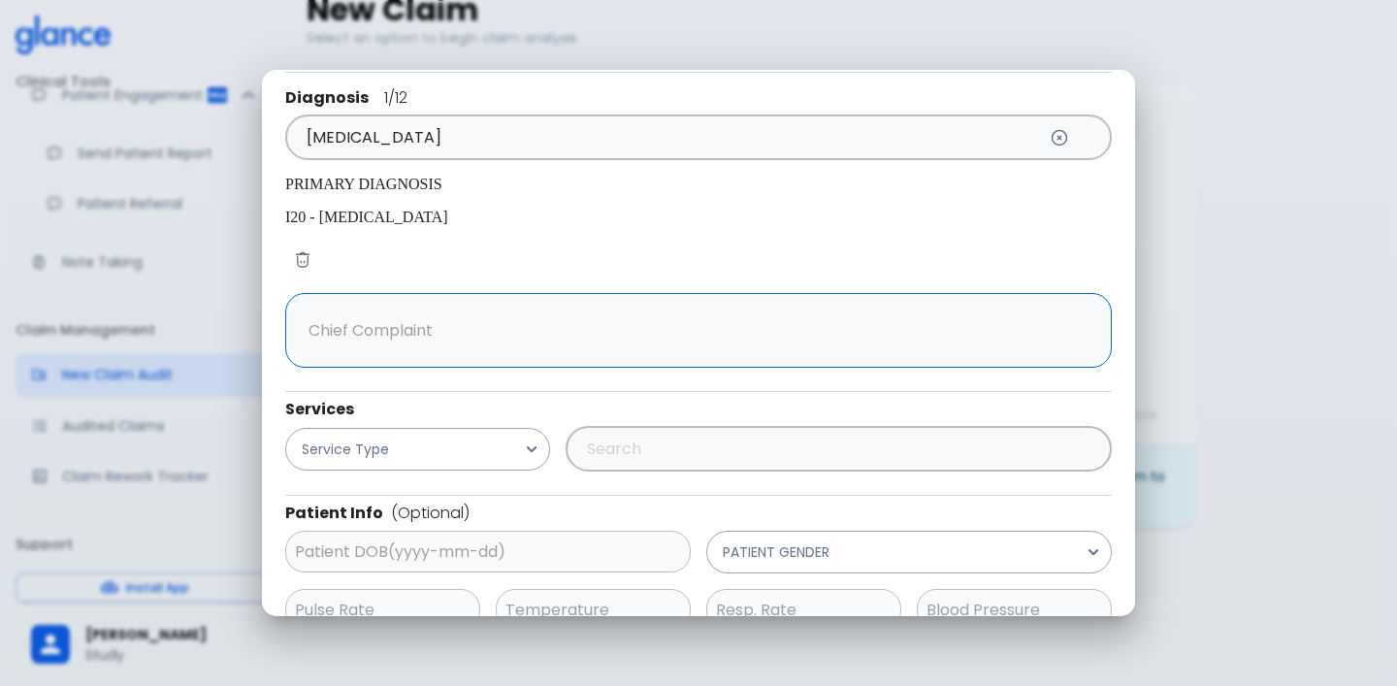
scroll to position [148, 0]
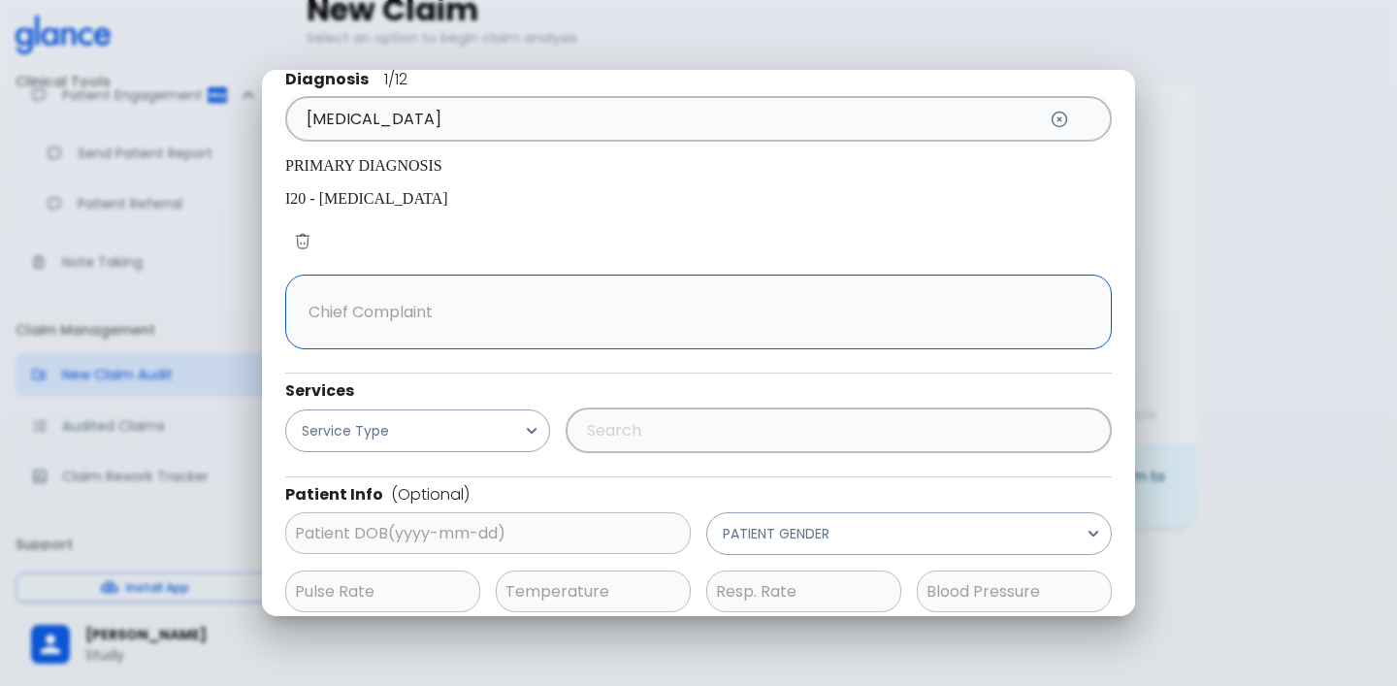
click at [476, 275] on div "x ​" at bounding box center [698, 312] width 827 height 75
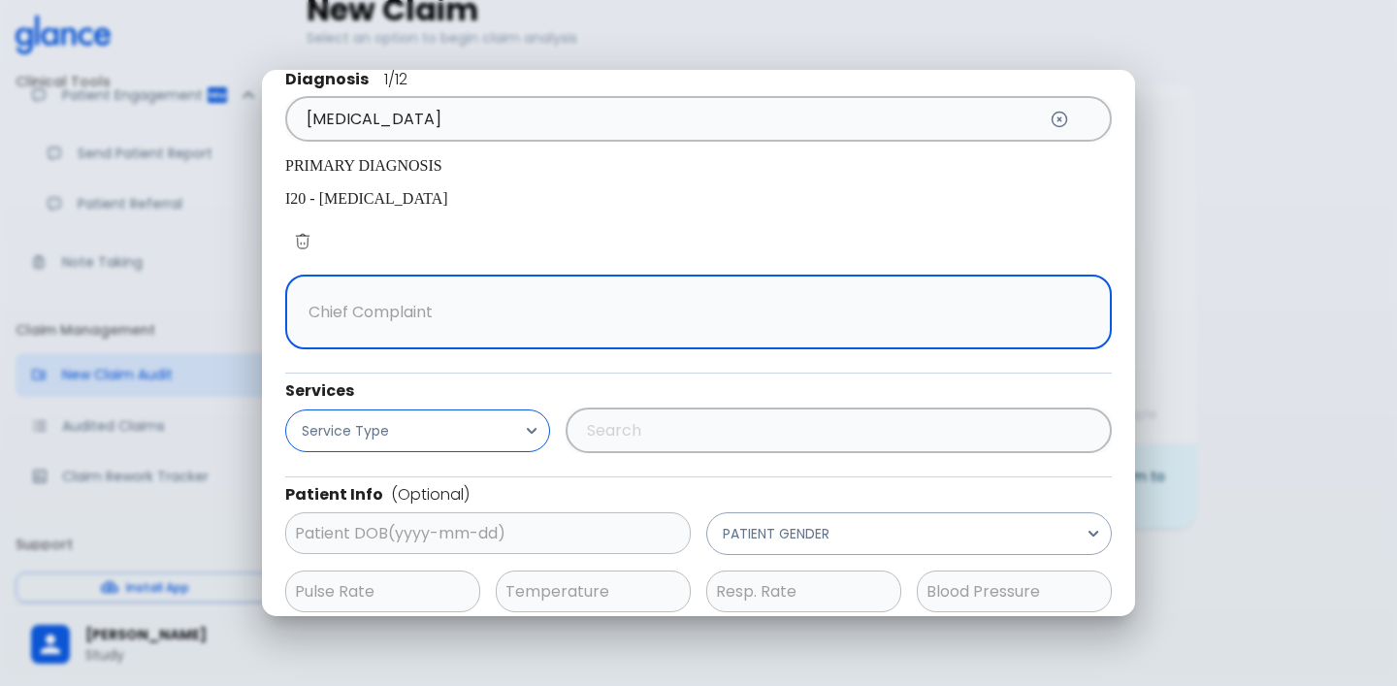
click at [484, 410] on button "Service Type" at bounding box center [417, 431] width 265 height 43
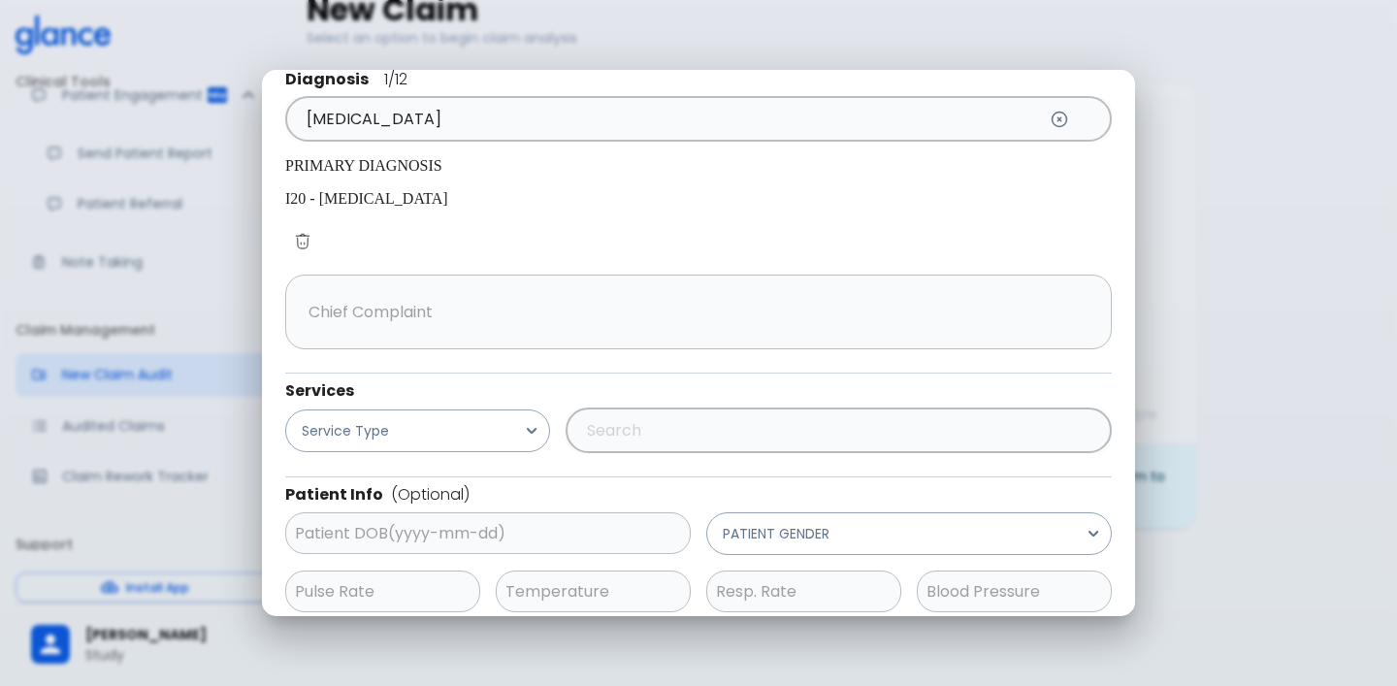
click at [432, 437] on span "Investigations & Procedures" at bounding box center [418, 426] width 189 height 19
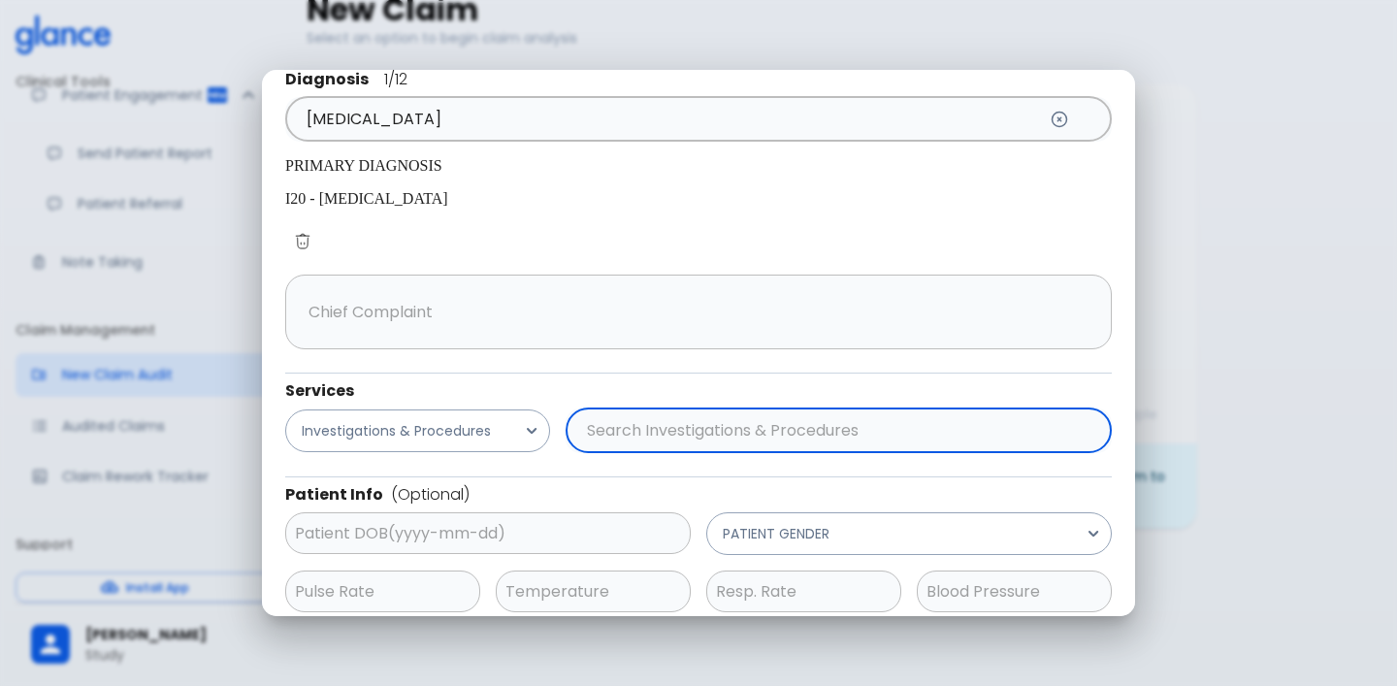
click at [614, 412] on input "text" at bounding box center [835, 430] width 508 height 37
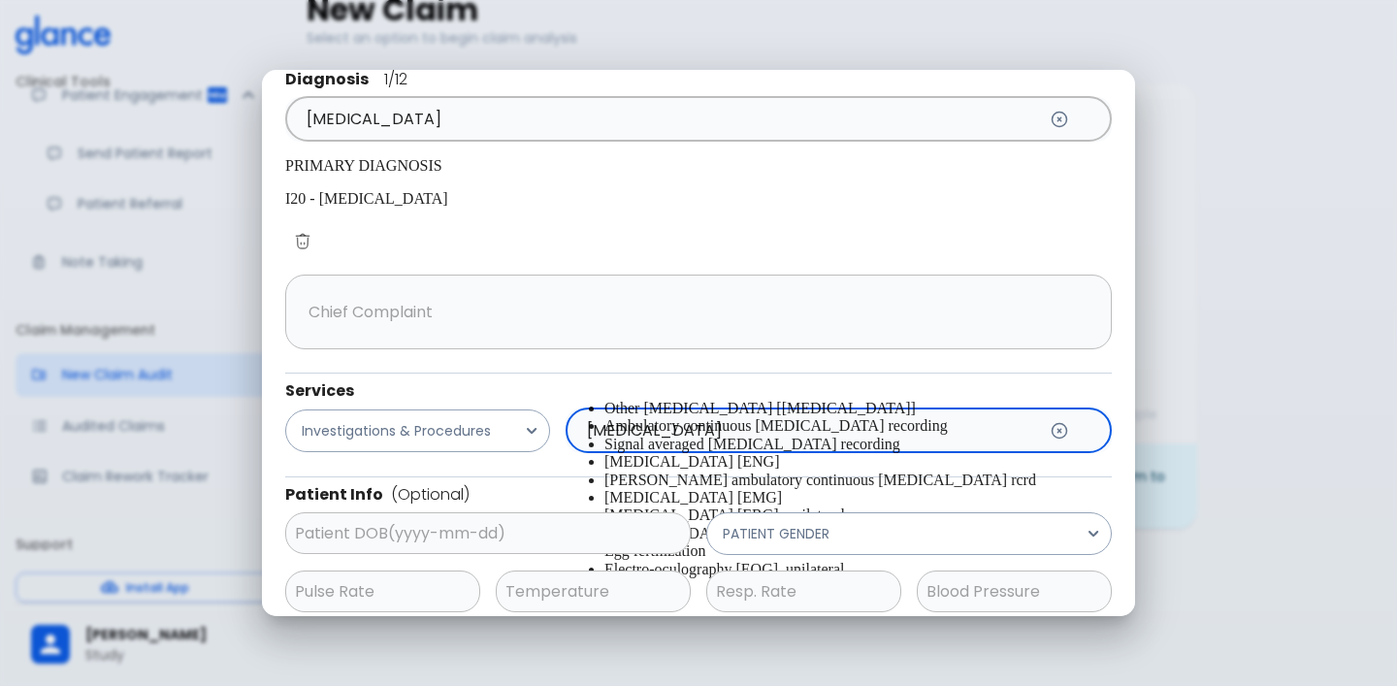
scroll to position [0, 0]
click at [658, 416] on span "Other [MEDICAL_DATA] [[MEDICAL_DATA]]" at bounding box center [761, 408] width 312 height 16
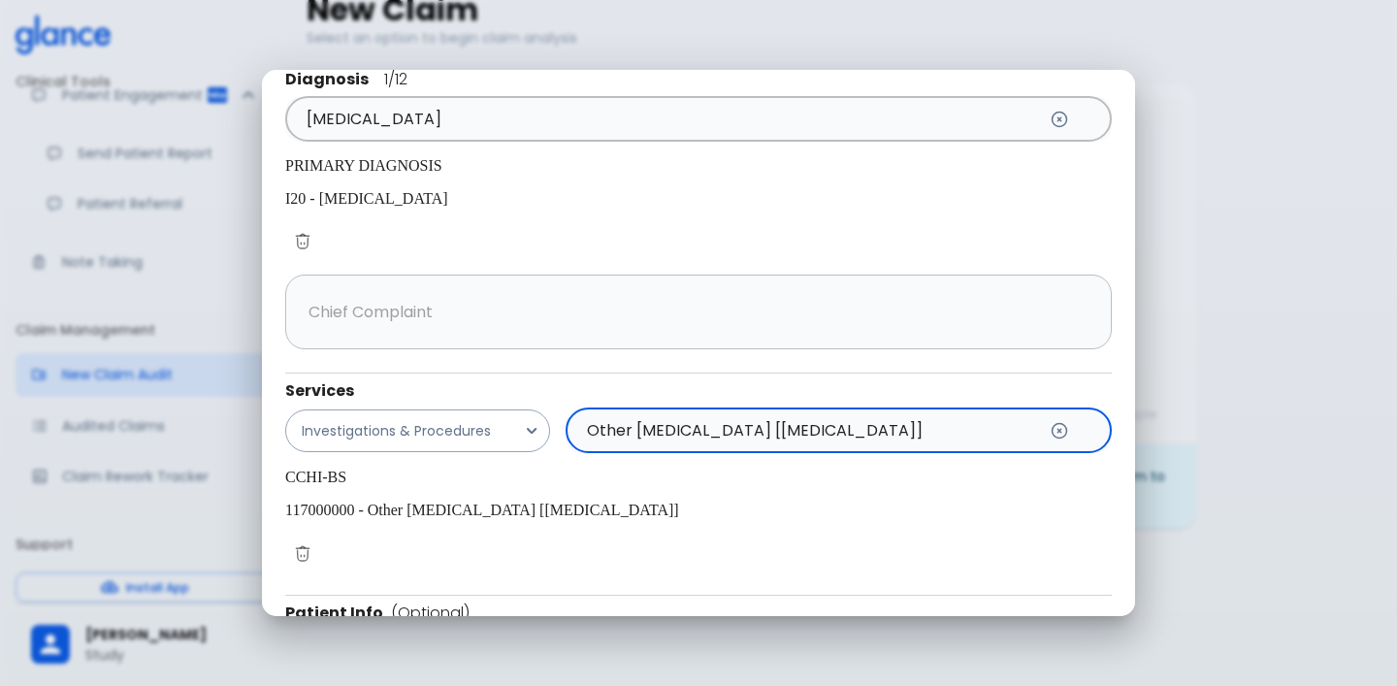
click at [897, 412] on input "Other [MEDICAL_DATA] [[MEDICAL_DATA]]" at bounding box center [809, 430] width 456 height 37
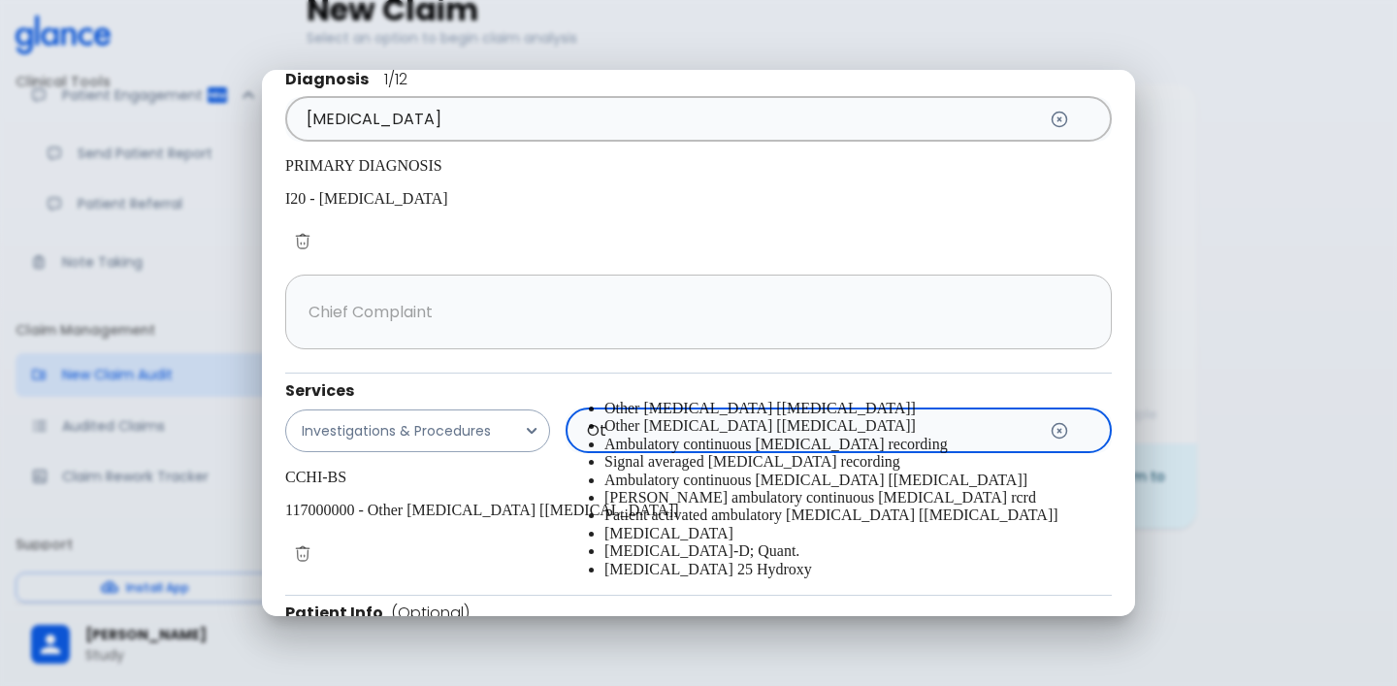
type input "O"
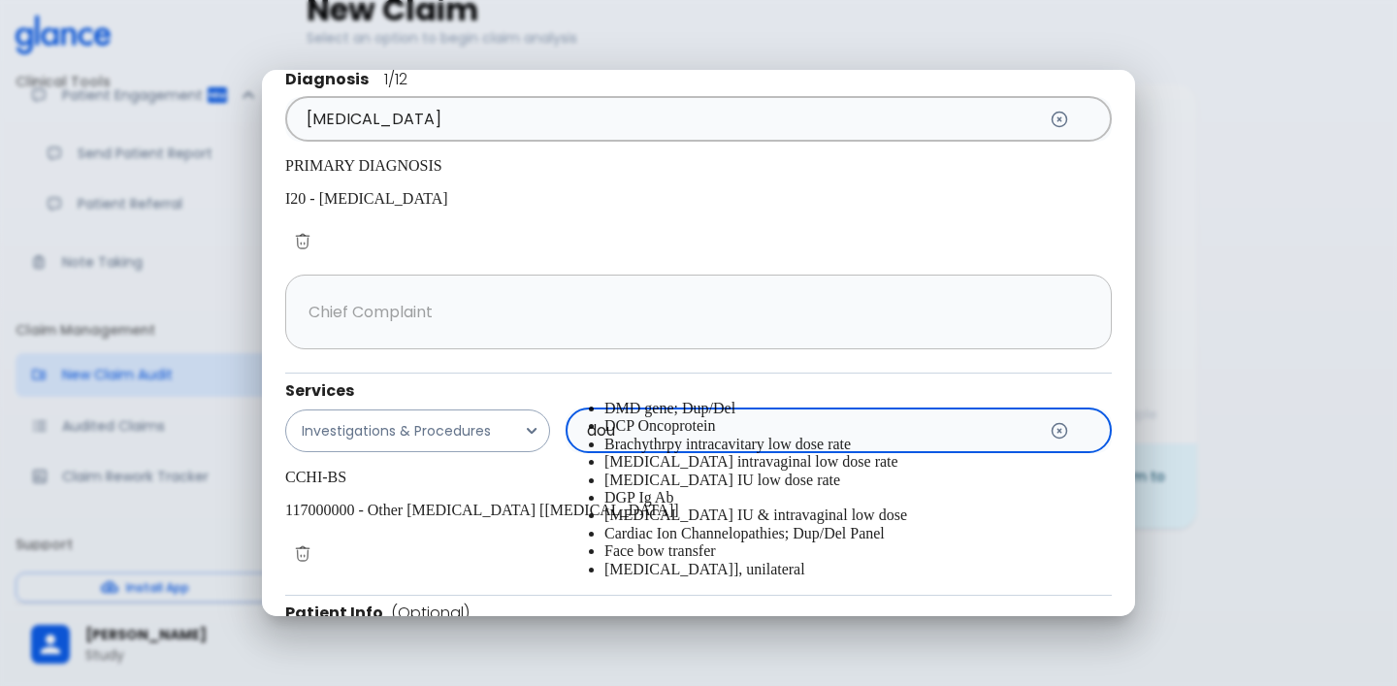
click at [726, 453] on li "Brachythrpy intracavitary low dose rate" at bounding box center [859, 444] width 508 height 17
type input "Brachythrpy intracavitary low dose rate"
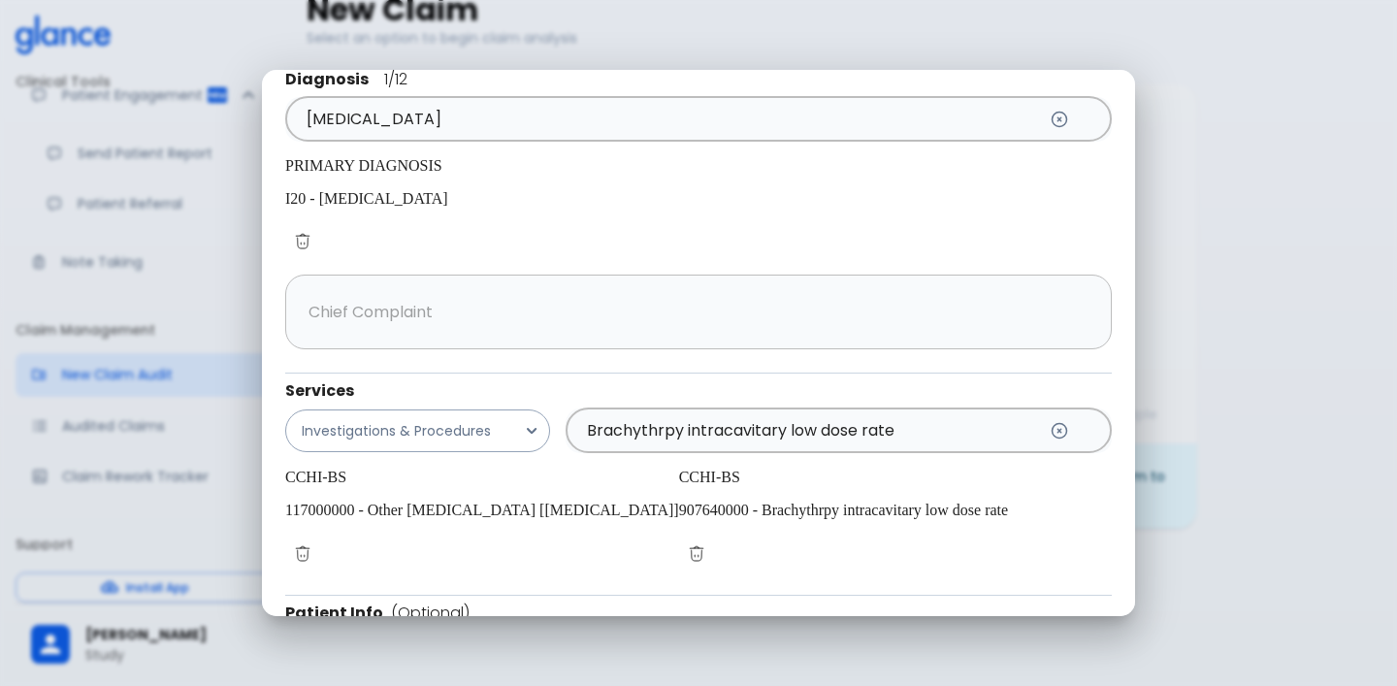
scroll to position [253, 0]
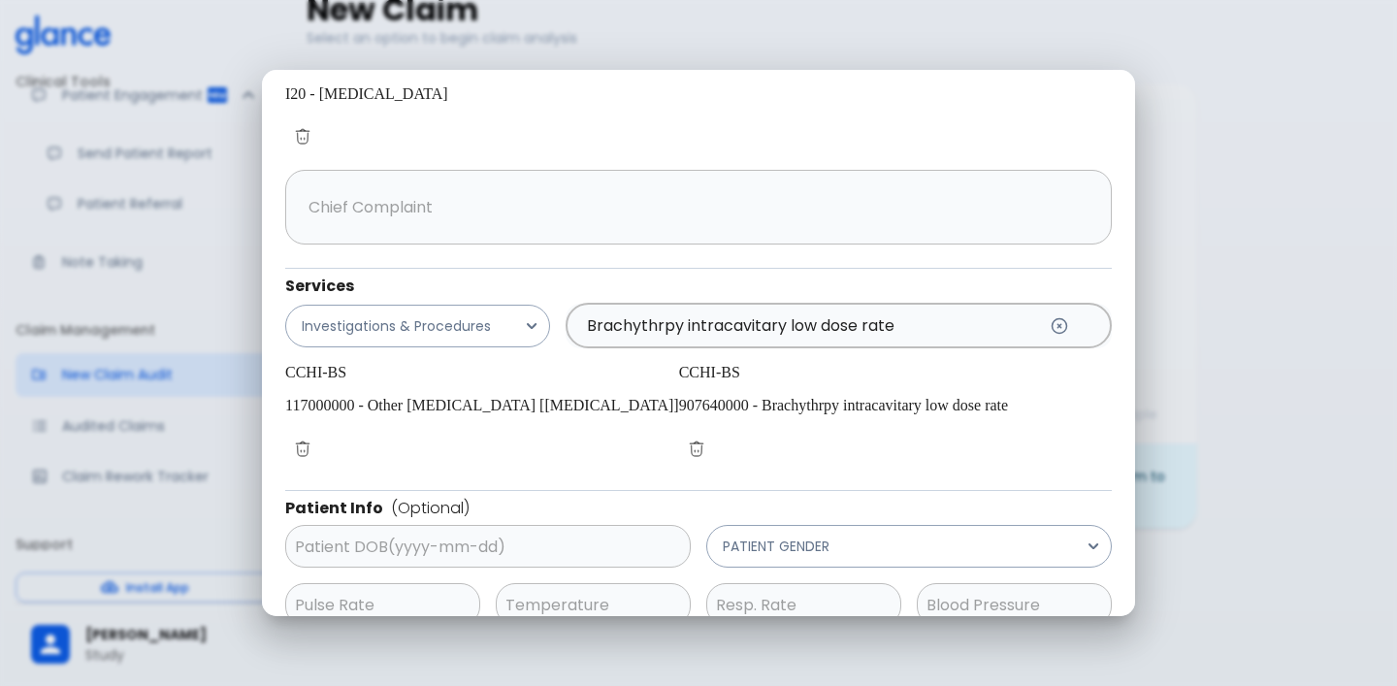
click at [965, 635] on button "Analyse Claim" at bounding box center [1028, 655] width 167 height 40
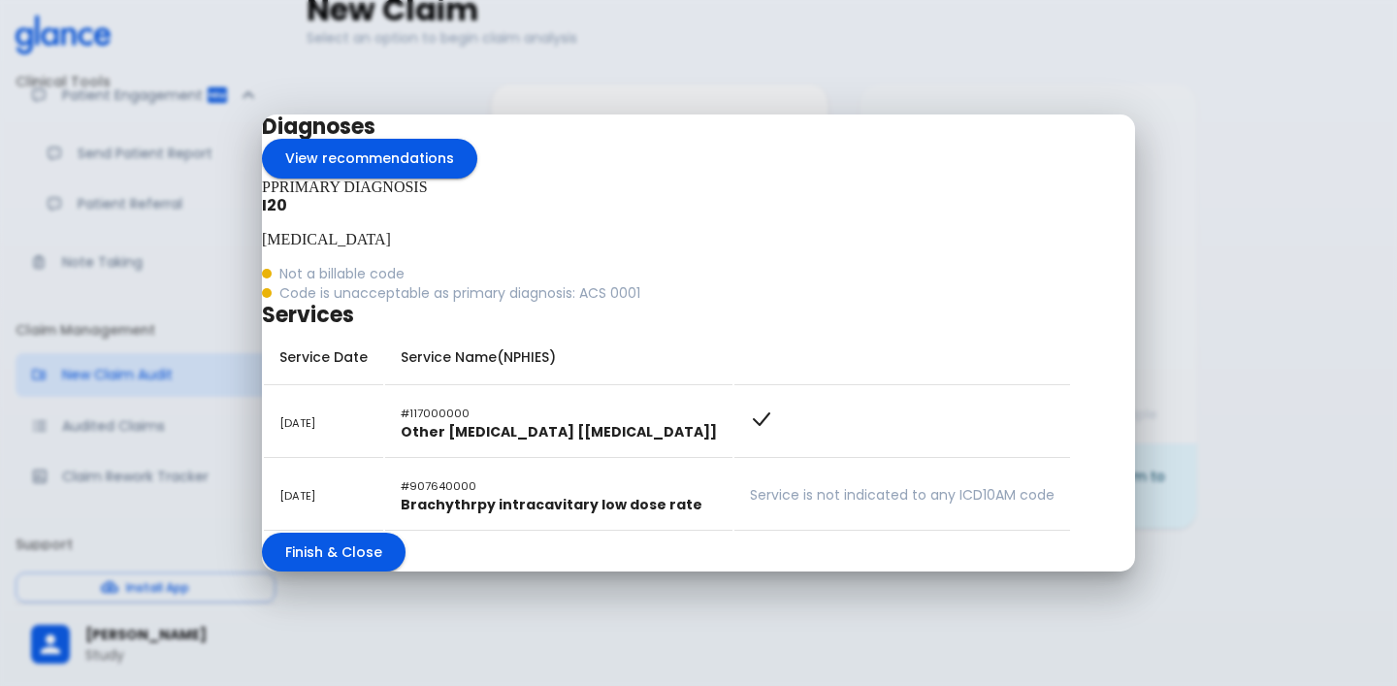
scroll to position [0, 0]
click at [477, 140] on button "View recommendations" at bounding box center [369, 159] width 215 height 40
